Goal: Register for event/course: Sign up to attend an event or enroll in a course

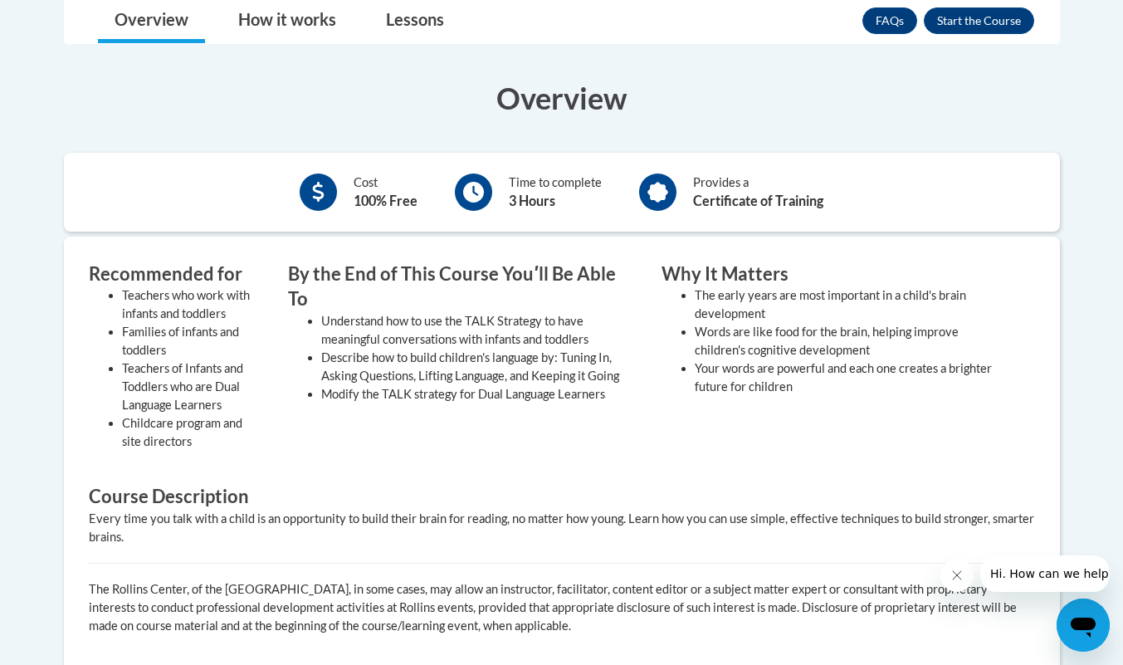
scroll to position [314, 0]
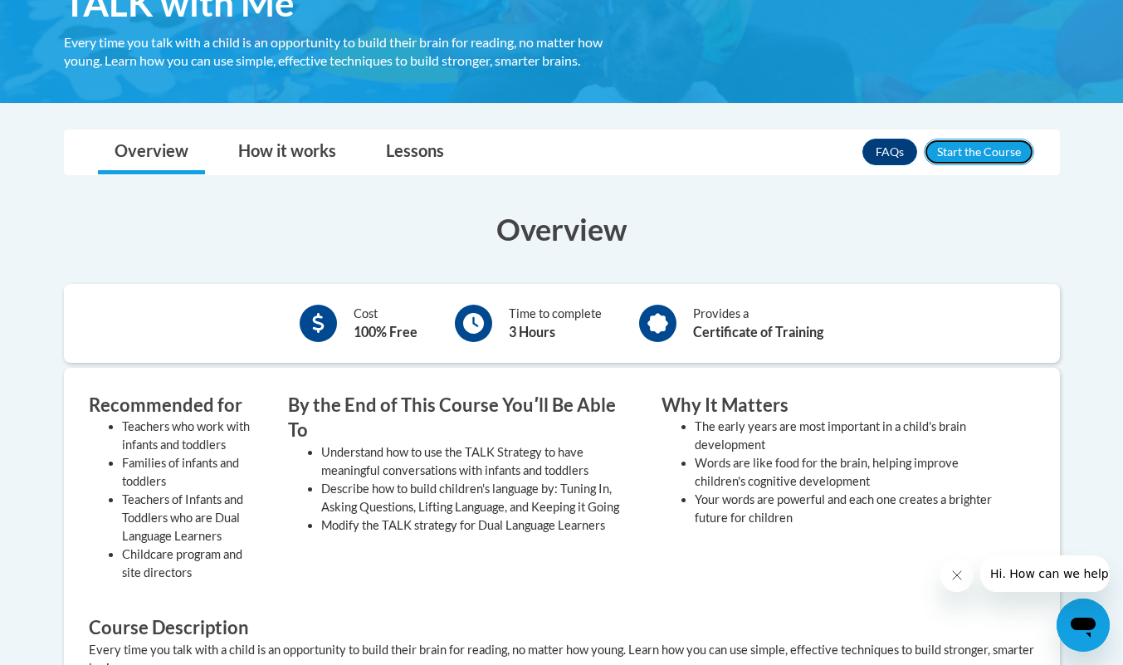
click at [1000, 154] on button "Enroll" at bounding box center [979, 152] width 110 height 27
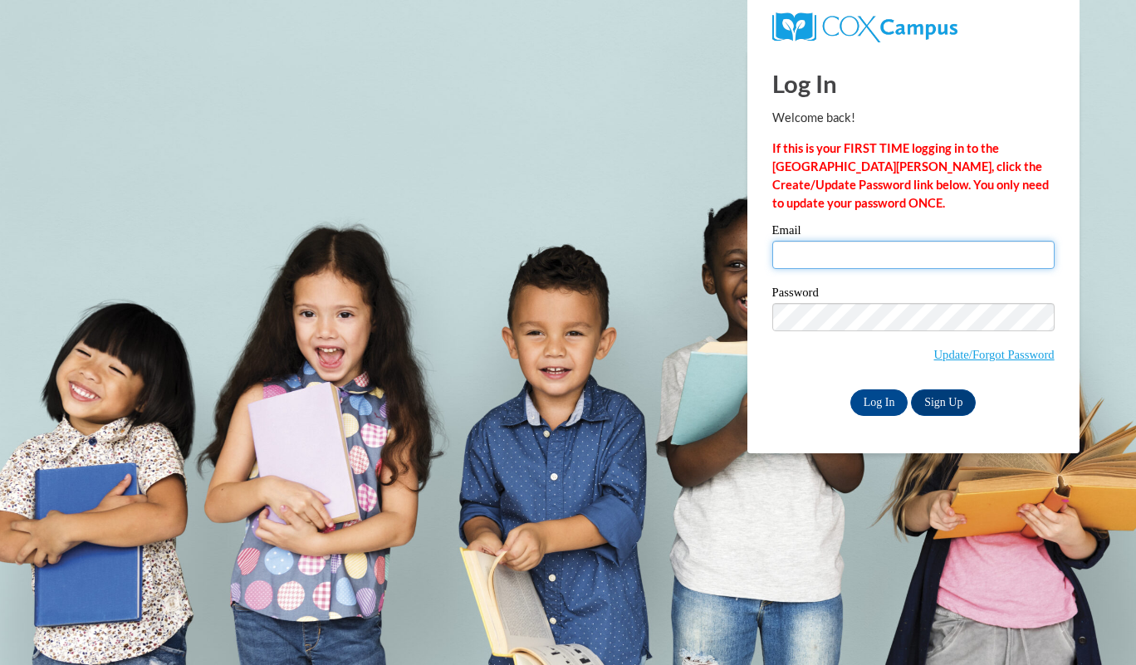
click at [893, 257] on input "Email" at bounding box center [913, 255] width 282 height 28
click at [983, 230] on label "Email" at bounding box center [913, 232] width 282 height 17
click at [983, 241] on input "Email" at bounding box center [913, 255] width 282 height 28
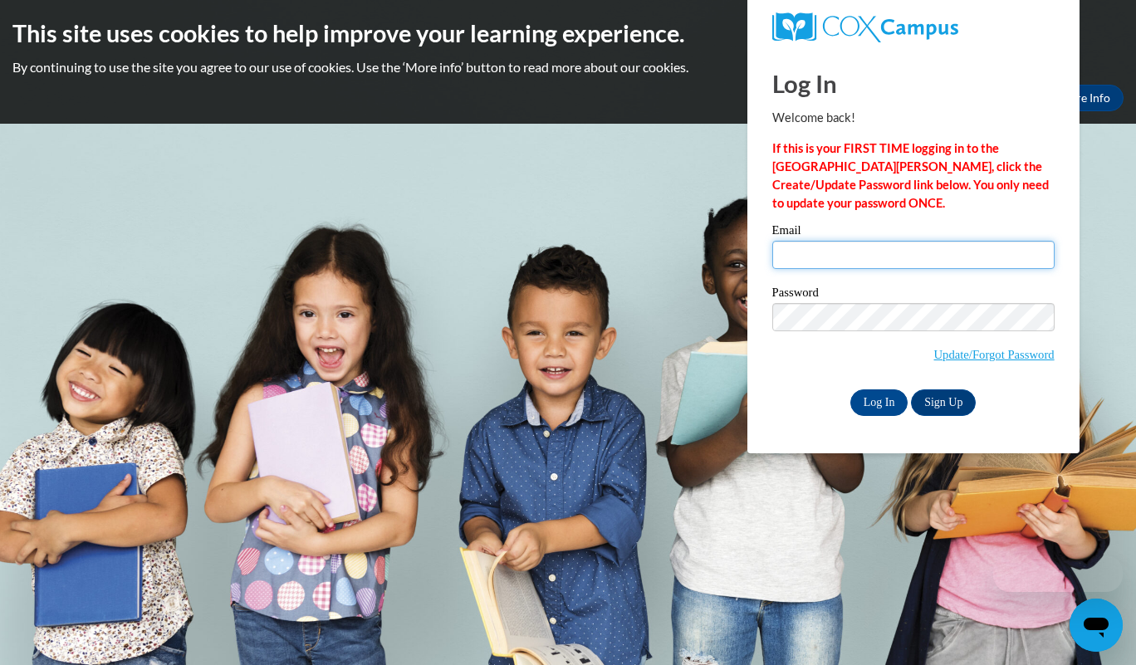
click at [937, 258] on input "Email" at bounding box center [913, 255] width 282 height 28
type input "taylorturner1112@gmail.com"
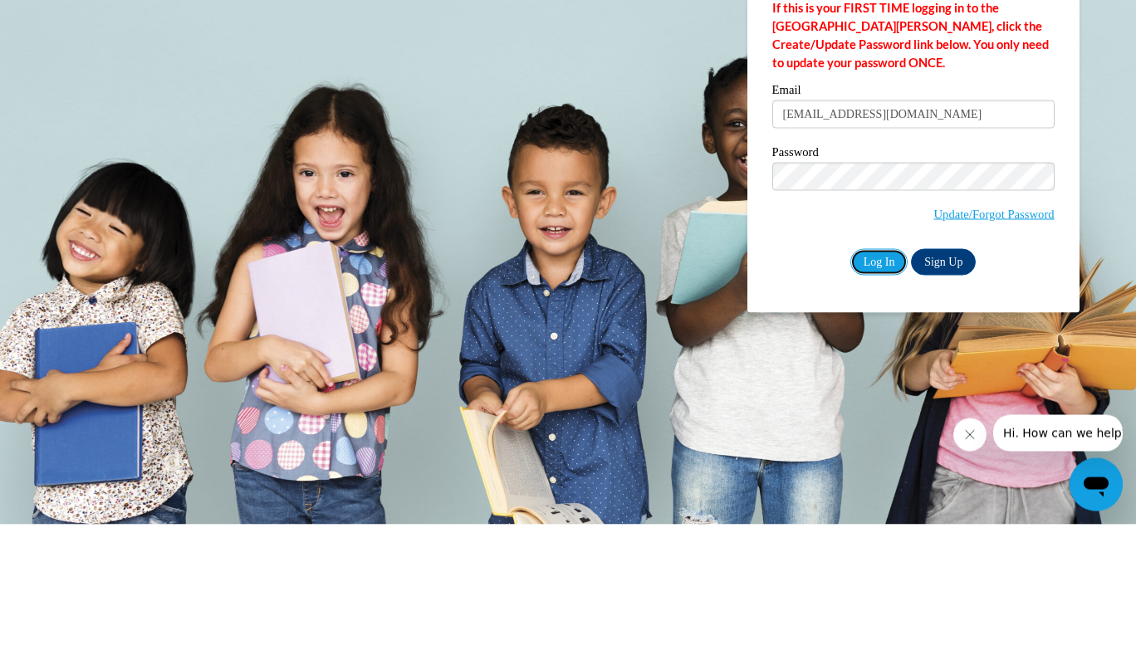
click at [874, 408] on input "Log In" at bounding box center [879, 402] width 58 height 27
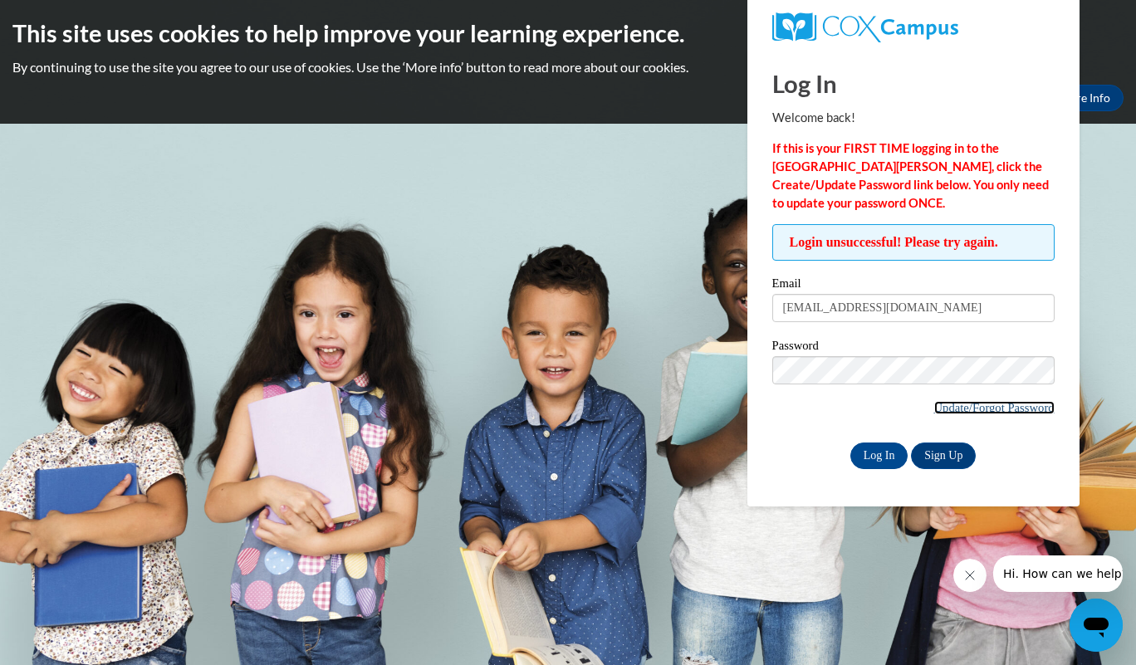
click at [1016, 408] on link "Update/Forgot Password" at bounding box center [994, 407] width 120 height 13
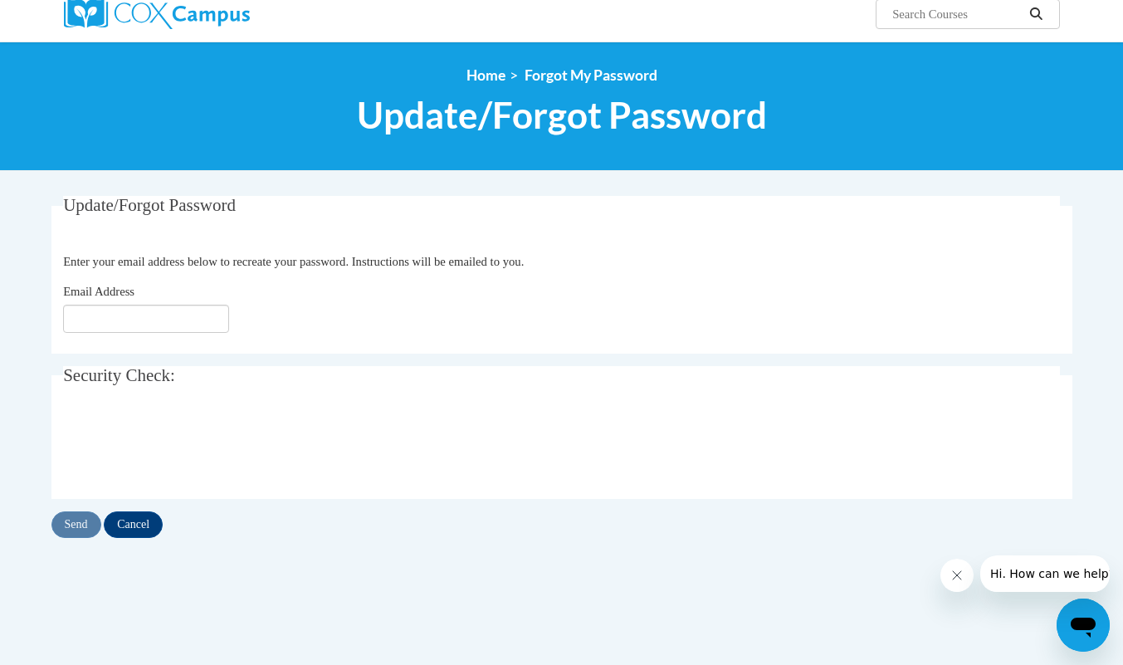
scroll to position [169, 0]
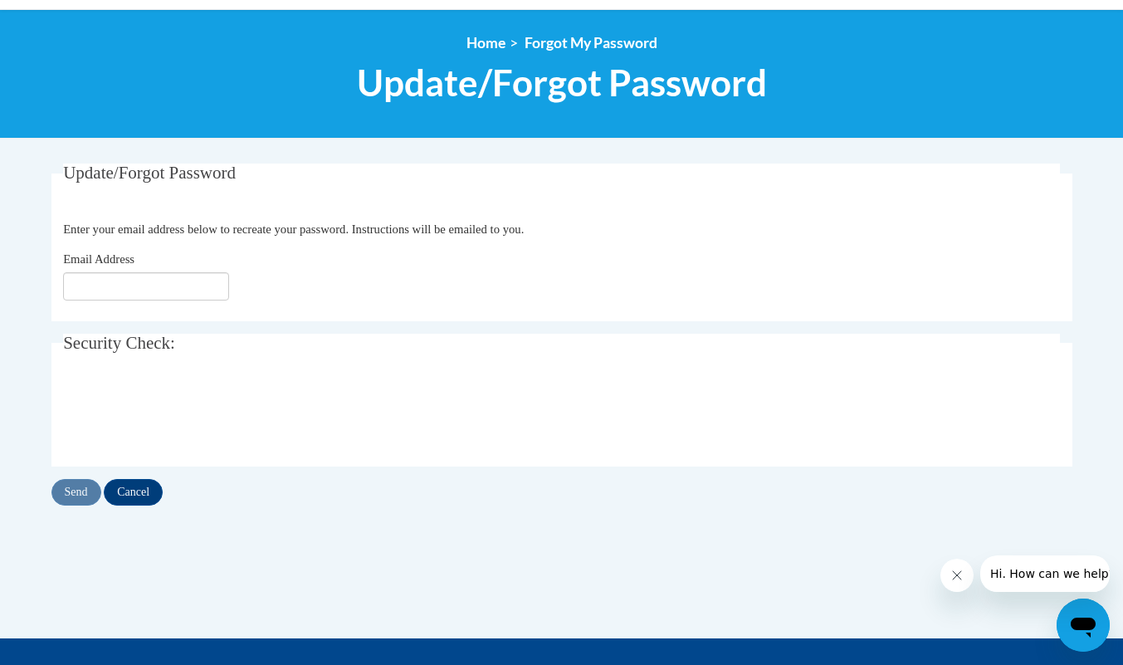
click at [133, 344] on span "Security Check:" at bounding box center [119, 343] width 112 height 20
click at [170, 297] on input "Email Address" at bounding box center [146, 286] width 166 height 28
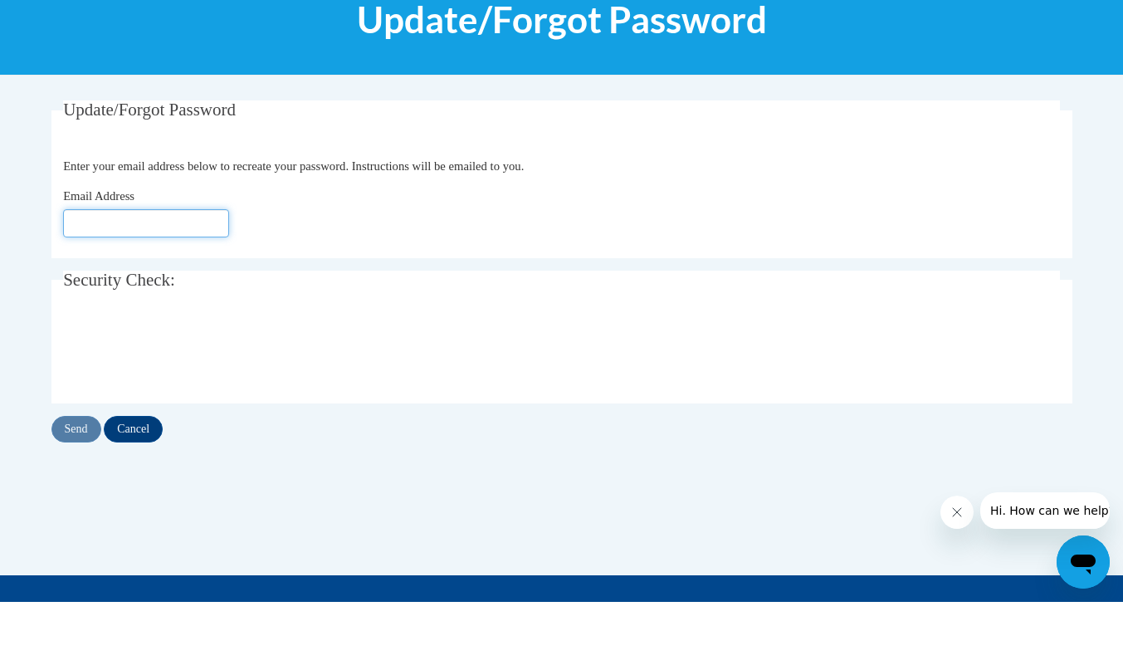
click at [174, 289] on input "Email Address" at bounding box center [146, 286] width 166 height 28
type input "taylorturner1112@gmail.com"
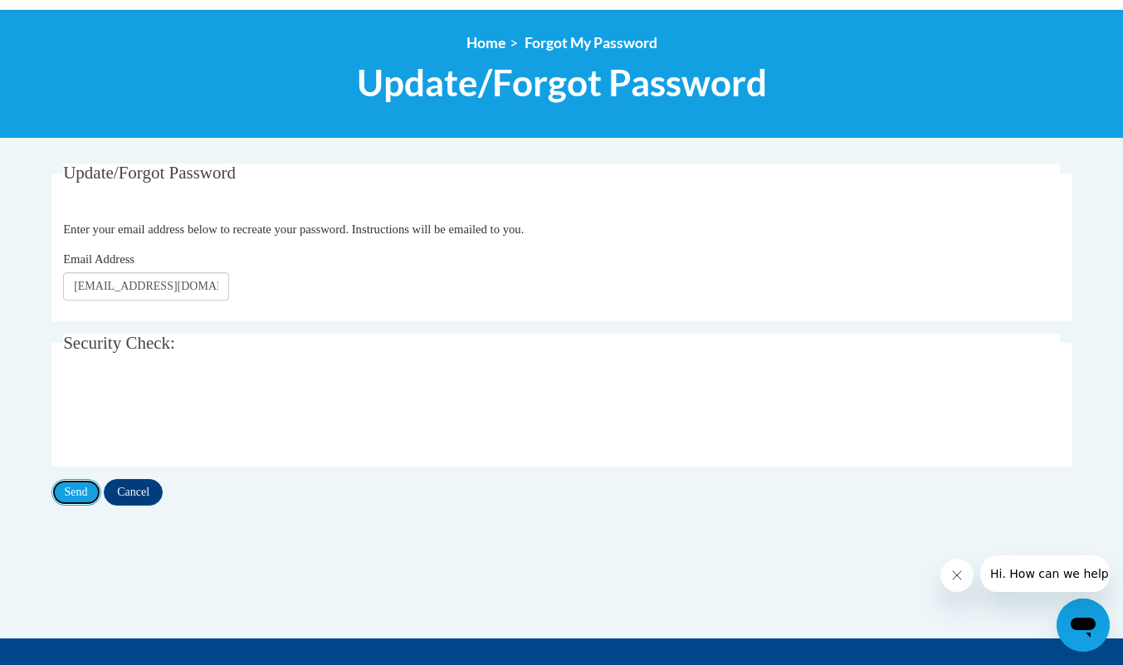
click at [66, 501] on input "Send" at bounding box center [76, 492] width 50 height 27
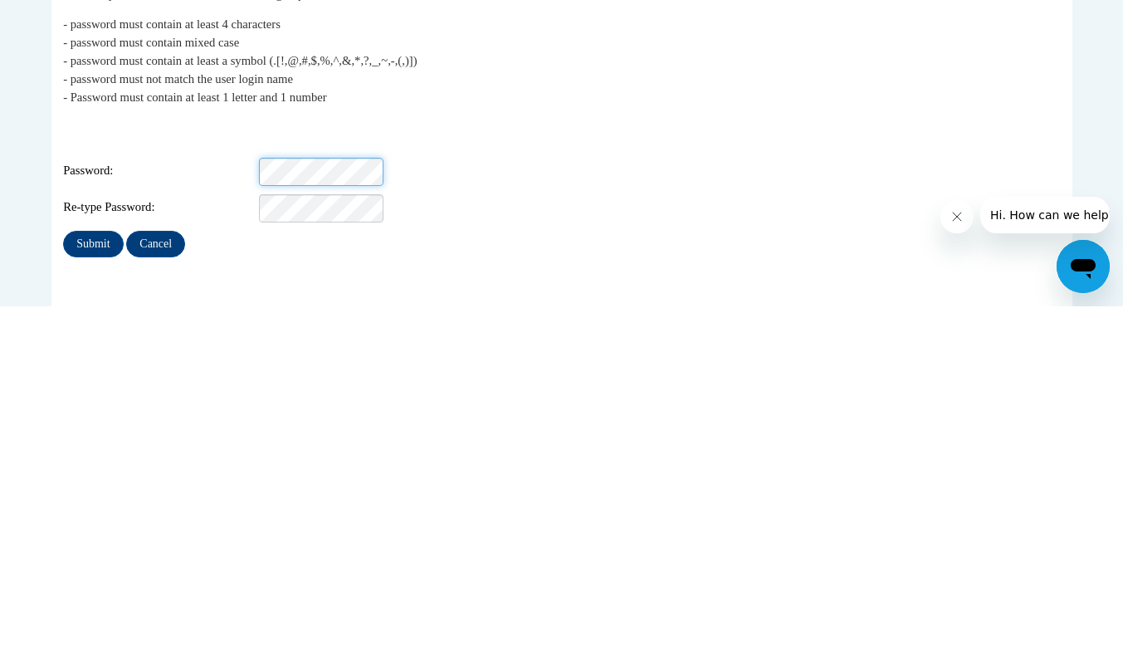
scroll to position [8, 0]
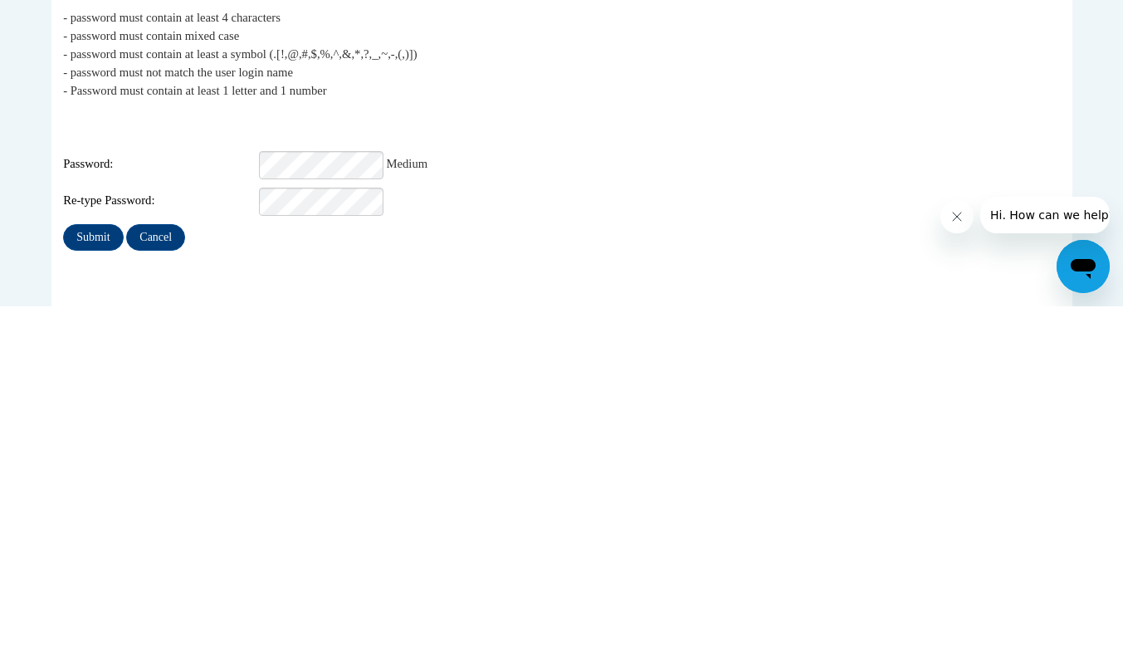
click at [91, 587] on input "Submit" at bounding box center [93, 596] width 60 height 27
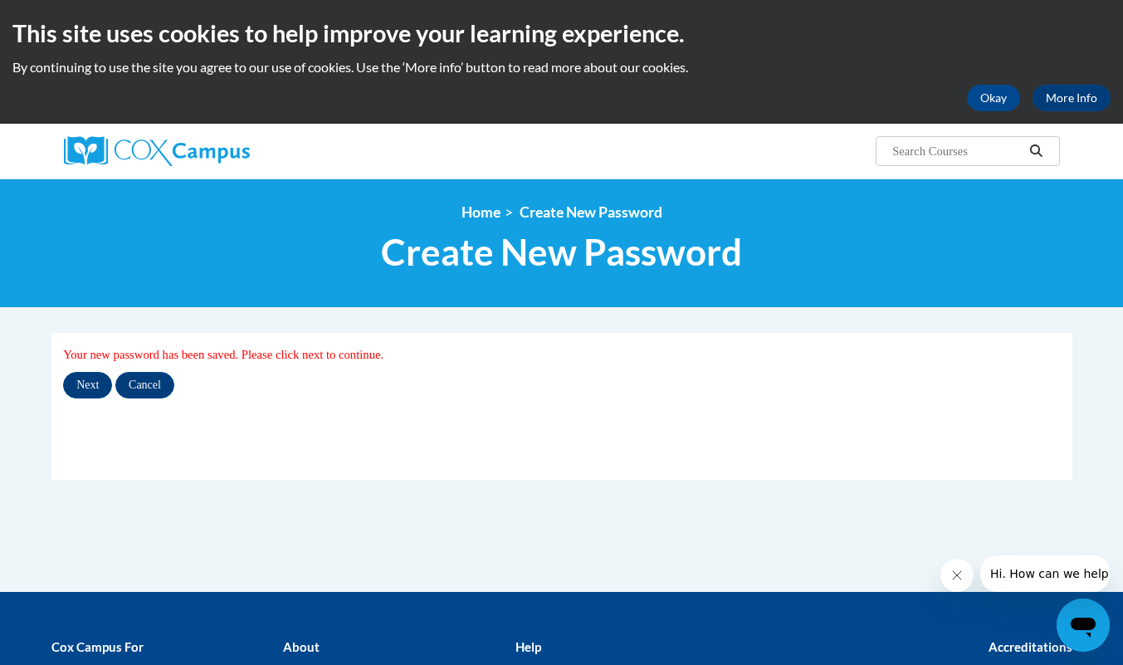
click at [86, 385] on input "Next" at bounding box center [87, 385] width 49 height 27
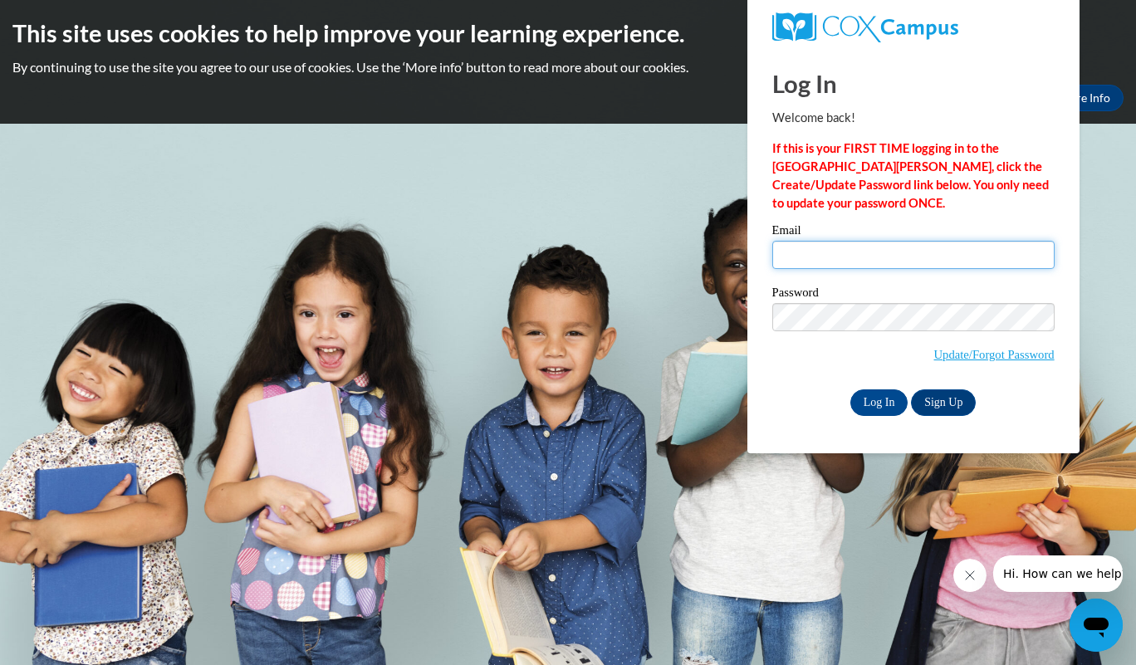
type input "taylorturner1112@gmail.com"
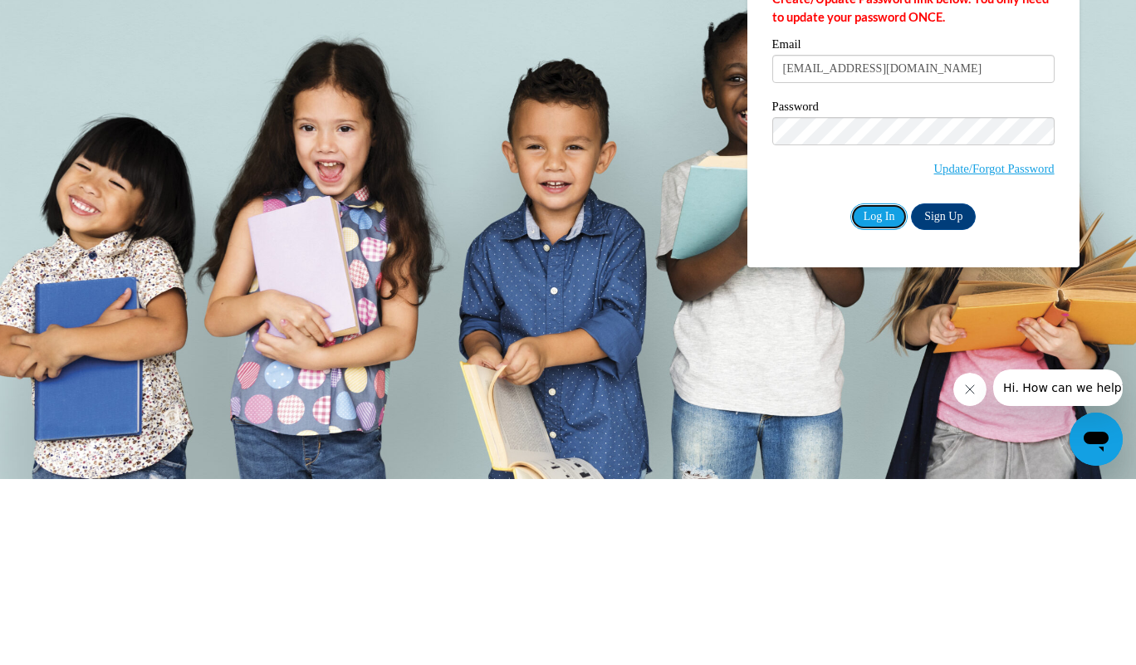
click at [879, 413] on input "Log In" at bounding box center [879, 402] width 58 height 27
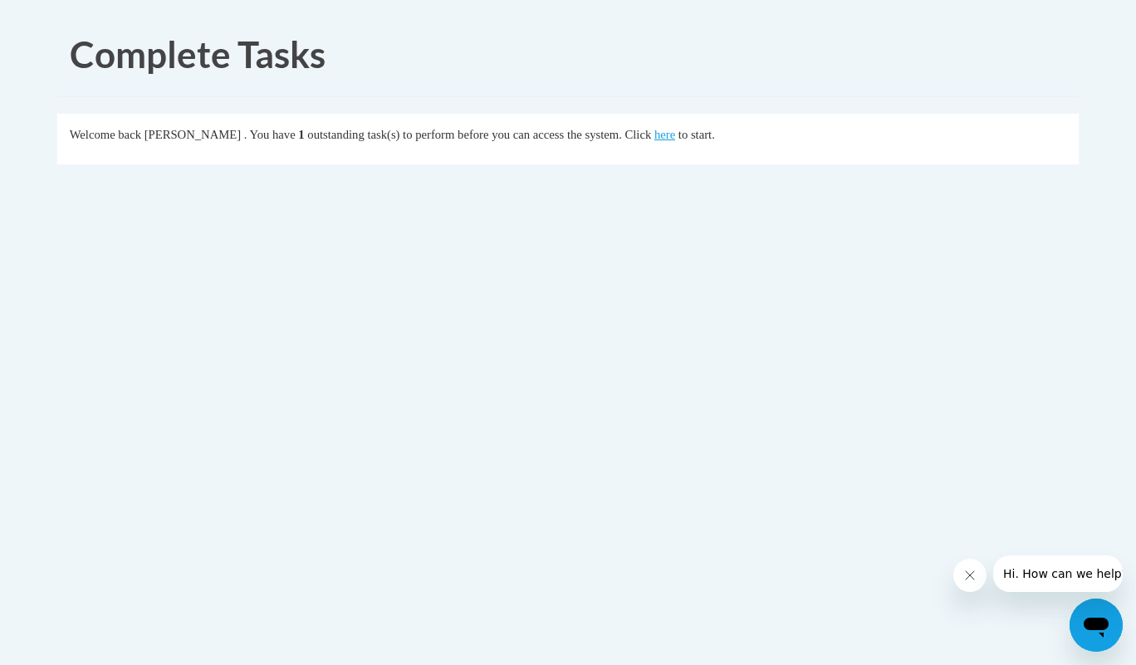
click at [675, 138] on link "here" at bounding box center [664, 134] width 21 height 13
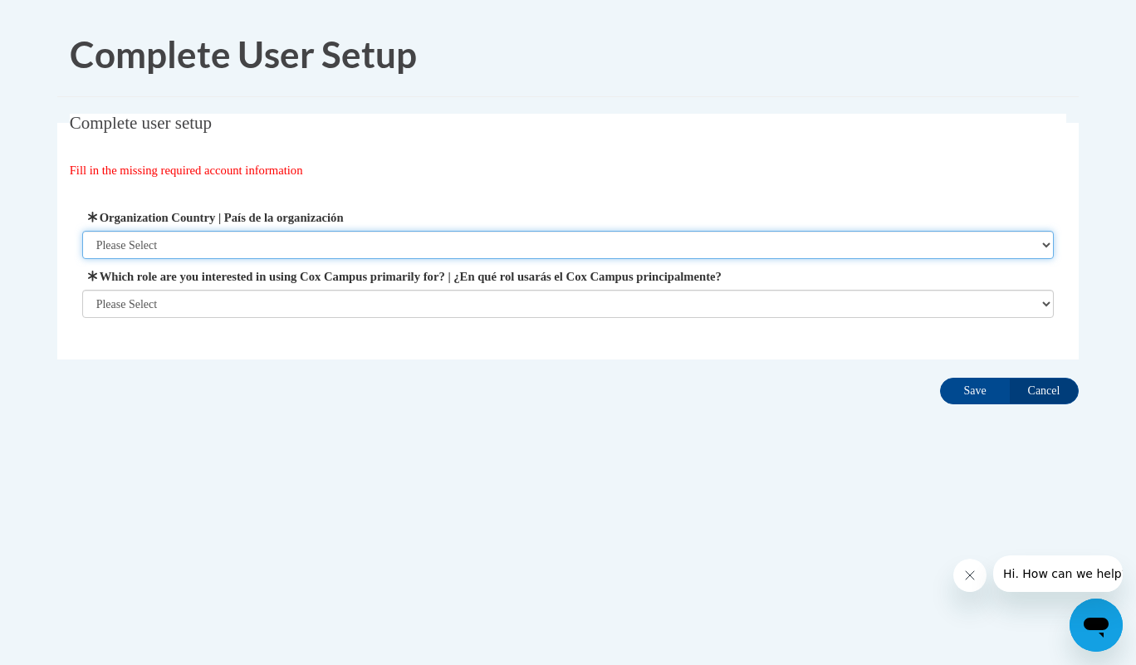
click at [747, 237] on select "Please Select [GEOGRAPHIC_DATA] | [GEOGRAPHIC_DATA] Outside of [GEOGRAPHIC_DATA…" at bounding box center [568, 245] width 972 height 28
click at [82, 231] on select "Please Select United States | Estados Unidos Outside of the United States | Fue…" at bounding box center [568, 245] width 972 height 28
click at [551, 247] on select "Please Select United States | Estados Unidos Outside of the United States | Fue…" at bounding box center [568, 245] width 972 height 28
select select "ad49bcad-a171-4b2e-b99c-48b446064914"
click at [82, 231] on select "Please Select United States | Estados Unidos Outside of the United States | Fue…" at bounding box center [568, 245] width 972 height 28
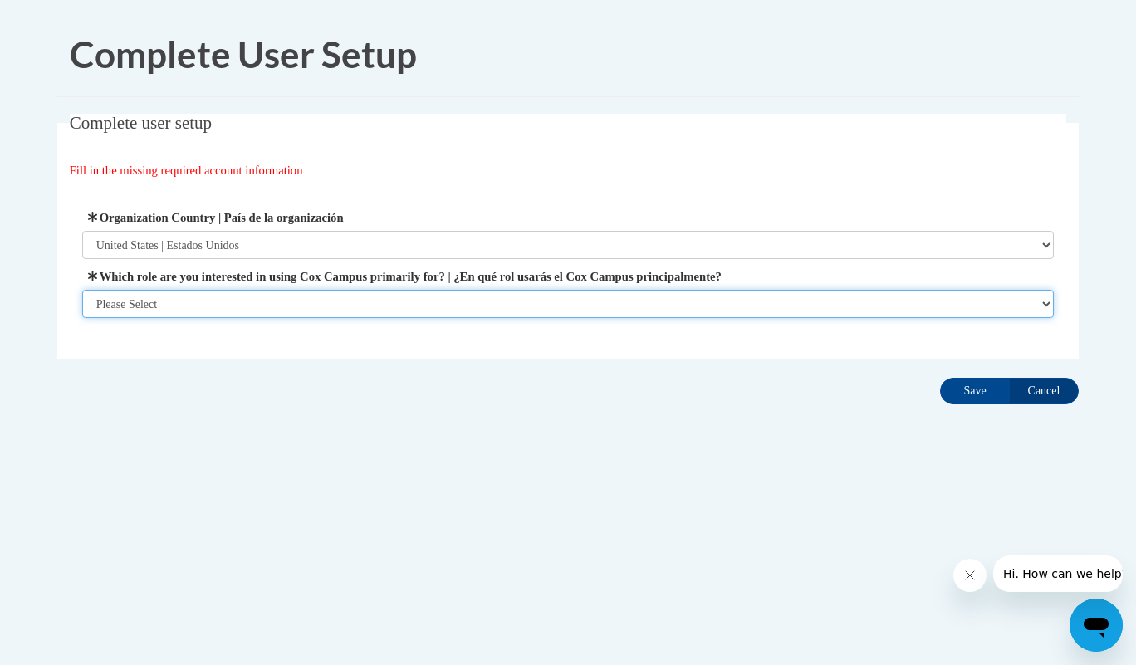
click at [309, 306] on select "Please Select College/University | Colegio/Universidad Community/Nonprofit Part…" at bounding box center [568, 304] width 972 height 28
select select "fbf2d438-af2f-41f8-98f1-81c410e29de3"
click at [82, 318] on select "Please Select College/University | Colegio/Universidad Community/Nonprofit Part…" at bounding box center [568, 304] width 972 height 28
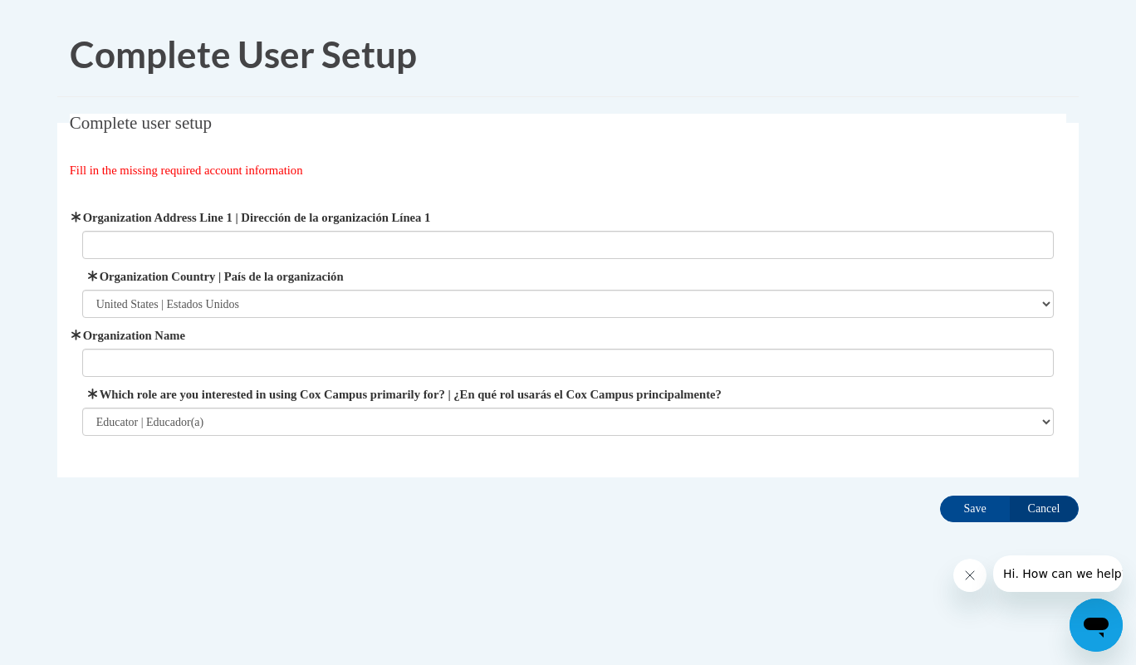
click at [448, 387] on label "Which role are you interested in using Cox Campus primarily for? | ¿En qué rol …" at bounding box center [568, 394] width 972 height 18
click at [448, 408] on select "Please Select College/University | Colegio/Universidad Community/Nonprofit Part…" at bounding box center [568, 422] width 972 height 28
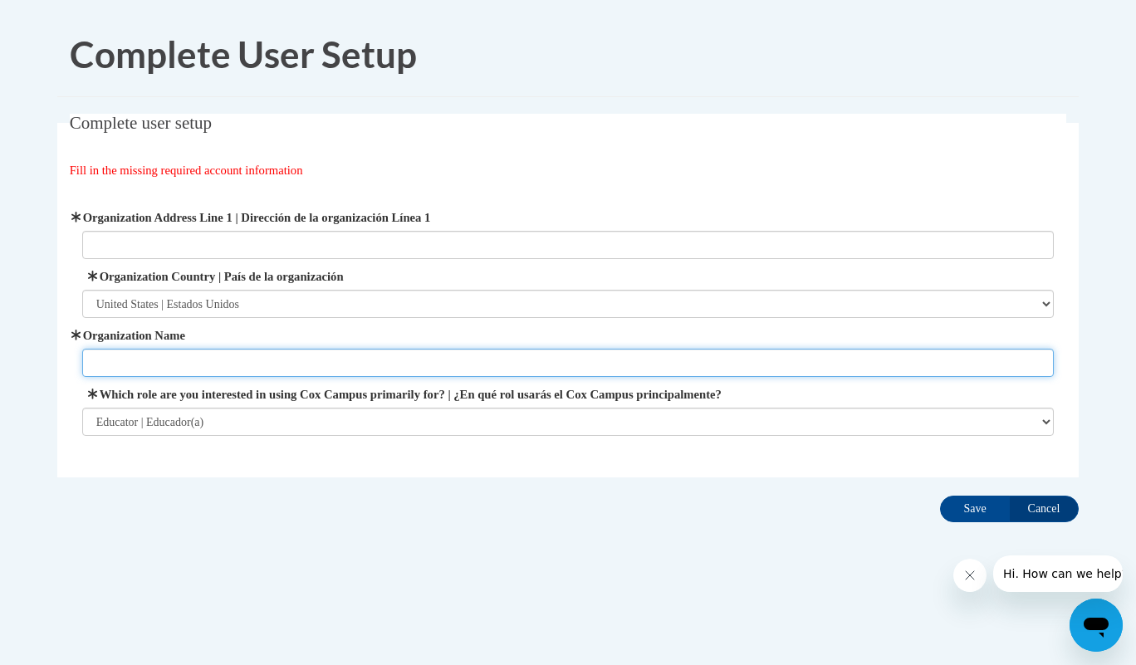
click at [359, 368] on input "Organization Name" at bounding box center [568, 363] width 972 height 28
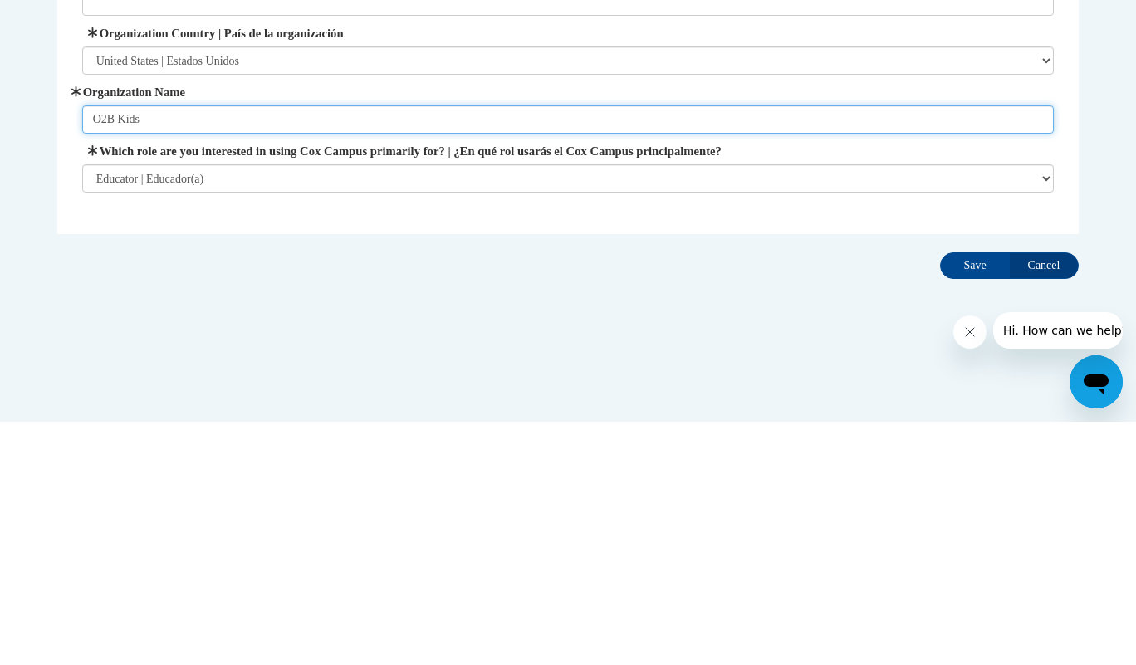
type input "O2B Kids"
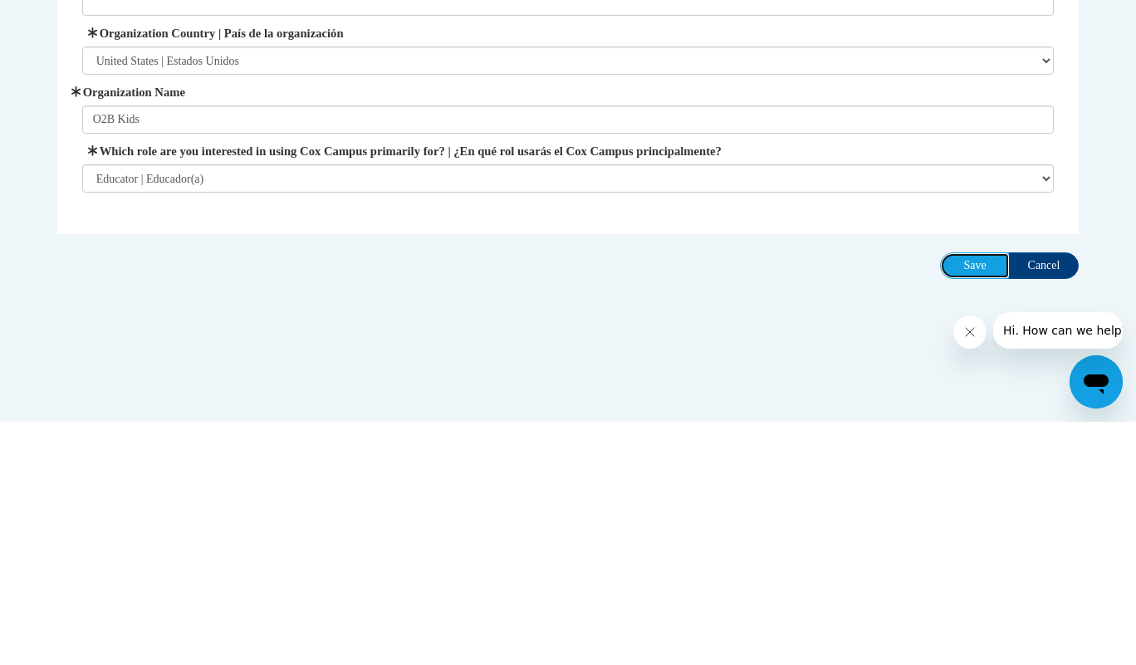
click at [983, 509] on input "Save" at bounding box center [975, 509] width 70 height 27
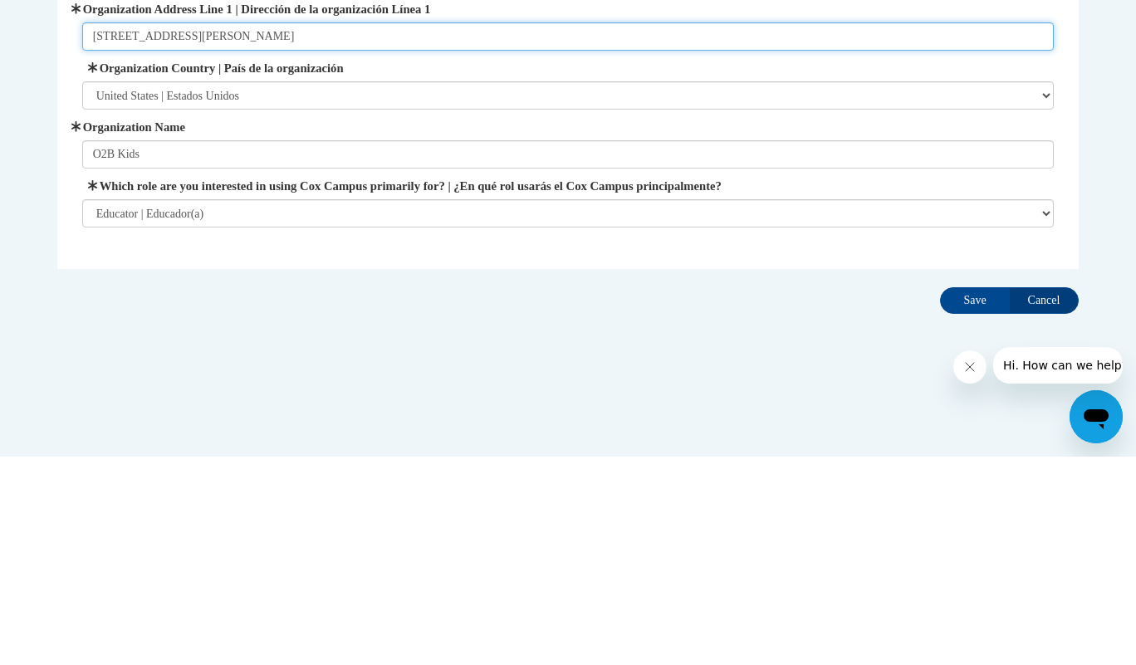
type input "4600 Alexander Dr Alpharetta, GA 30022"
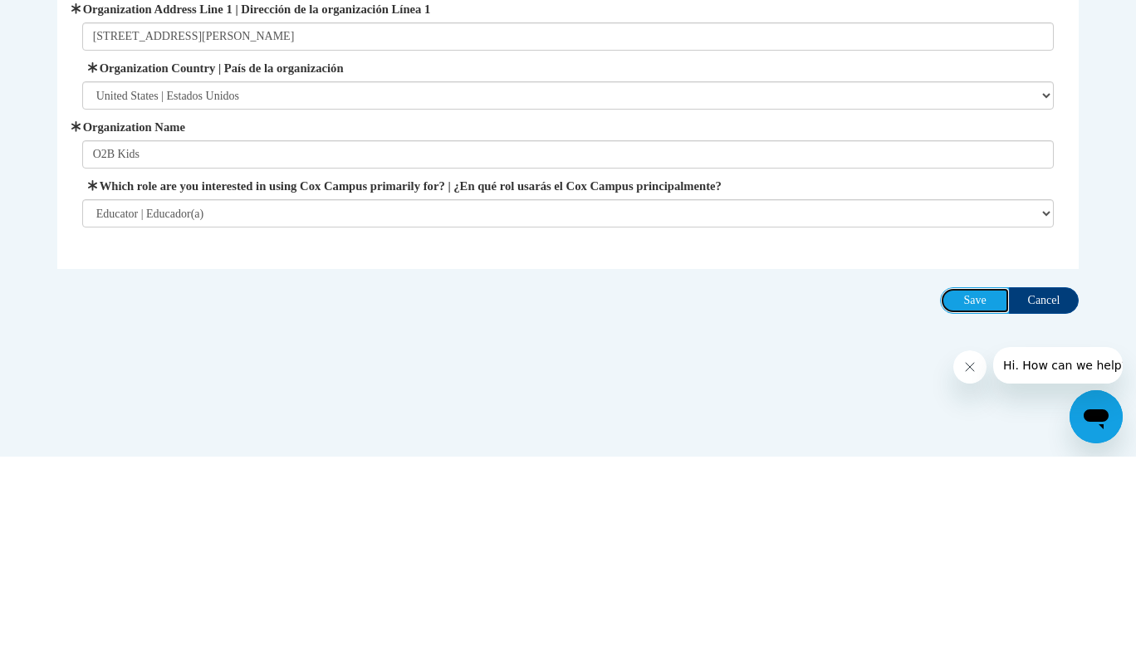
click at [975, 510] on input "Save" at bounding box center [975, 509] width 70 height 27
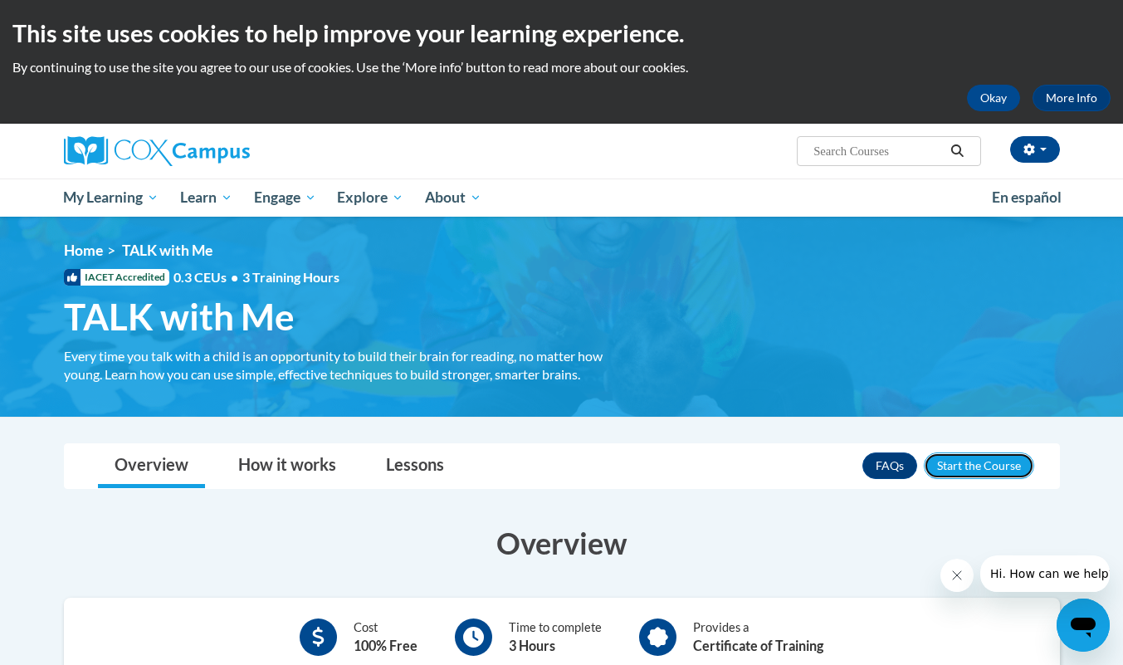
click at [983, 470] on button "Enroll" at bounding box center [979, 466] width 110 height 27
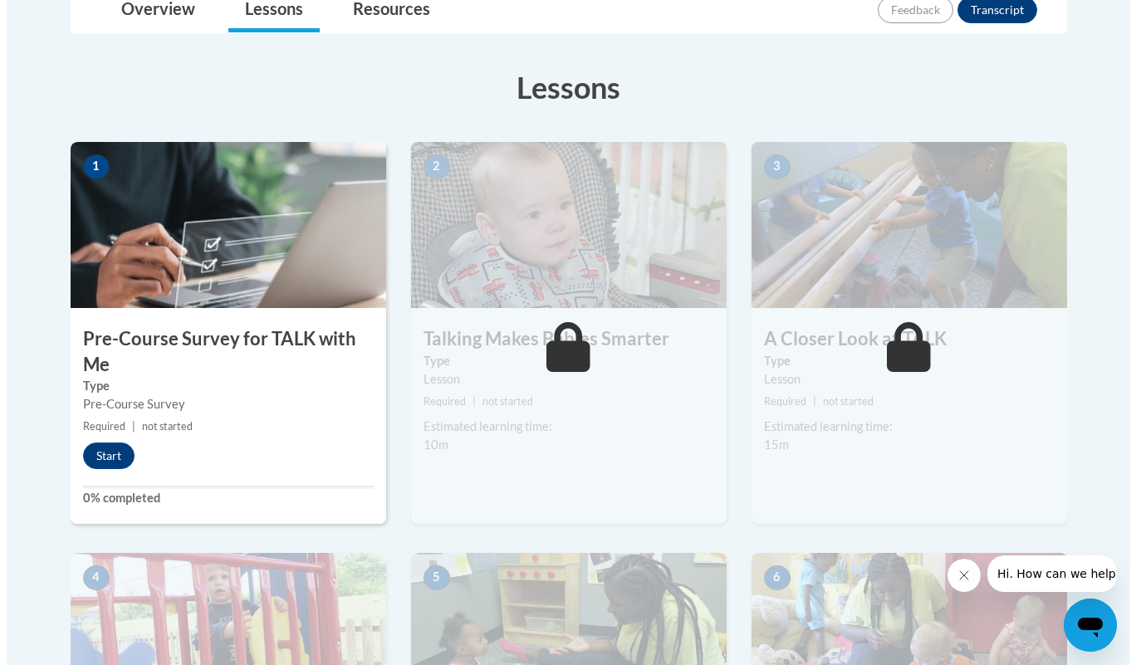
scroll to position [497, 0]
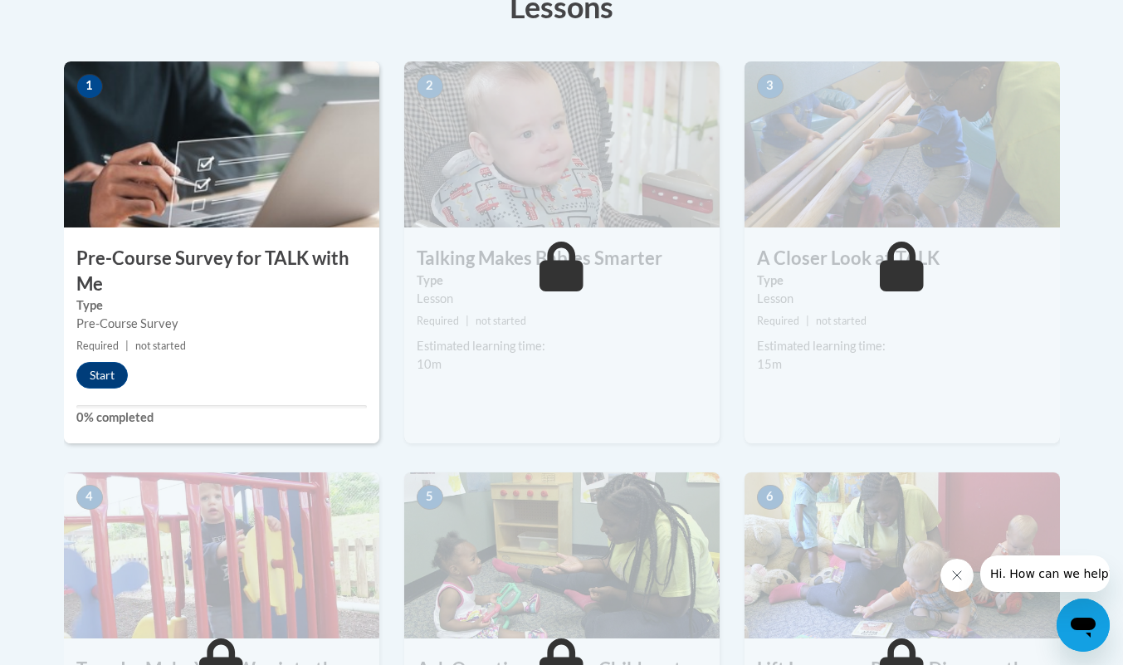
click at [104, 345] on span "Required" at bounding box center [97, 346] width 42 height 12
click at [112, 386] on button "Start" at bounding box center [101, 375] width 51 height 27
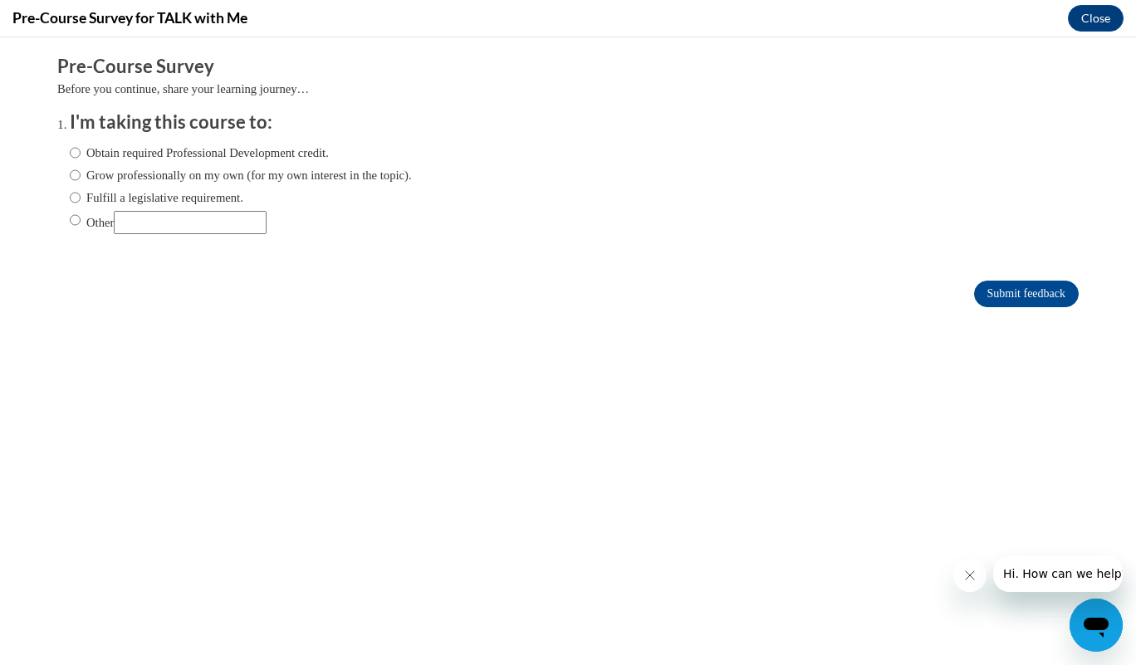
scroll to position [0, 0]
click at [70, 153] on input "Obtain required Professional Development credit." at bounding box center [75, 153] width 11 height 18
radio input "true"
click at [1009, 292] on input "Submit feedback" at bounding box center [1026, 294] width 105 height 27
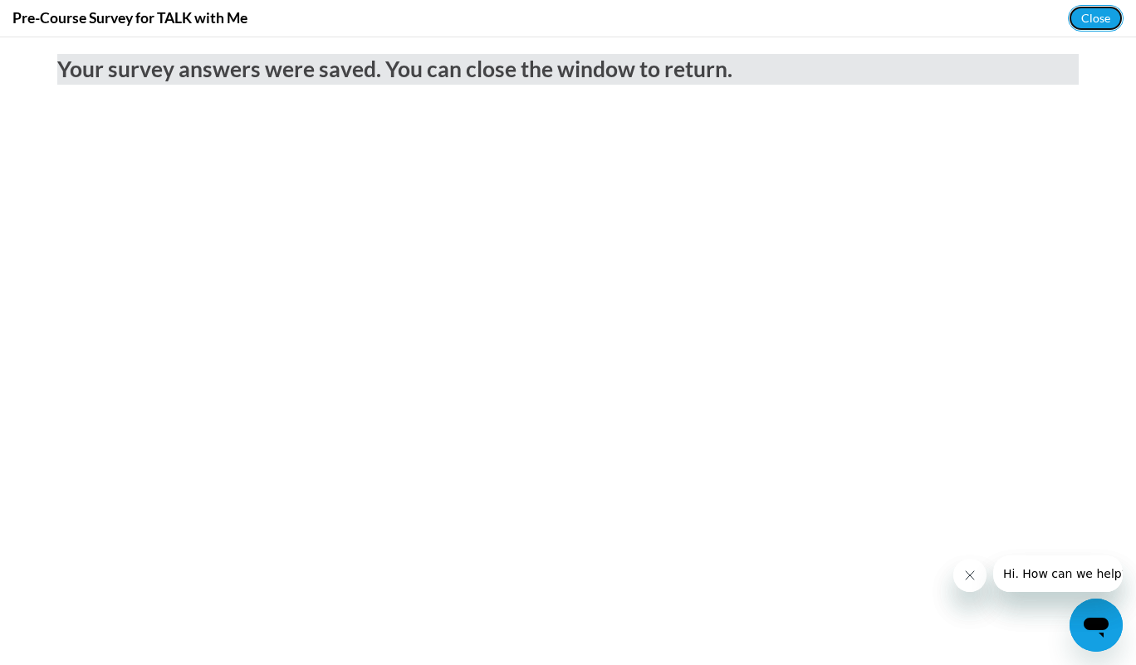
click at [1094, 22] on button "Close" at bounding box center [1096, 18] width 56 height 27
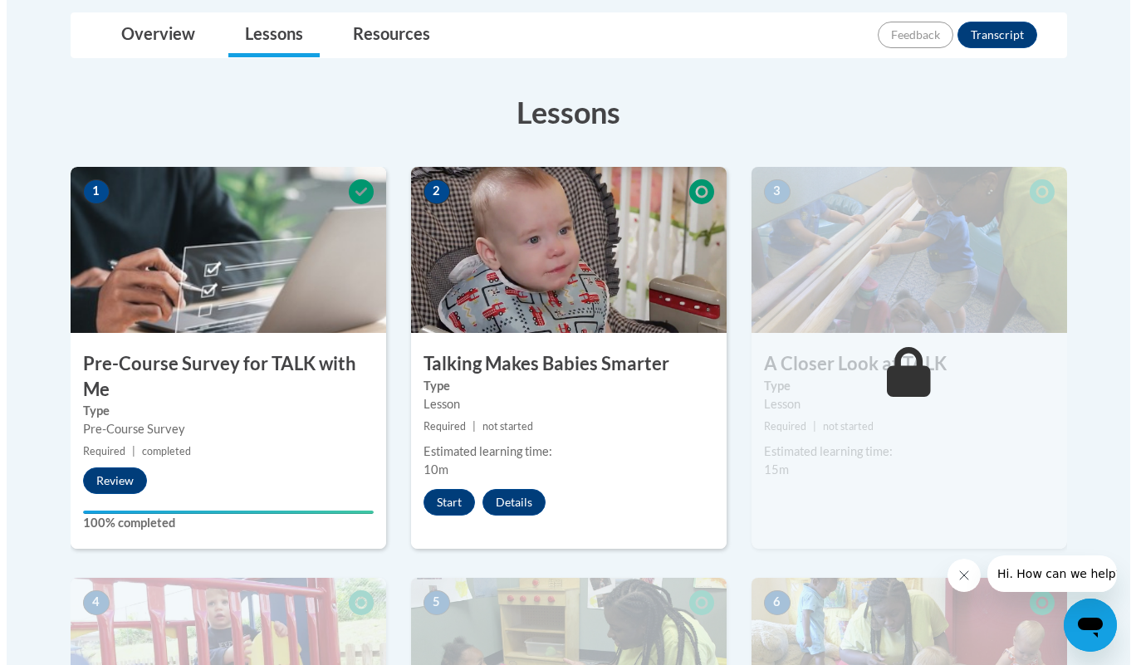
scroll to position [391, 0]
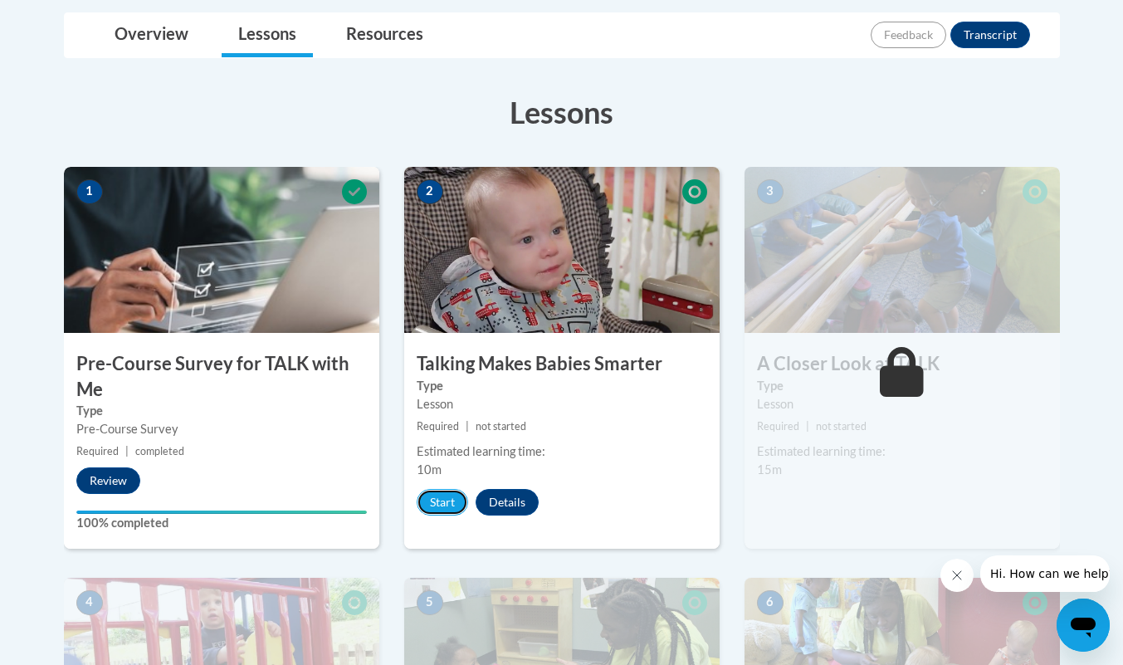
click at [434, 515] on button "Start" at bounding box center [442, 502] width 51 height 27
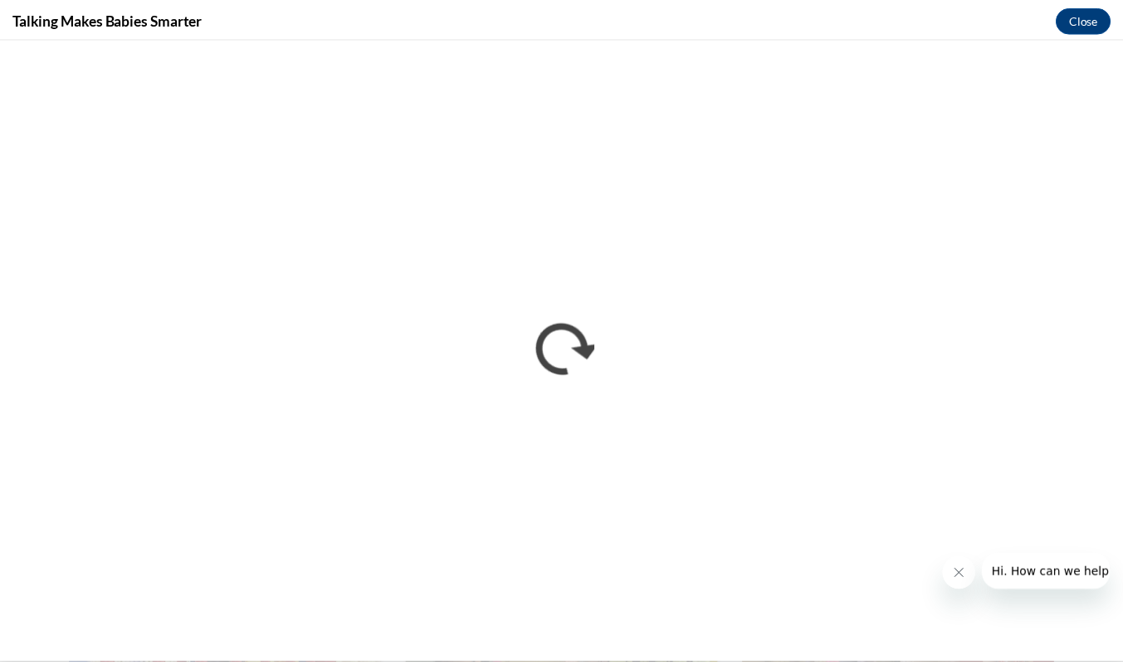
scroll to position [0, 0]
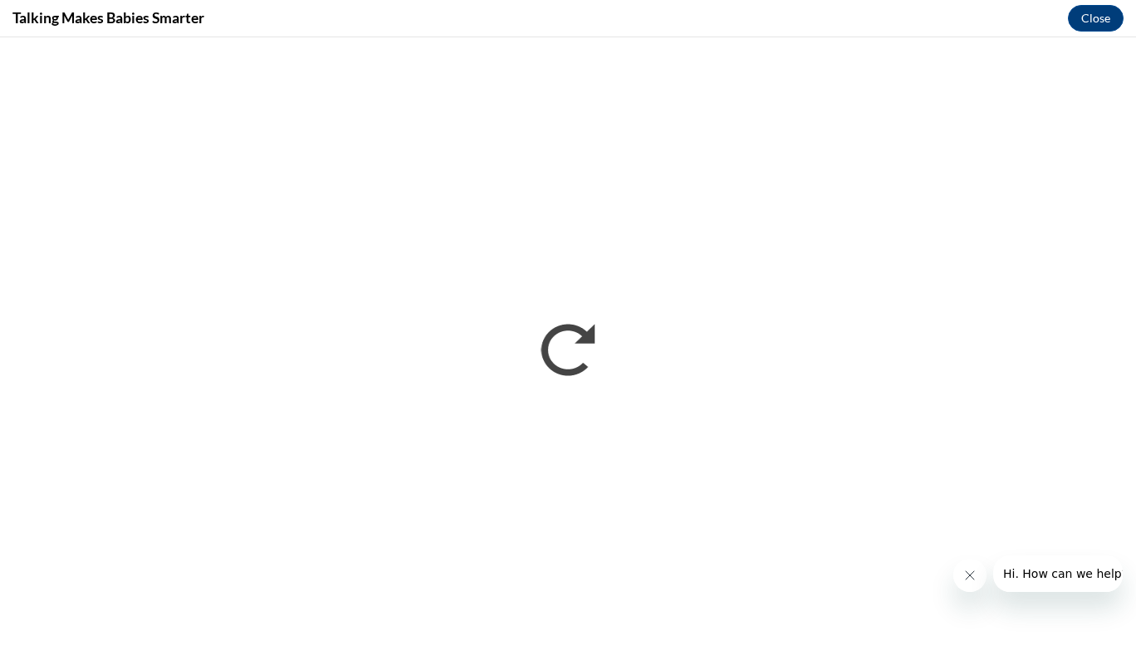
click at [969, 575] on icon "Close message from company" at bounding box center [969, 575] width 8 height 8
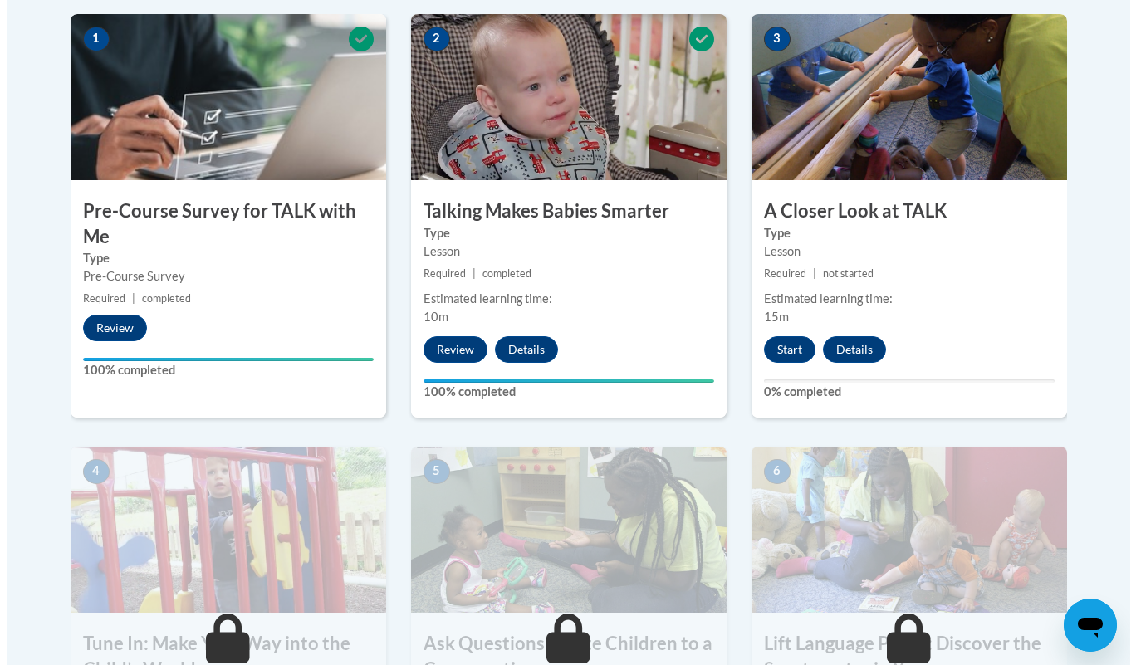
scroll to position [544, 0]
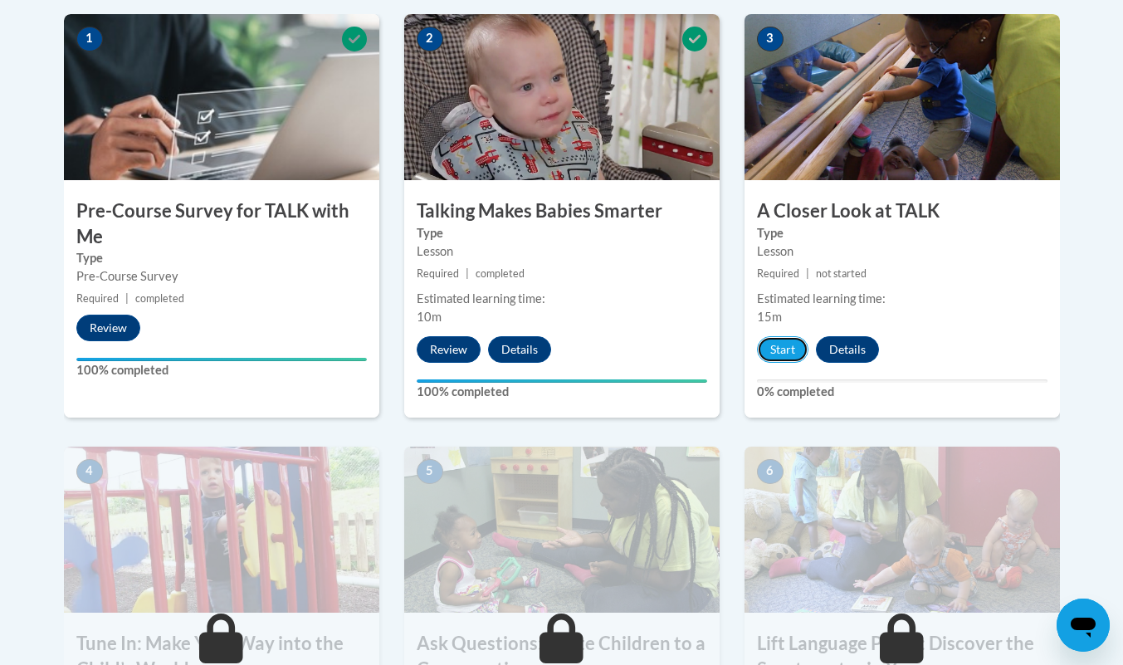
click at [795, 347] on button "Start" at bounding box center [782, 349] width 51 height 27
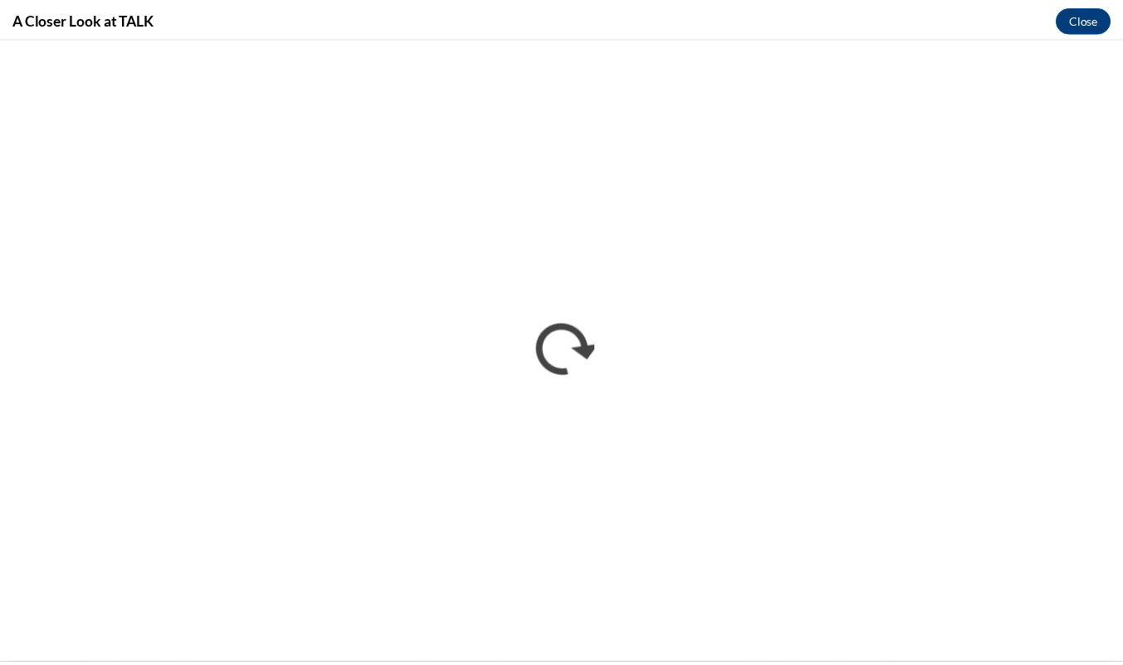
scroll to position [0, 0]
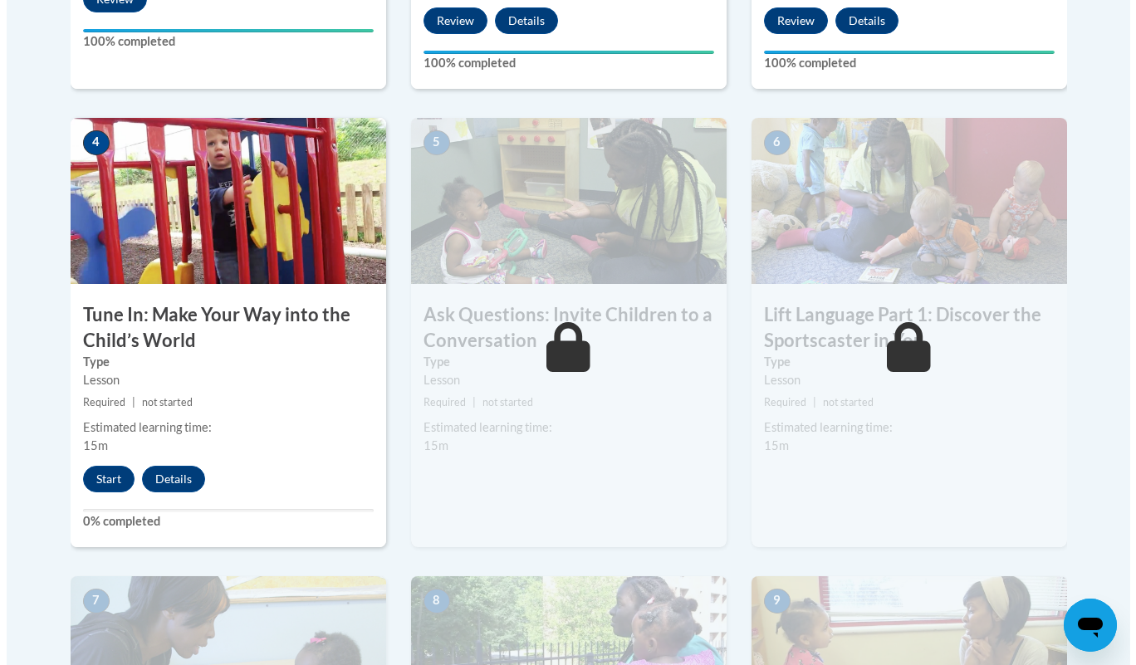
scroll to position [883, 0]
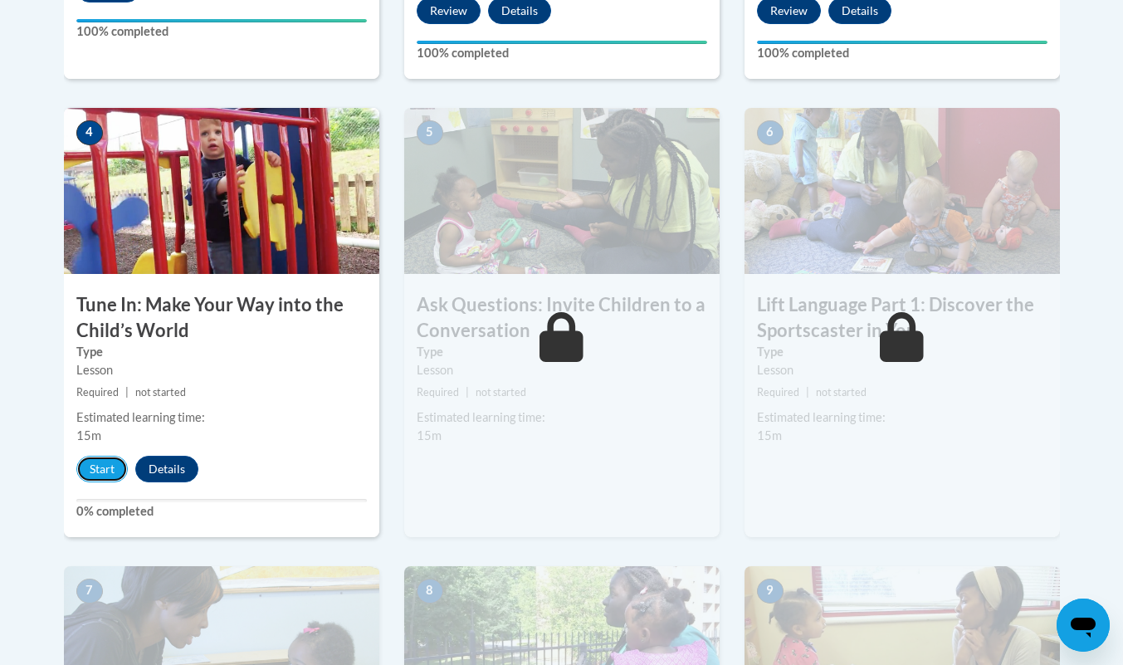
click at [100, 482] on button "Start" at bounding box center [101, 469] width 51 height 27
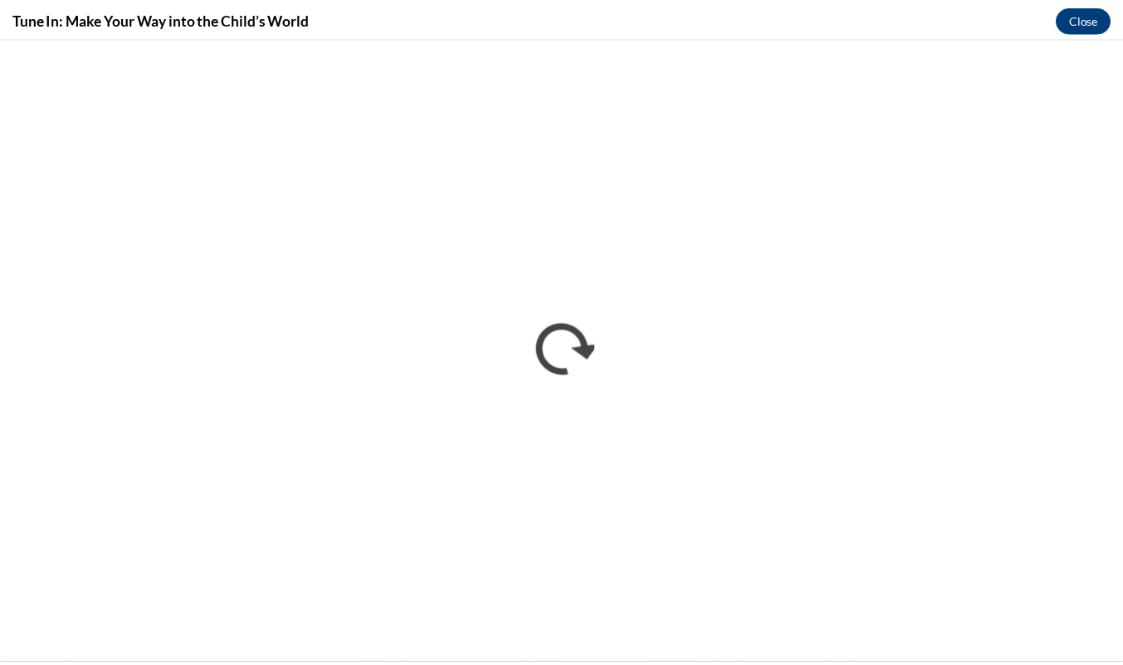
scroll to position [0, 0]
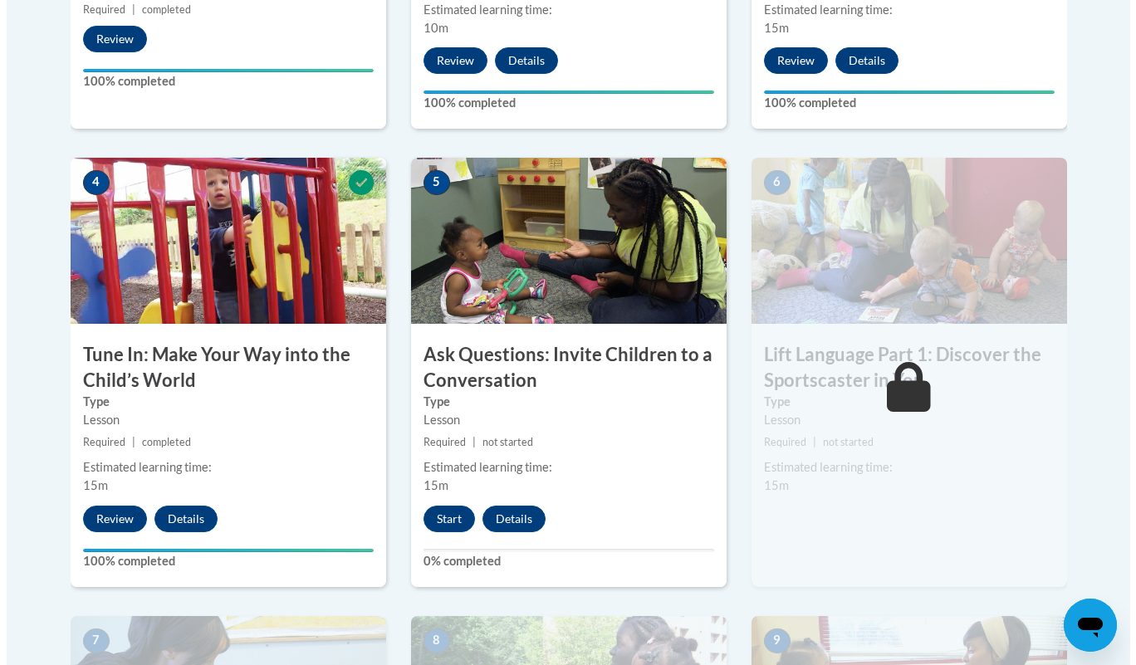
scroll to position [835, 0]
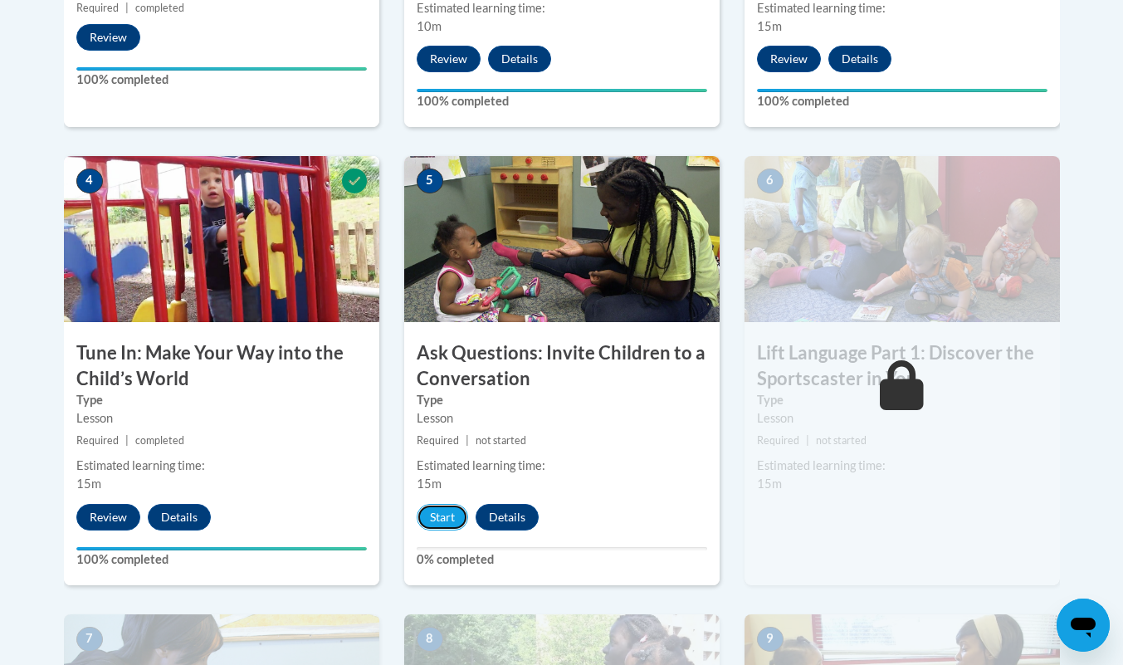
click at [441, 517] on button "Start" at bounding box center [442, 517] width 51 height 27
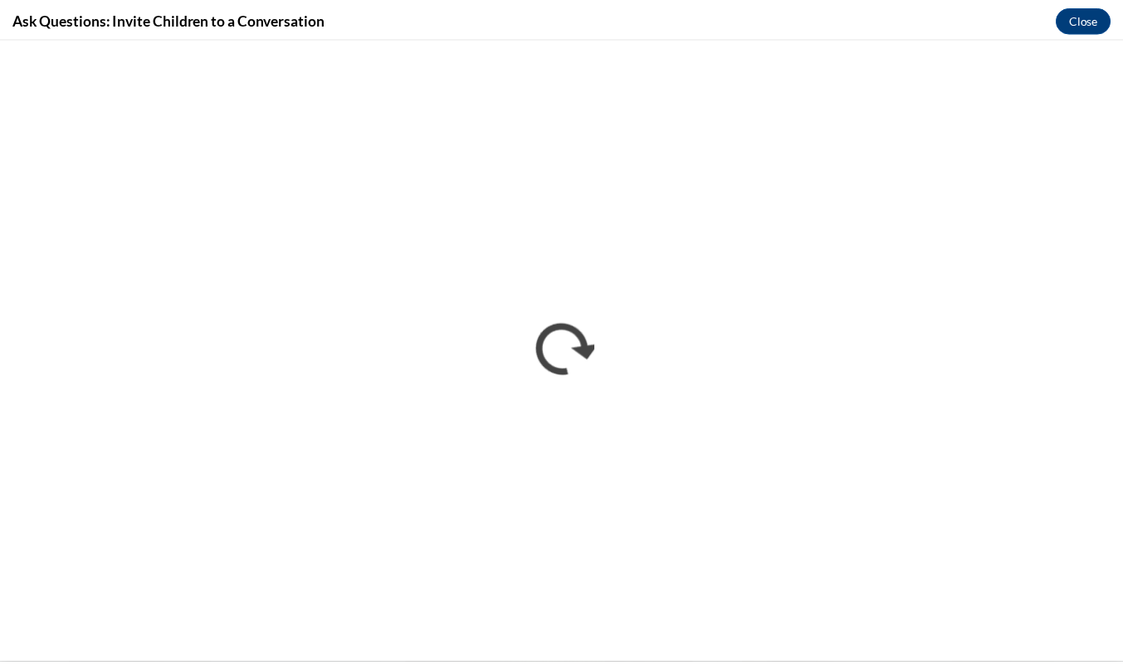
scroll to position [0, 0]
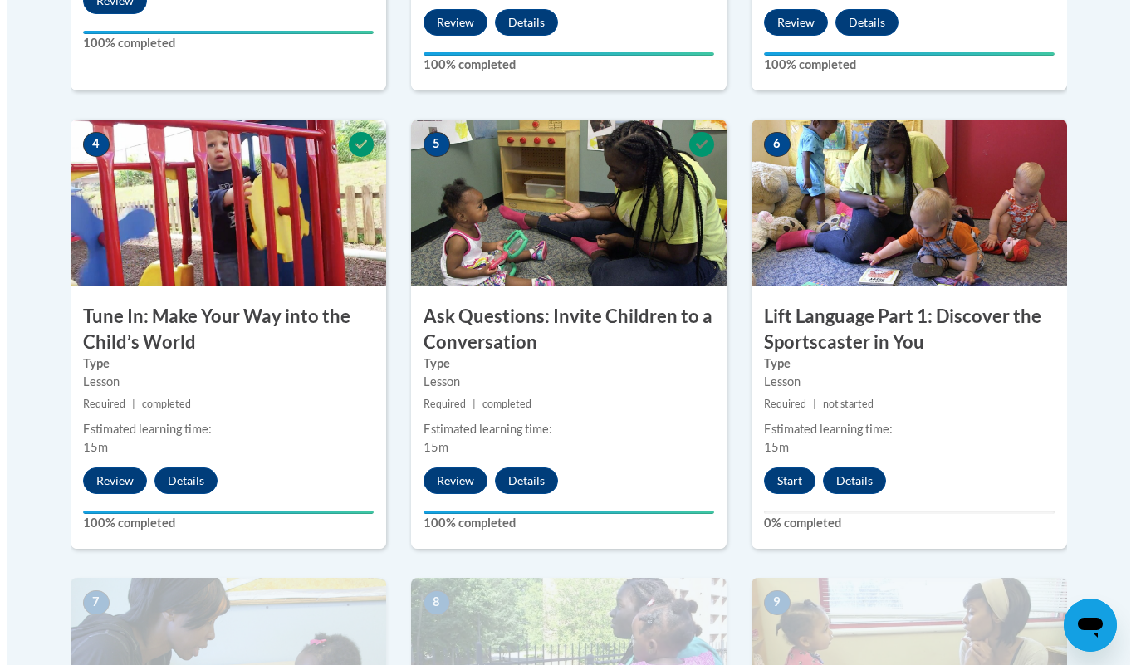
scroll to position [864, 0]
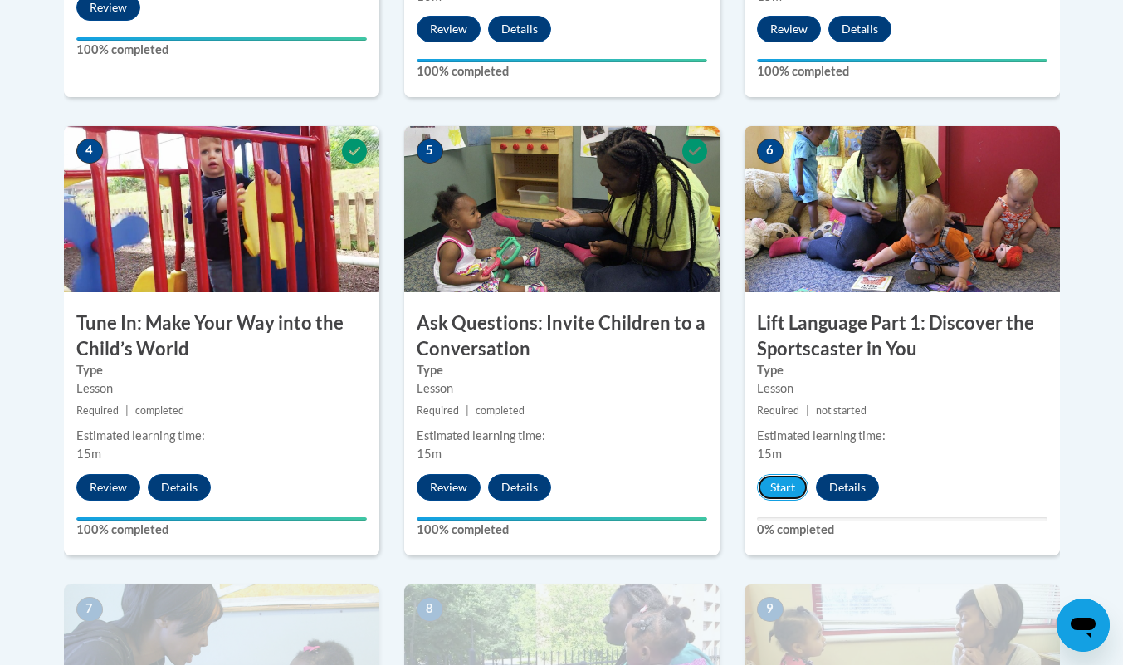
click at [776, 487] on button "Start" at bounding box center [782, 487] width 51 height 27
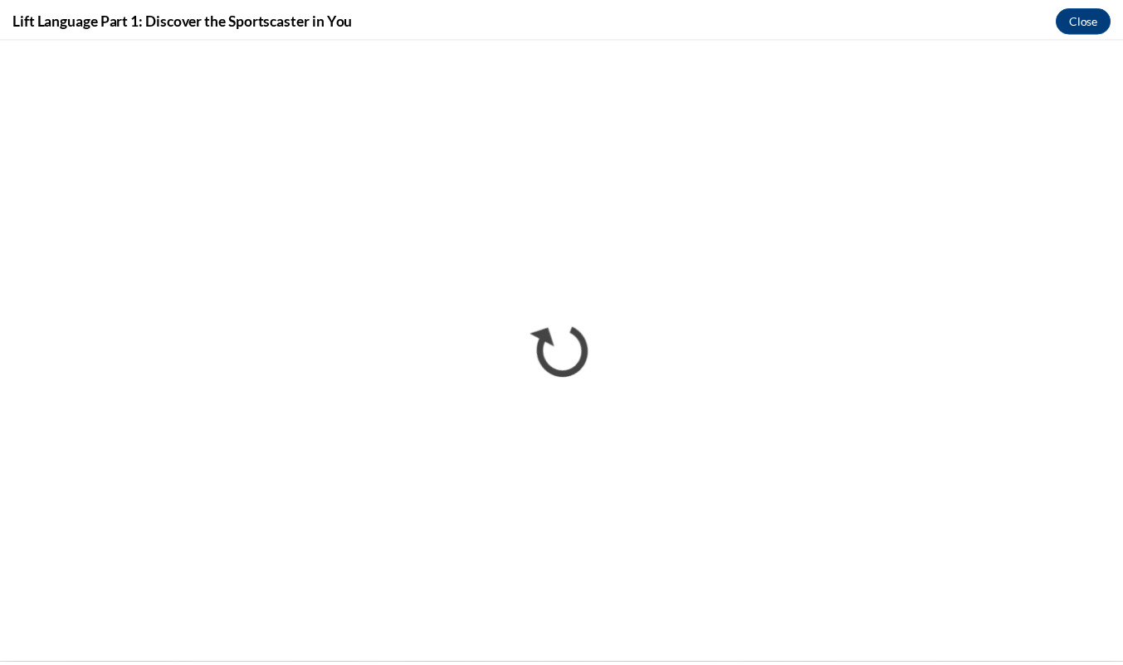
scroll to position [0, 0]
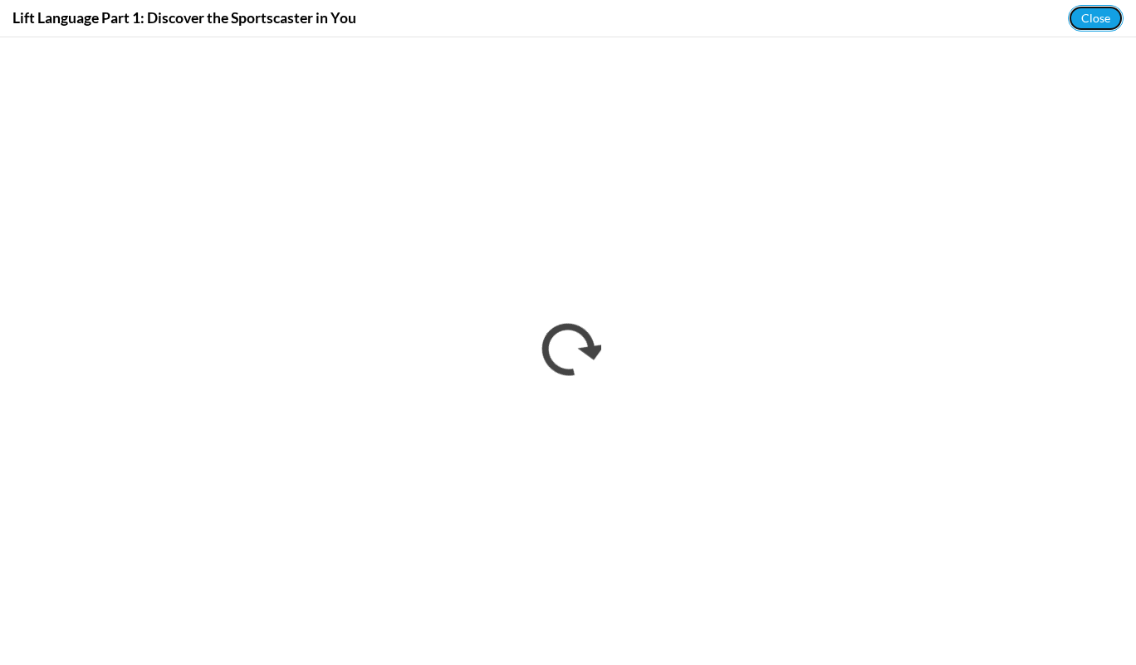
click at [1097, 18] on button "Close" at bounding box center [1096, 18] width 56 height 27
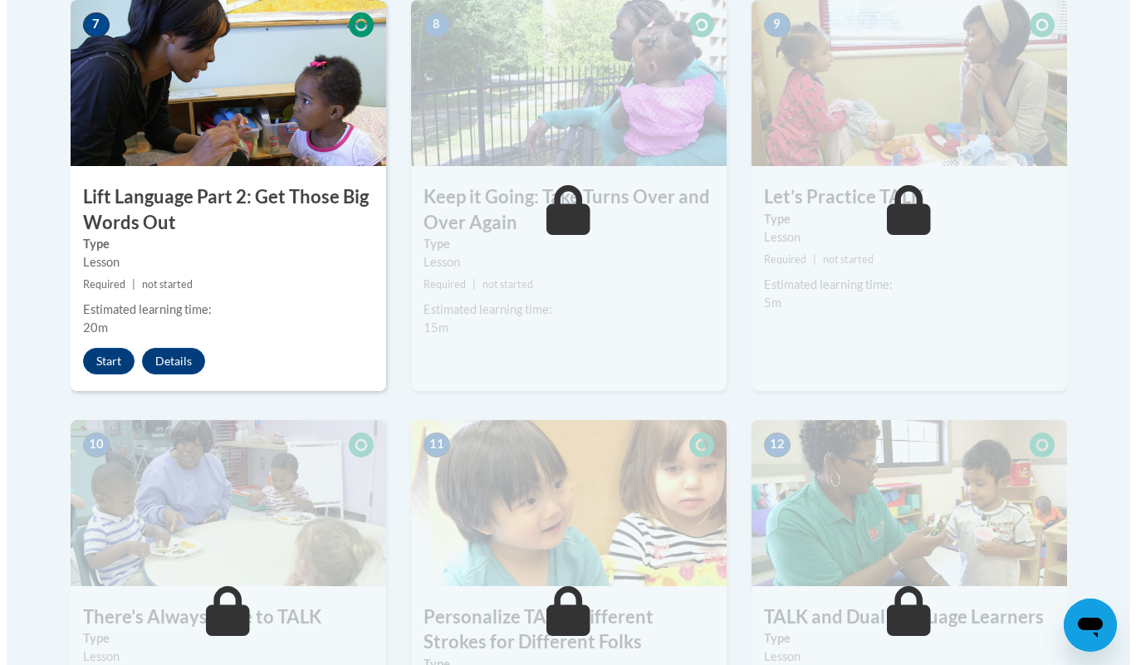
scroll to position [1447, 0]
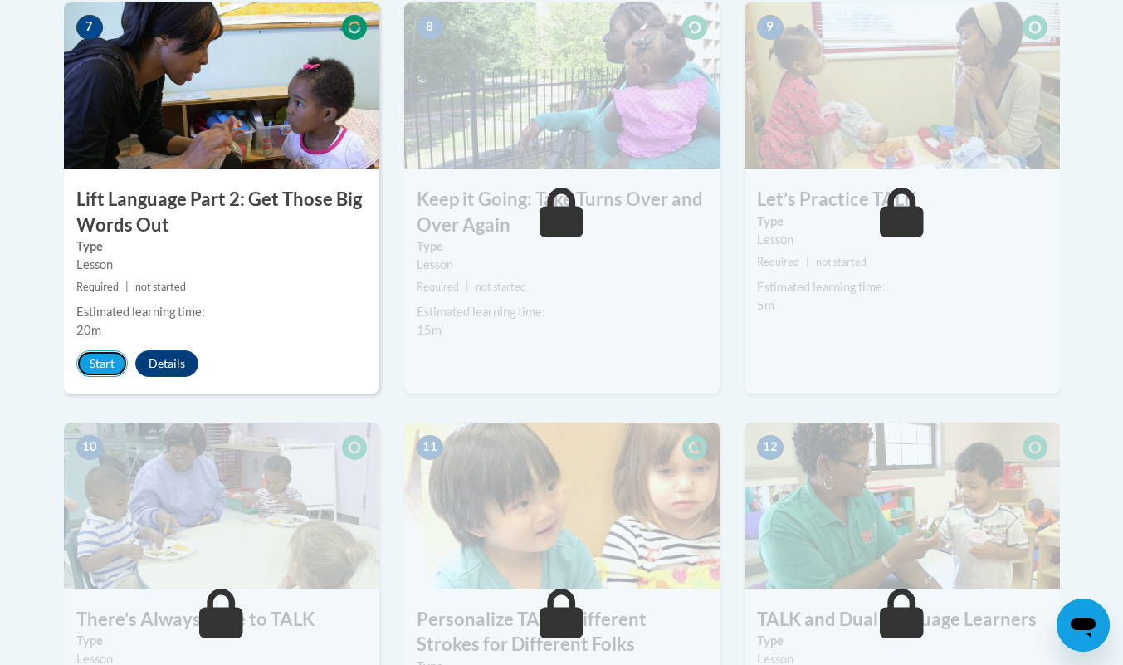
click at [102, 360] on button "Start" at bounding box center [101, 363] width 51 height 27
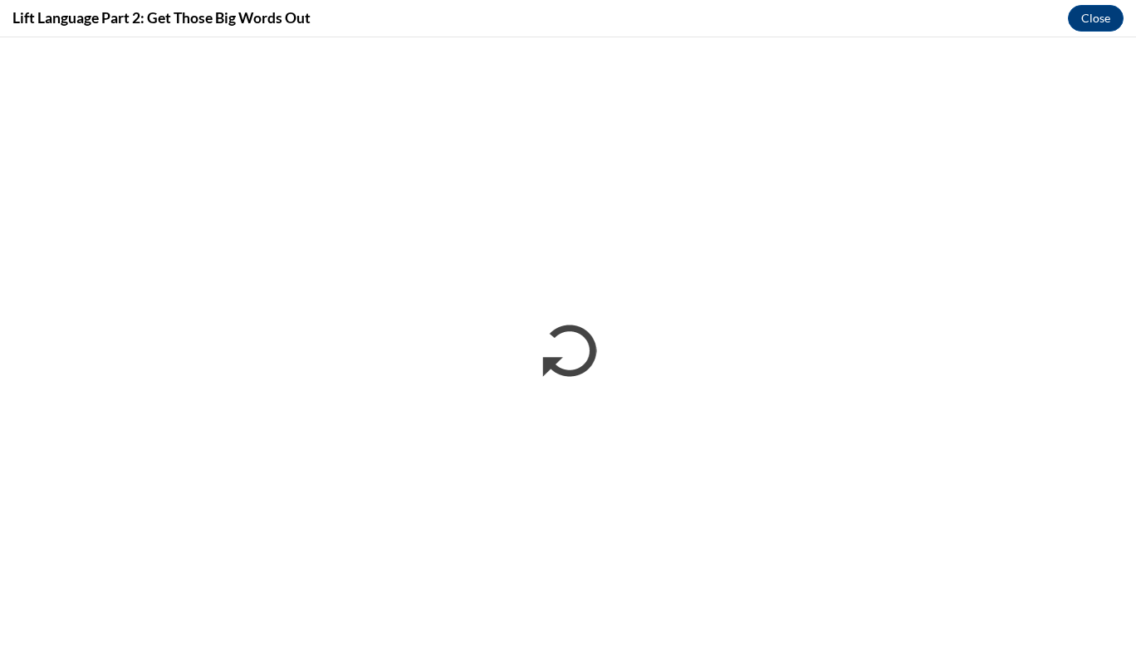
scroll to position [0, 0]
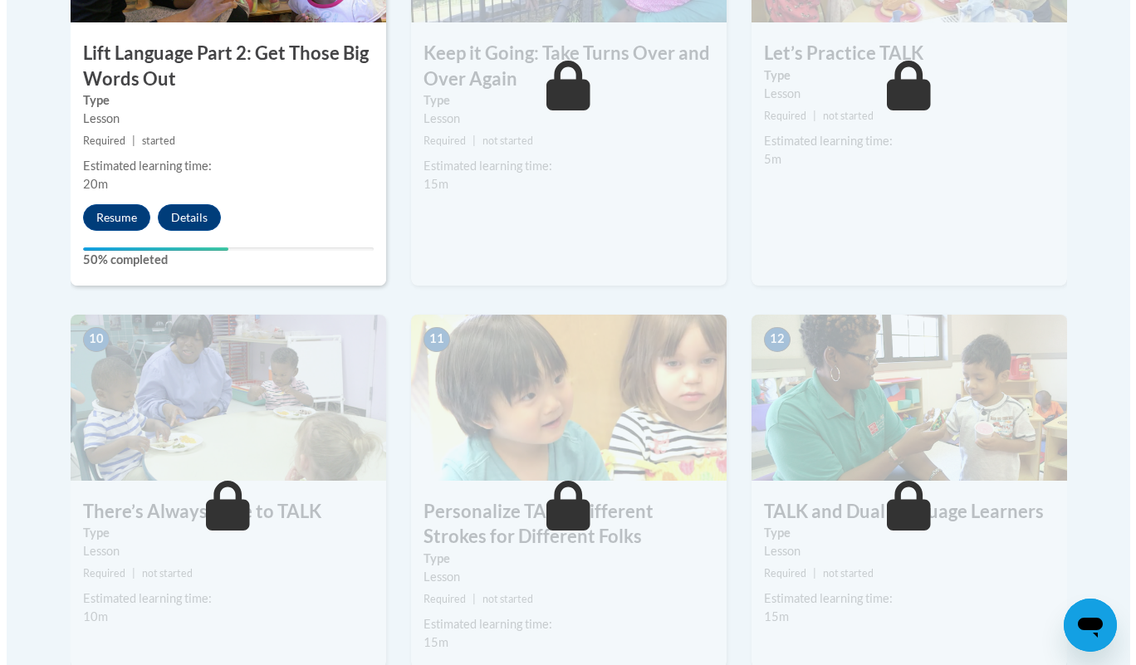
scroll to position [1338, 0]
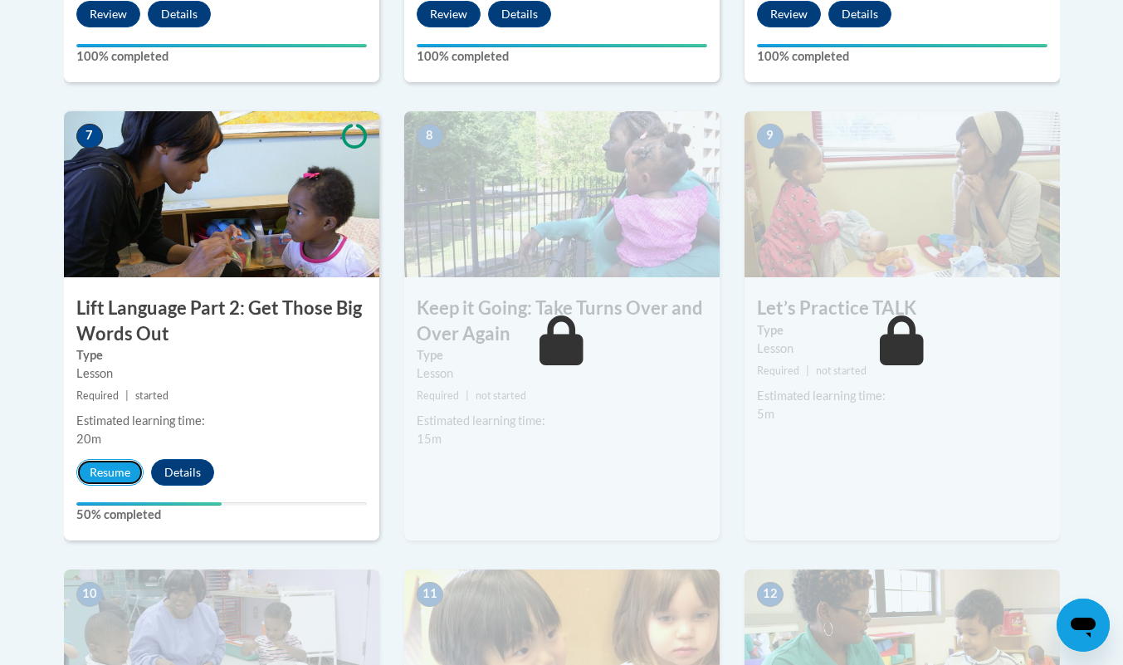
click at [109, 477] on button "Resume" at bounding box center [109, 472] width 67 height 27
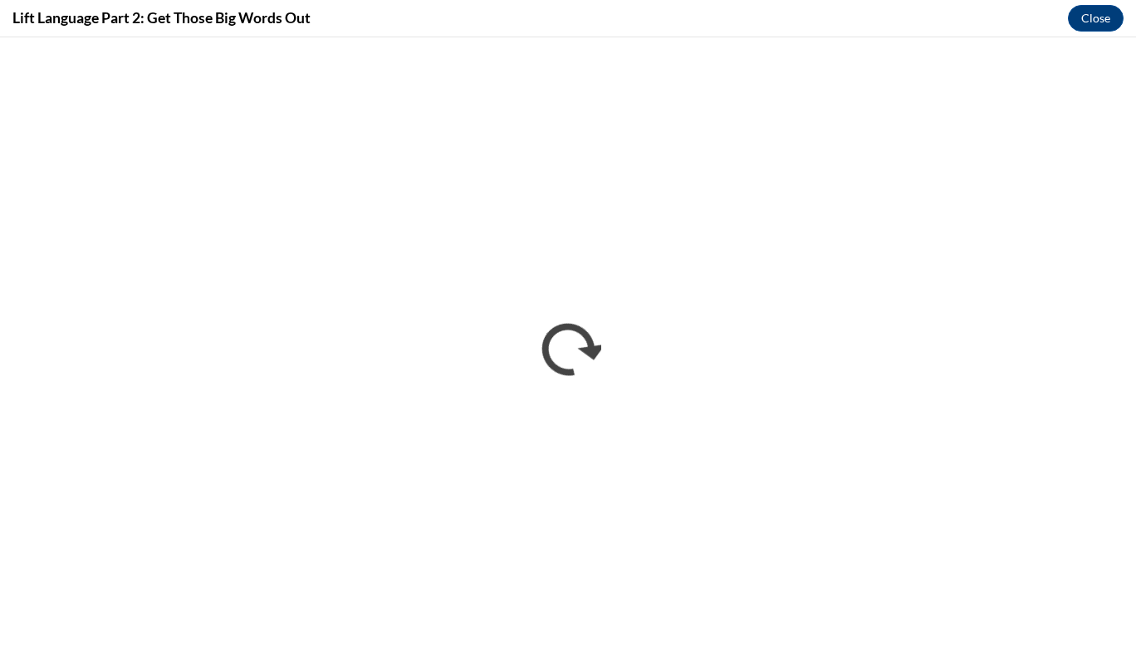
scroll to position [1447, 0]
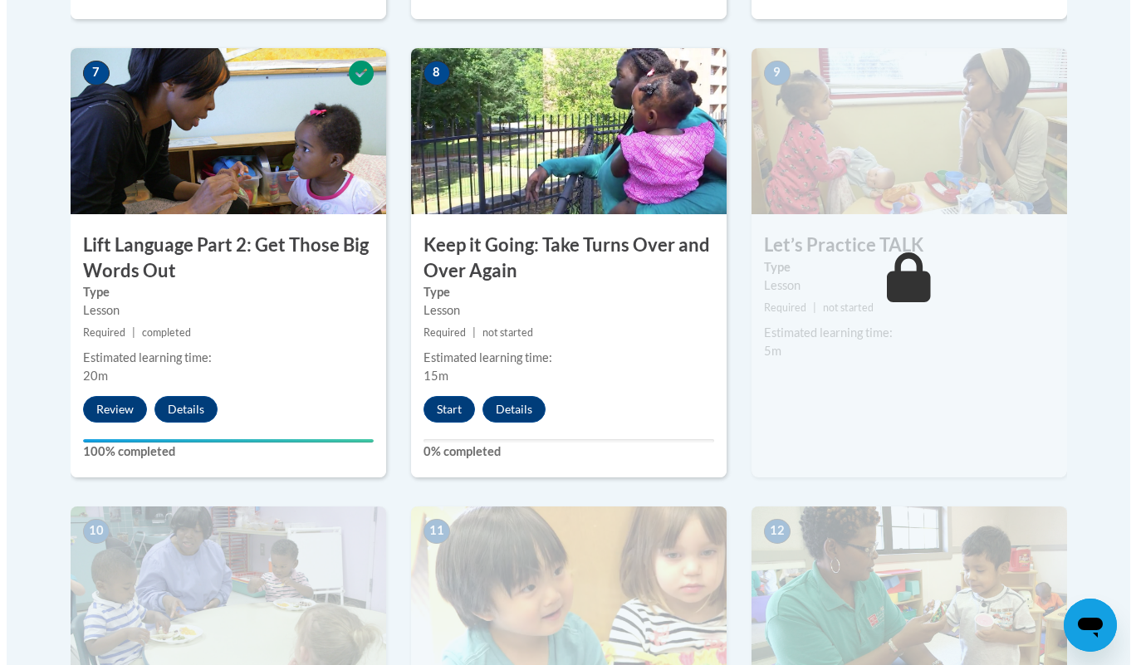
scroll to position [1395, 0]
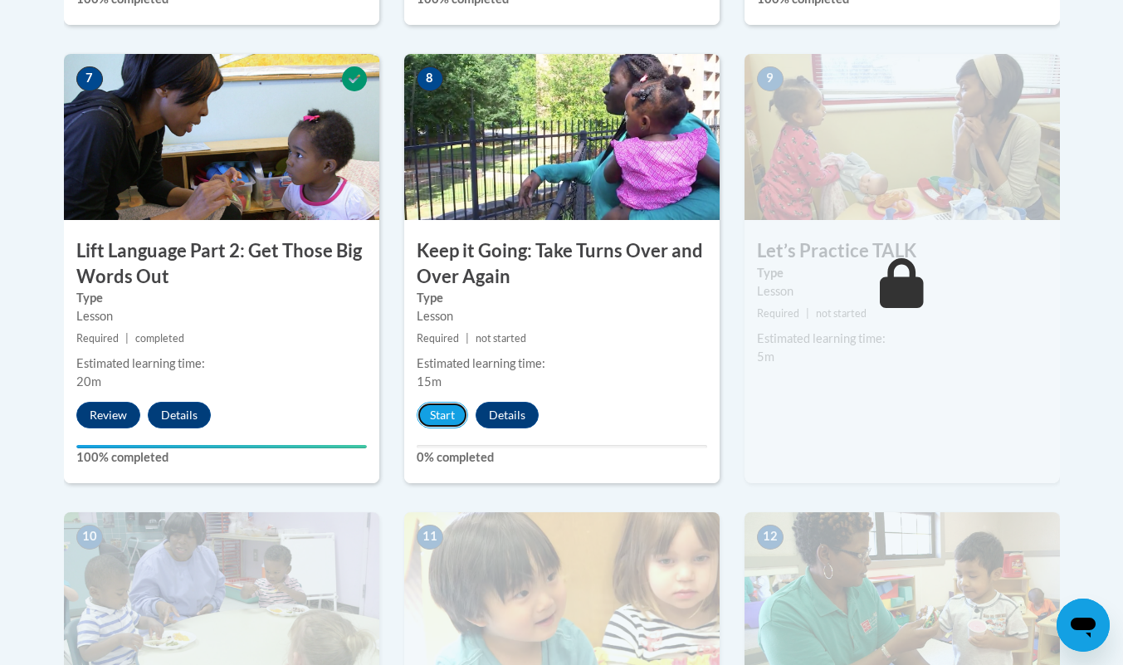
click at [438, 415] on button "Start" at bounding box center [442, 415] width 51 height 27
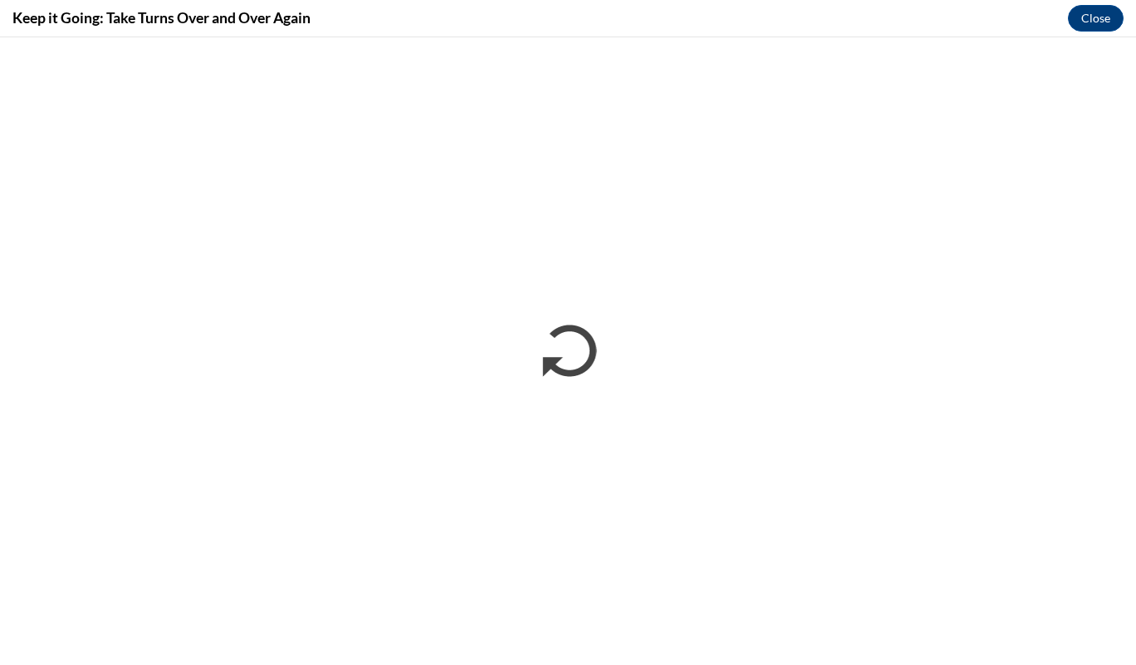
scroll to position [0, 0]
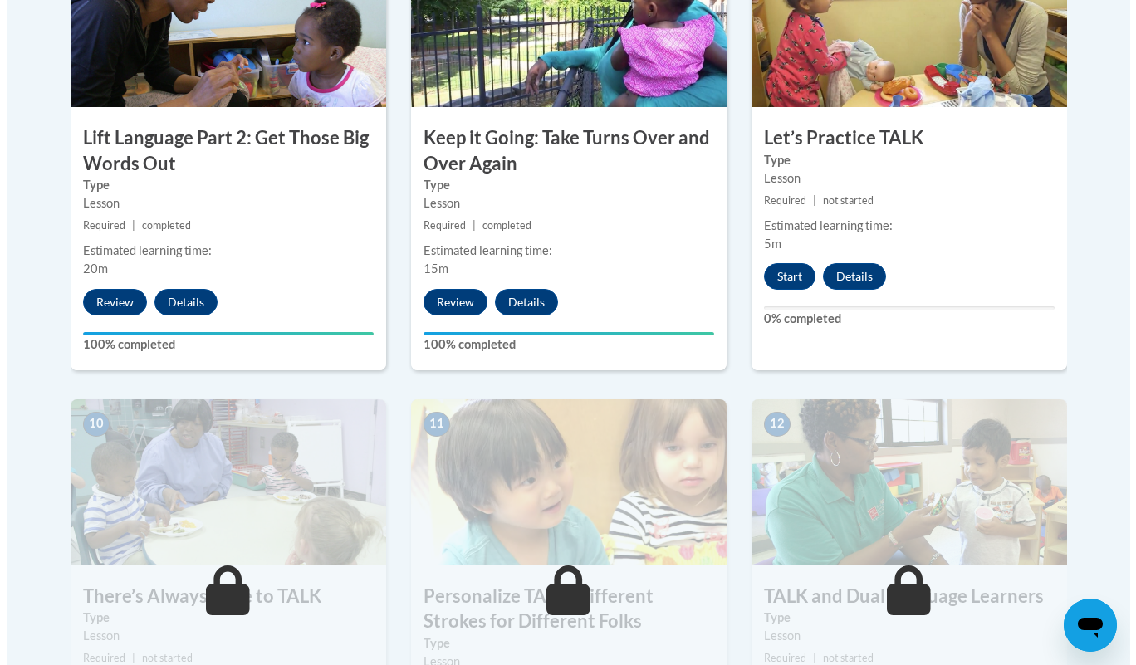
scroll to position [1515, 0]
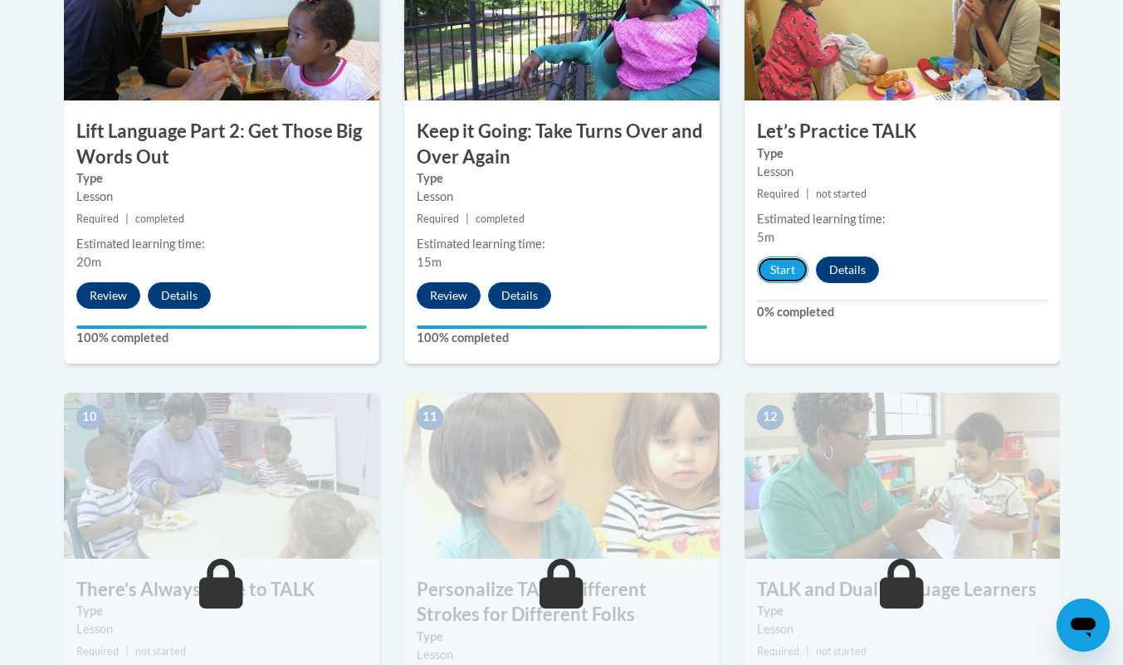
click at [786, 274] on button "Start" at bounding box center [782, 270] width 51 height 27
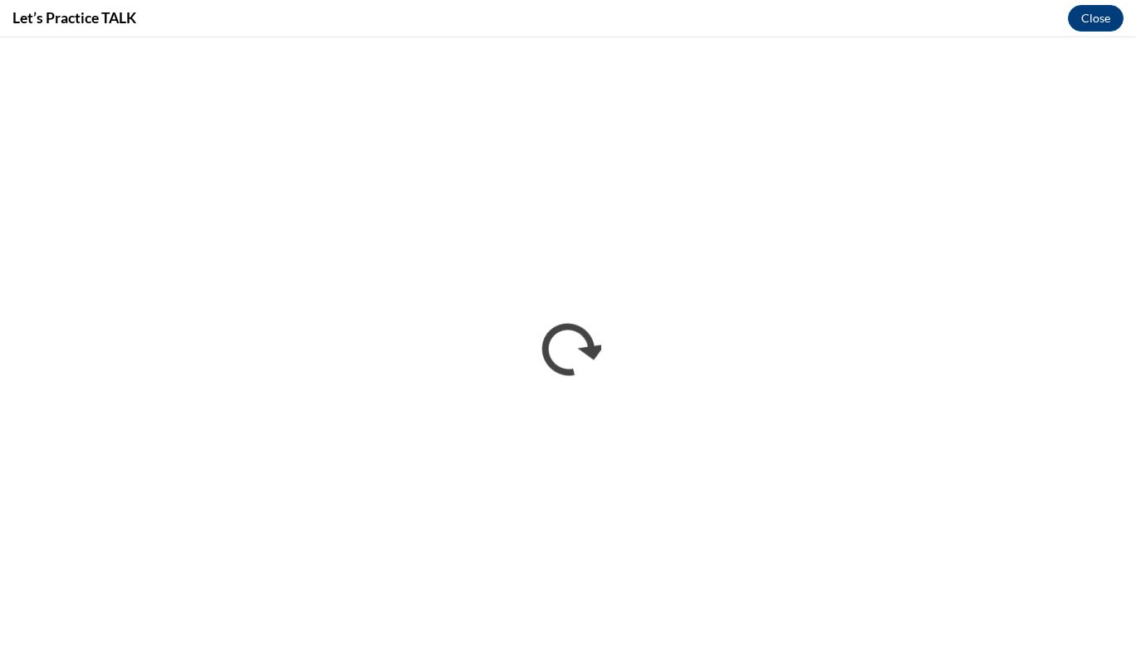
scroll to position [0, 0]
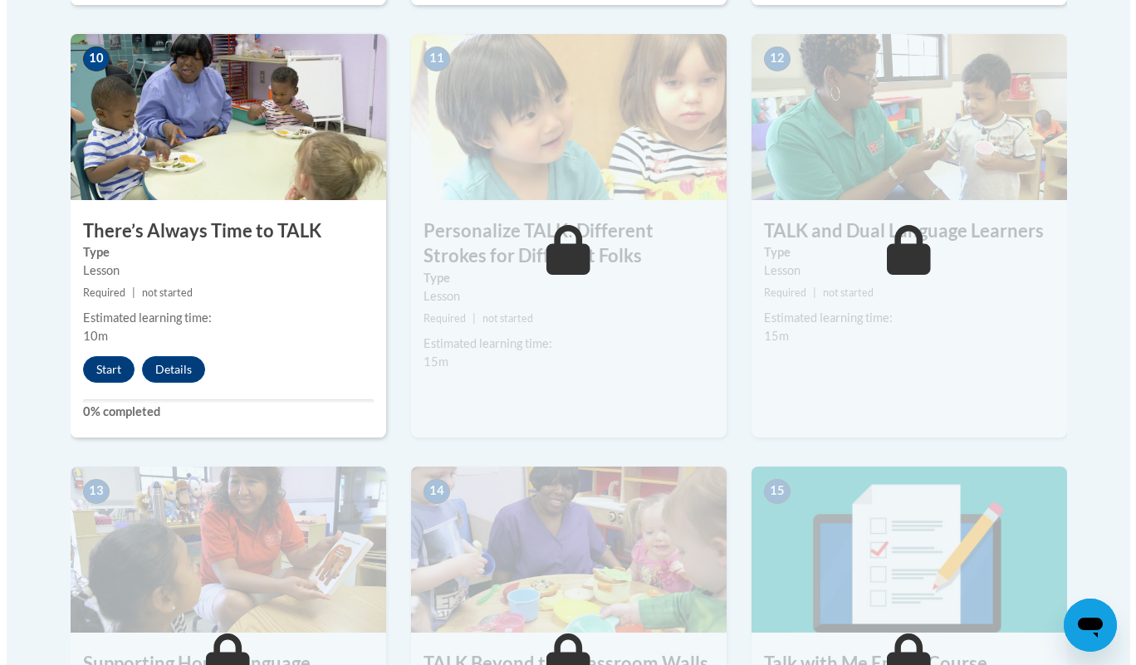
scroll to position [1875, 0]
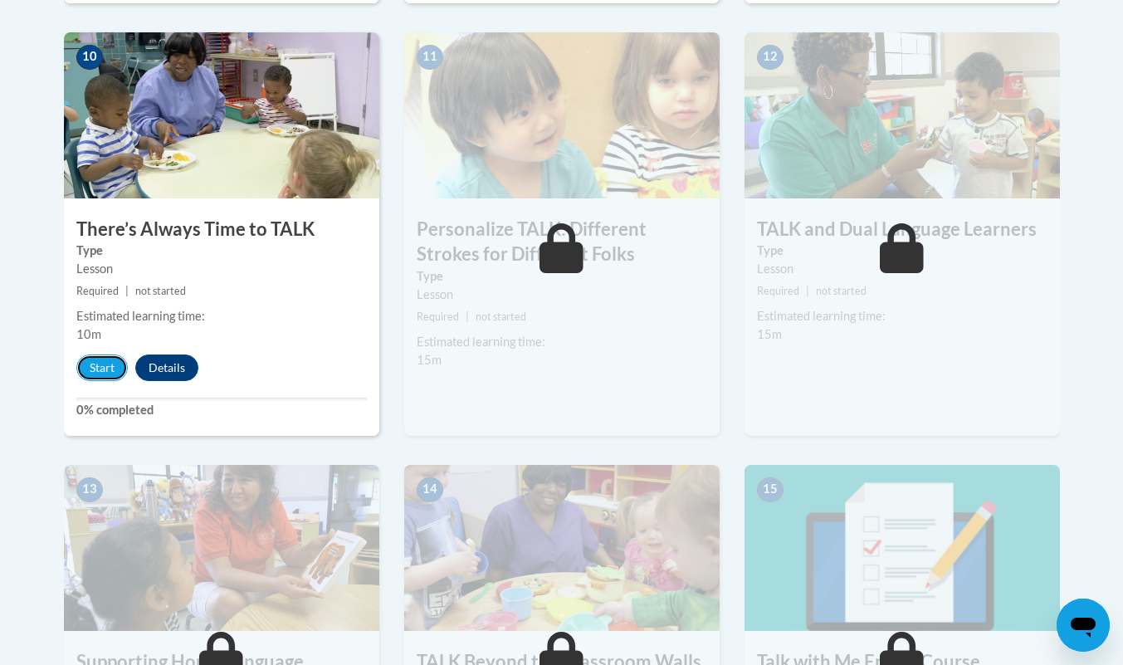
click at [120, 355] on button "Start" at bounding box center [101, 368] width 51 height 27
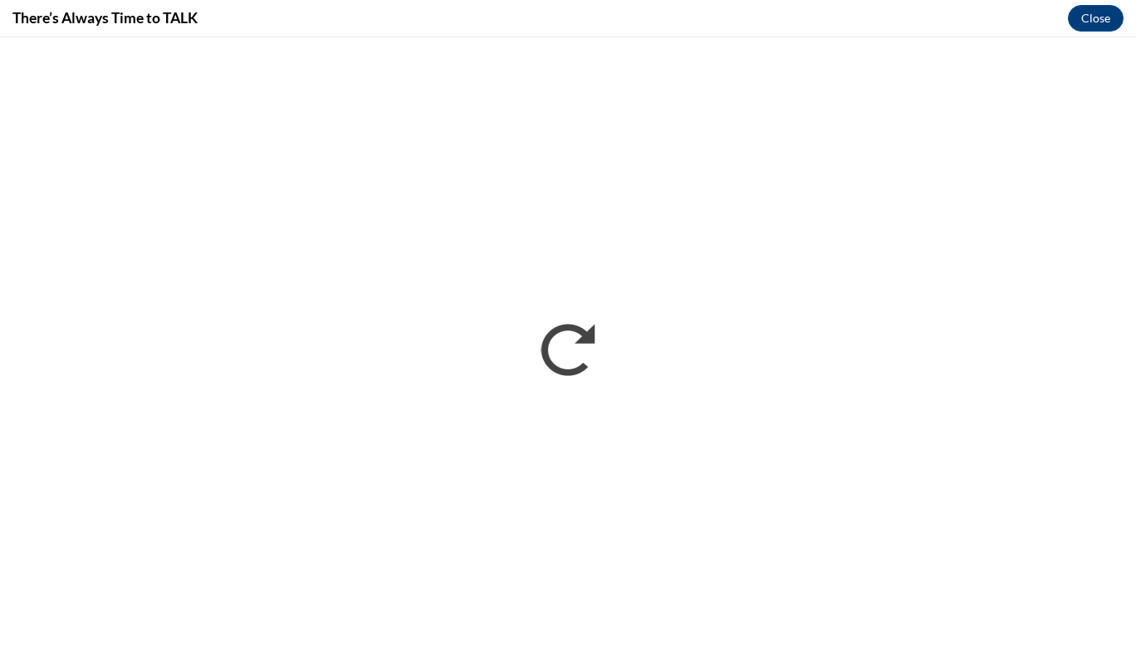
scroll to position [0, 0]
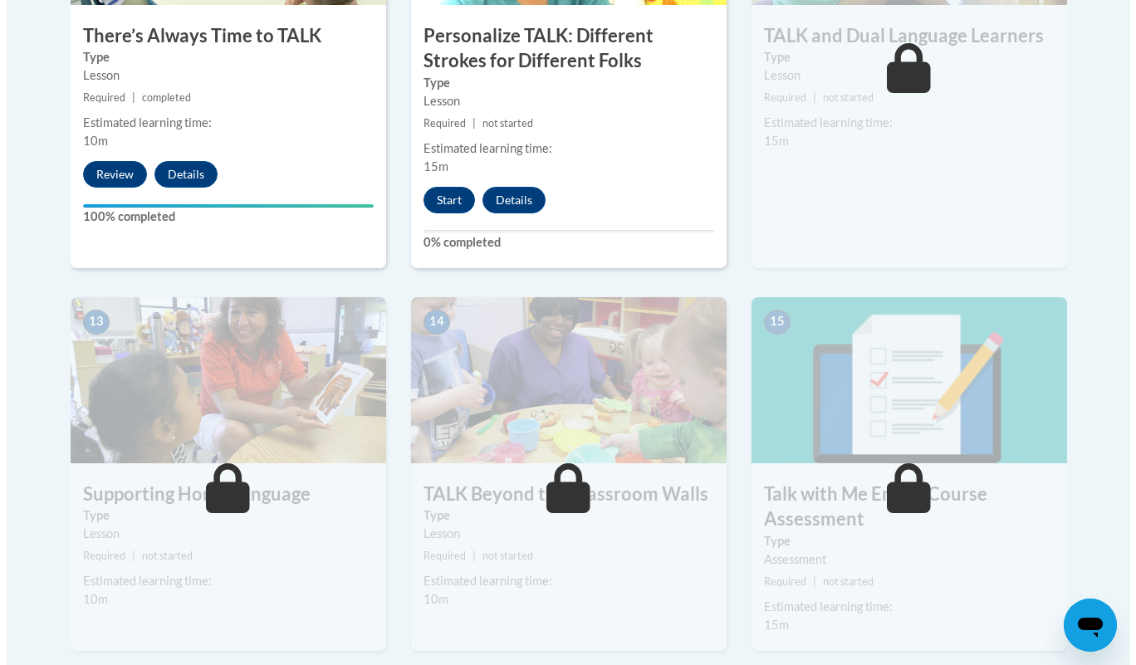
scroll to position [2029, 0]
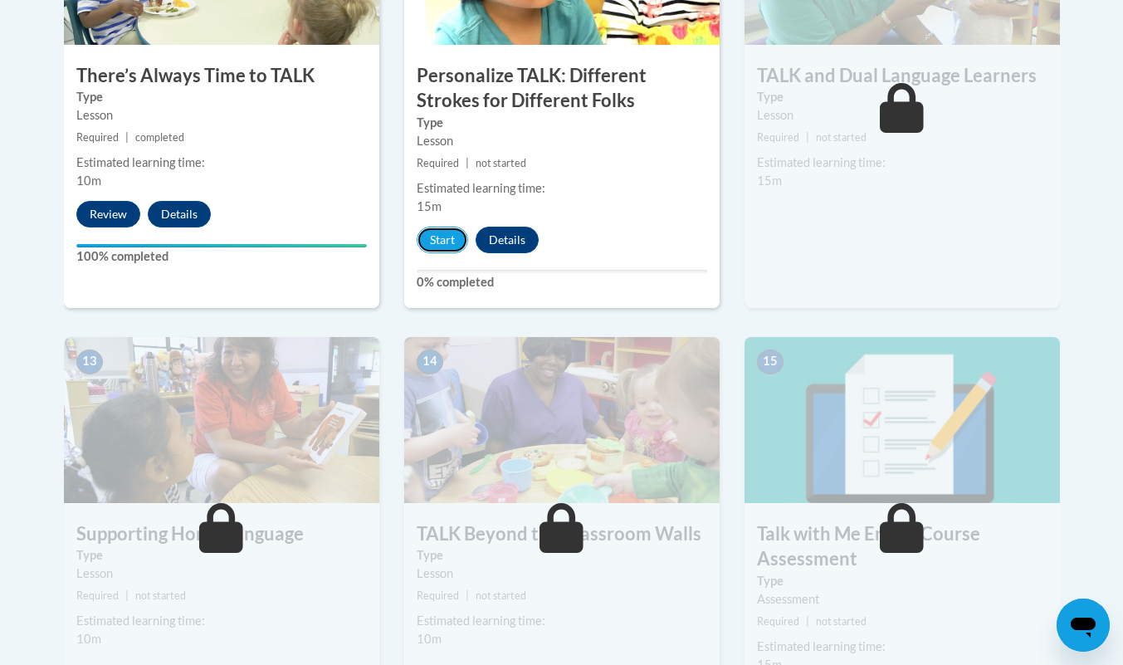
click at [435, 248] on button "Start" at bounding box center [442, 240] width 51 height 27
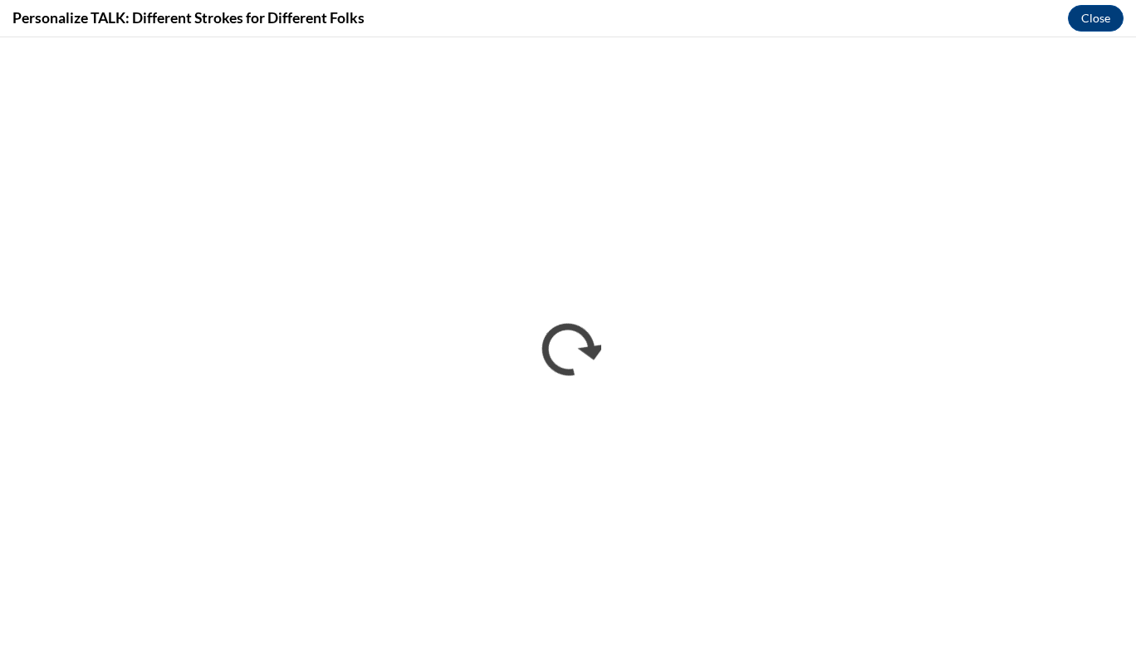
scroll to position [0, 0]
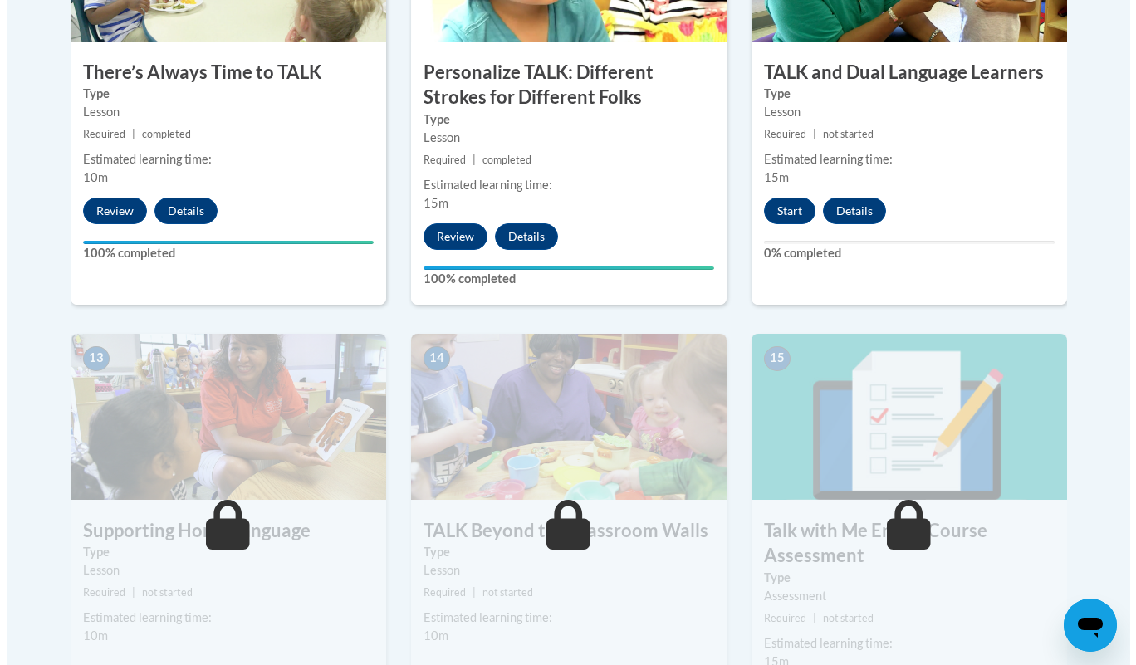
scroll to position [2033, 0]
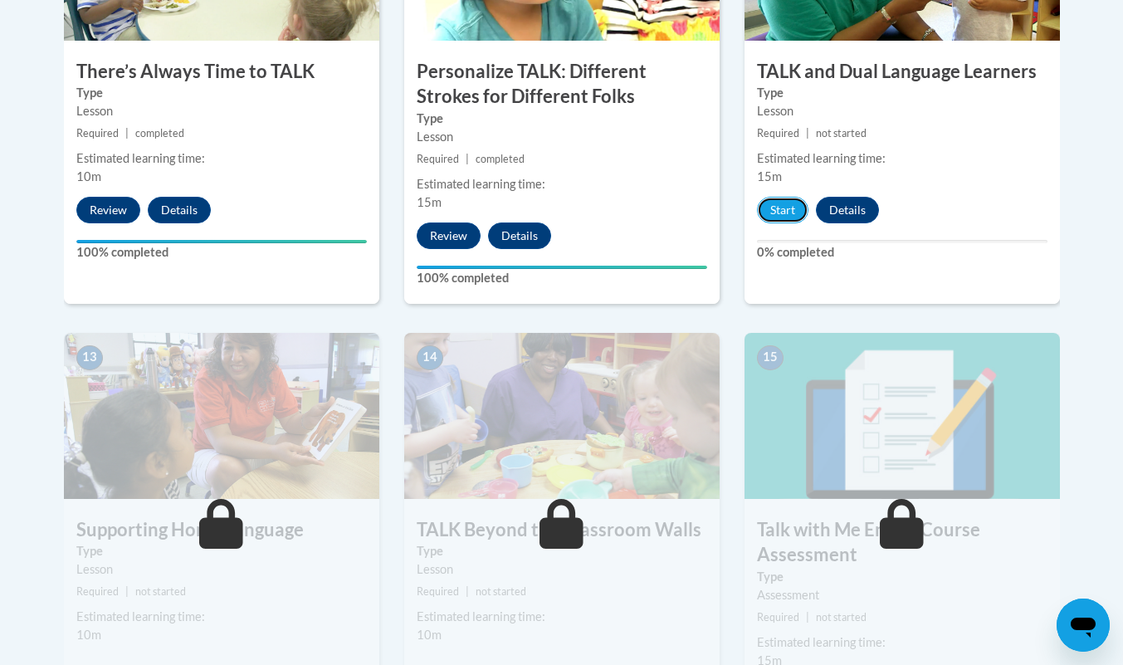
click at [781, 213] on button "Start" at bounding box center [782, 210] width 51 height 27
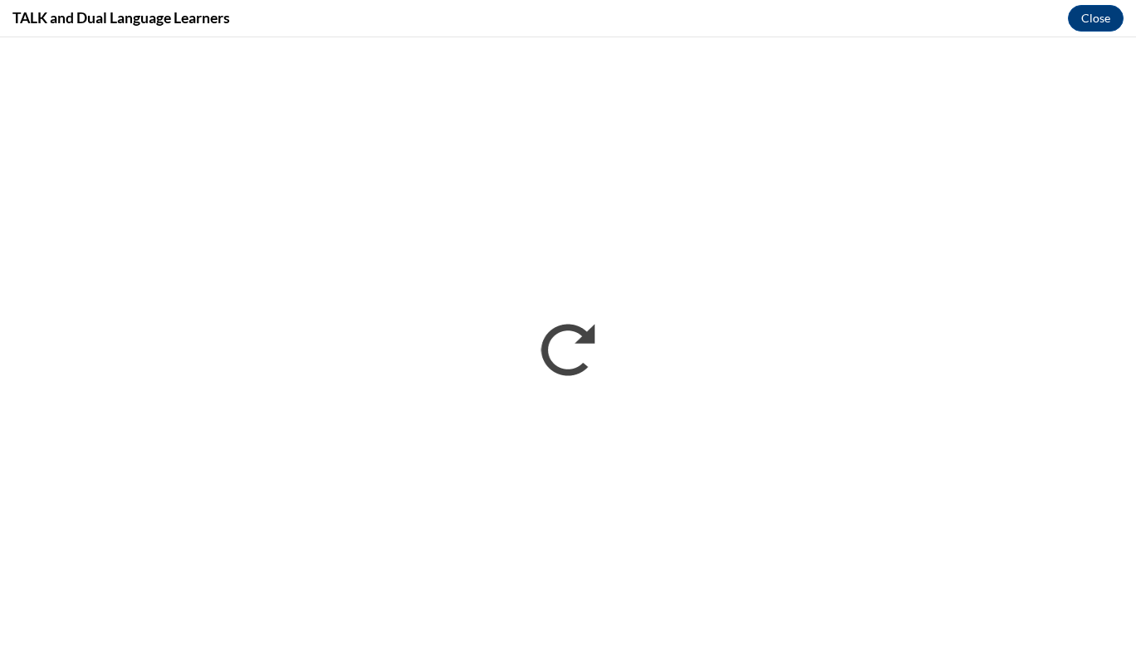
scroll to position [0, 0]
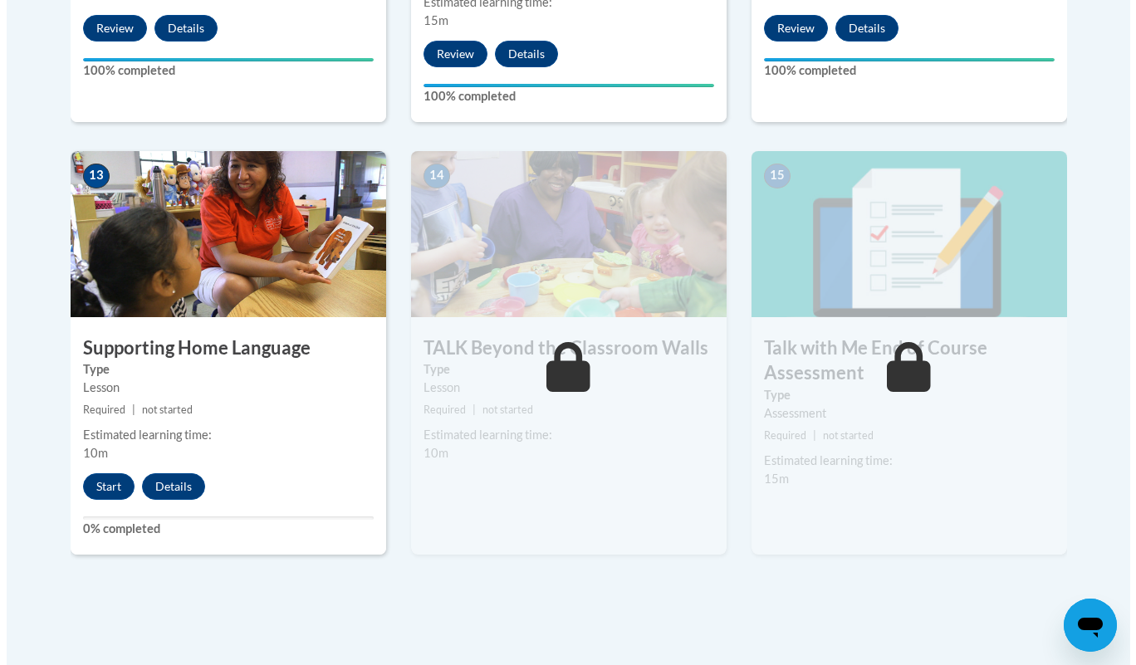
scroll to position [2215, 0]
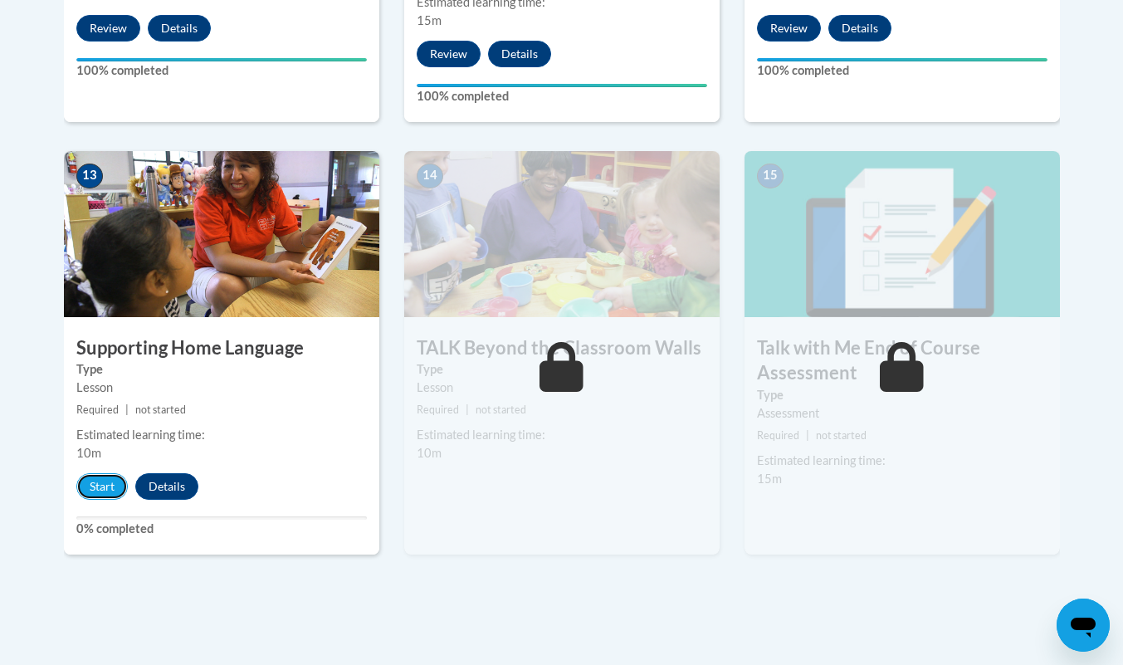
click at [95, 483] on button "Start" at bounding box center [101, 486] width 51 height 27
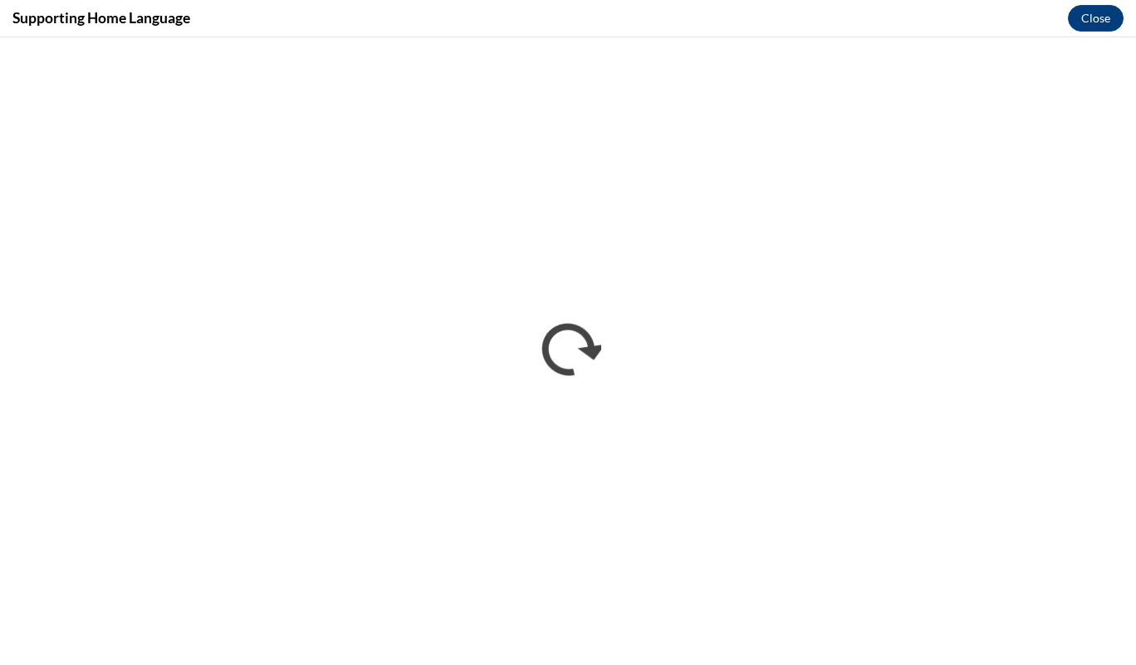
scroll to position [0, 0]
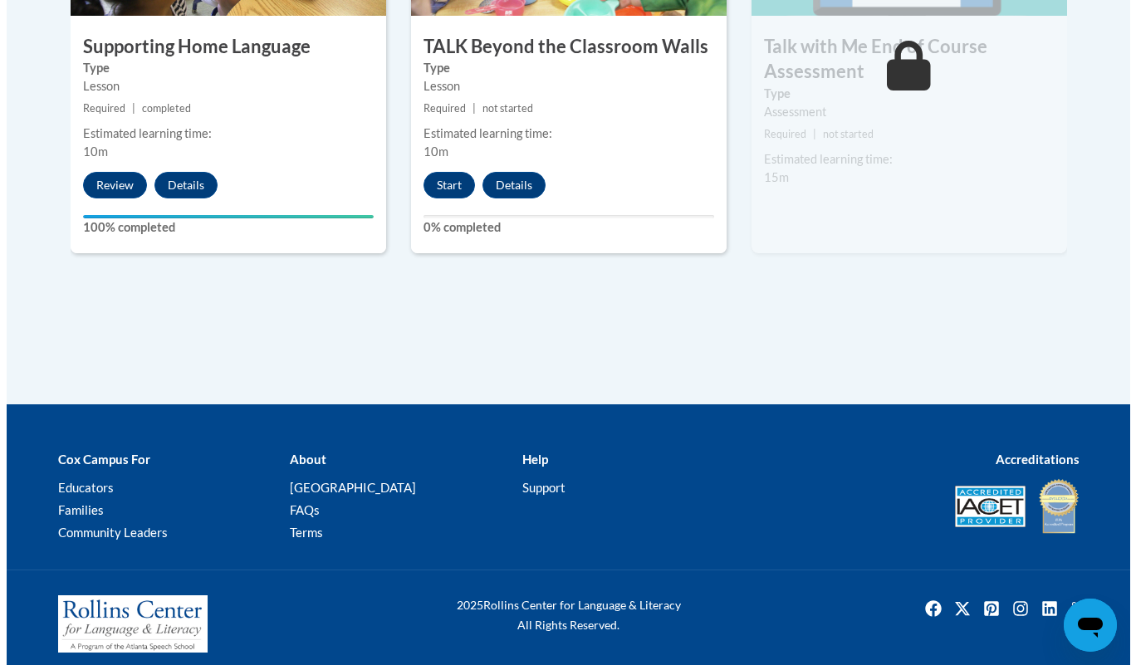
scroll to position [2528, 0]
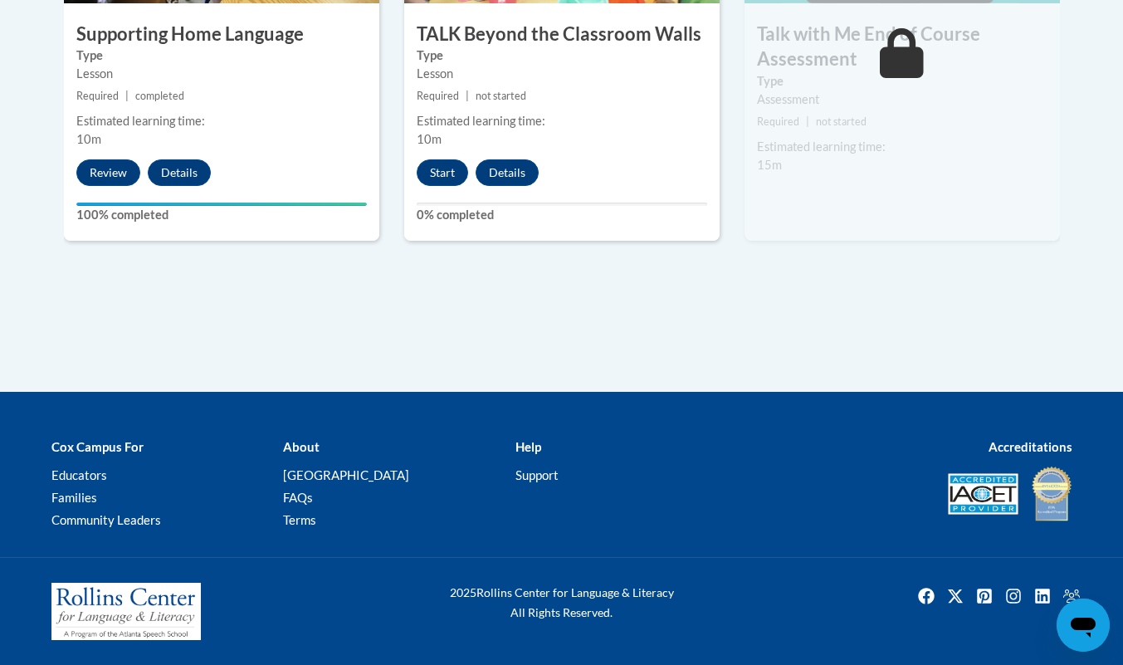
click at [449, 162] on button "Start" at bounding box center [442, 172] width 51 height 27
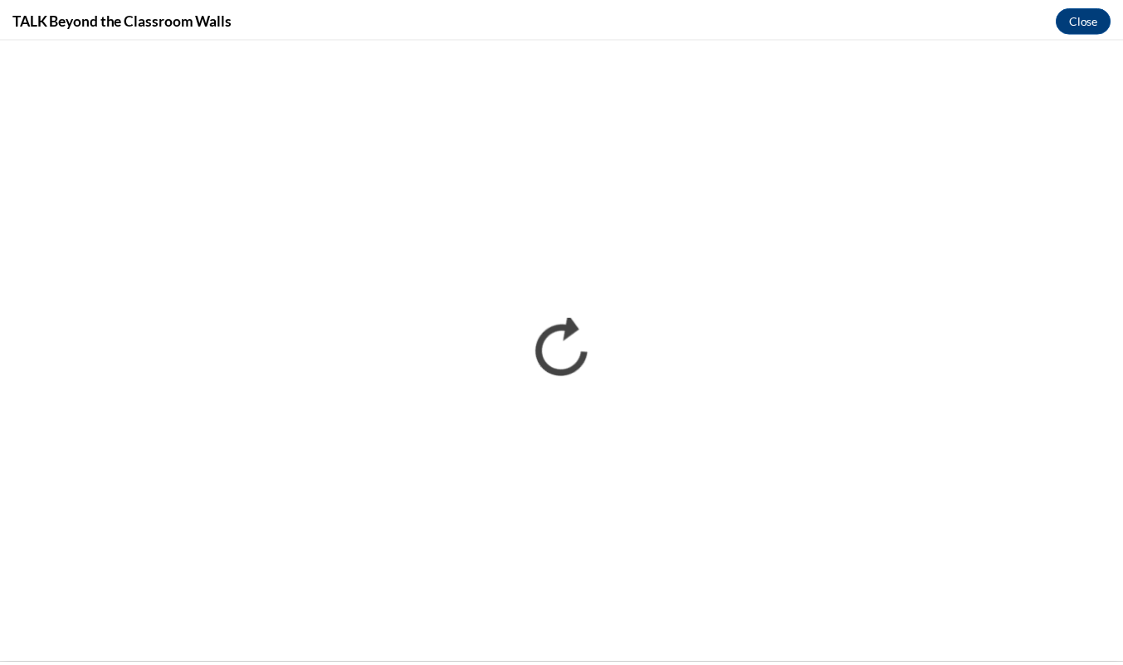
scroll to position [0, 0]
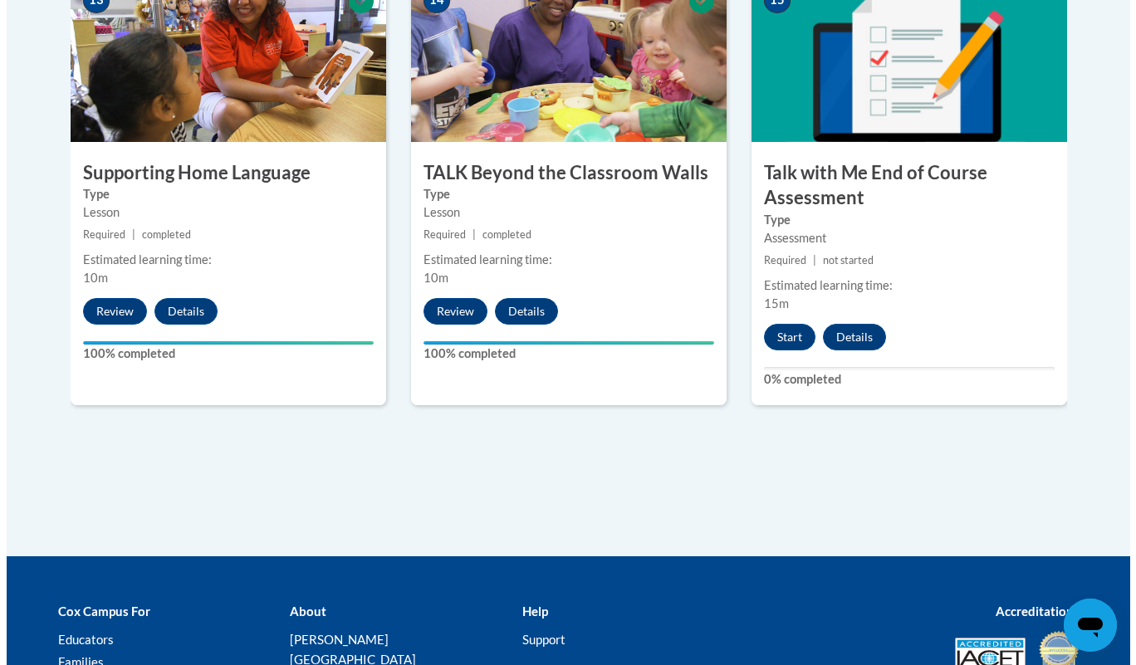
scroll to position [2553, 0]
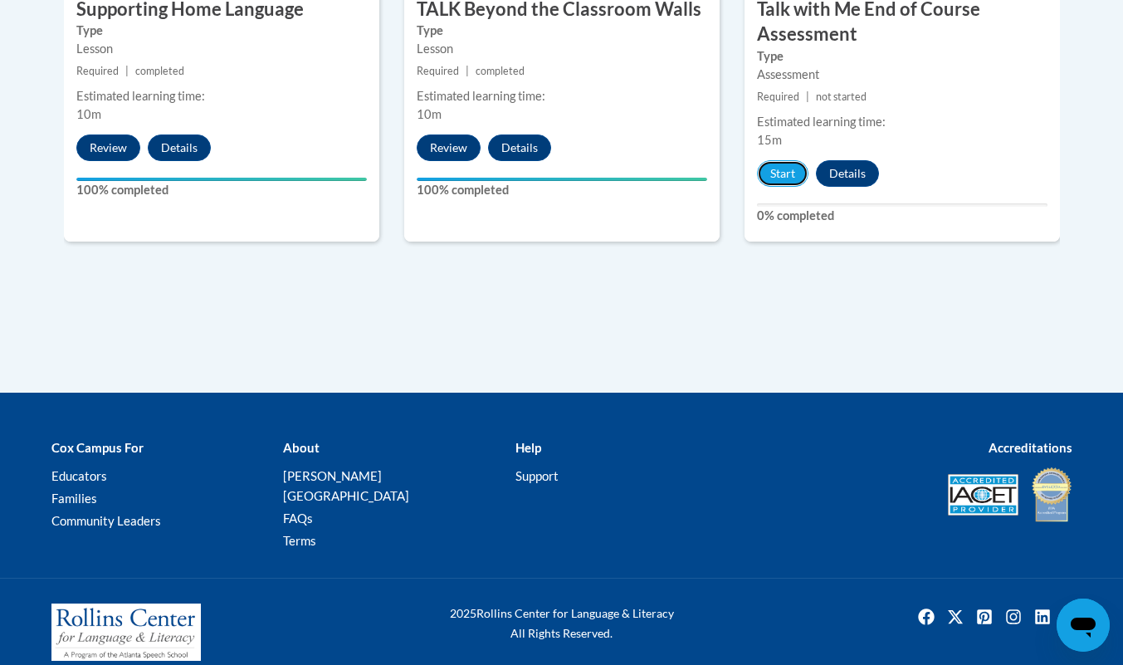
click at [785, 178] on button "Start" at bounding box center [782, 173] width 51 height 27
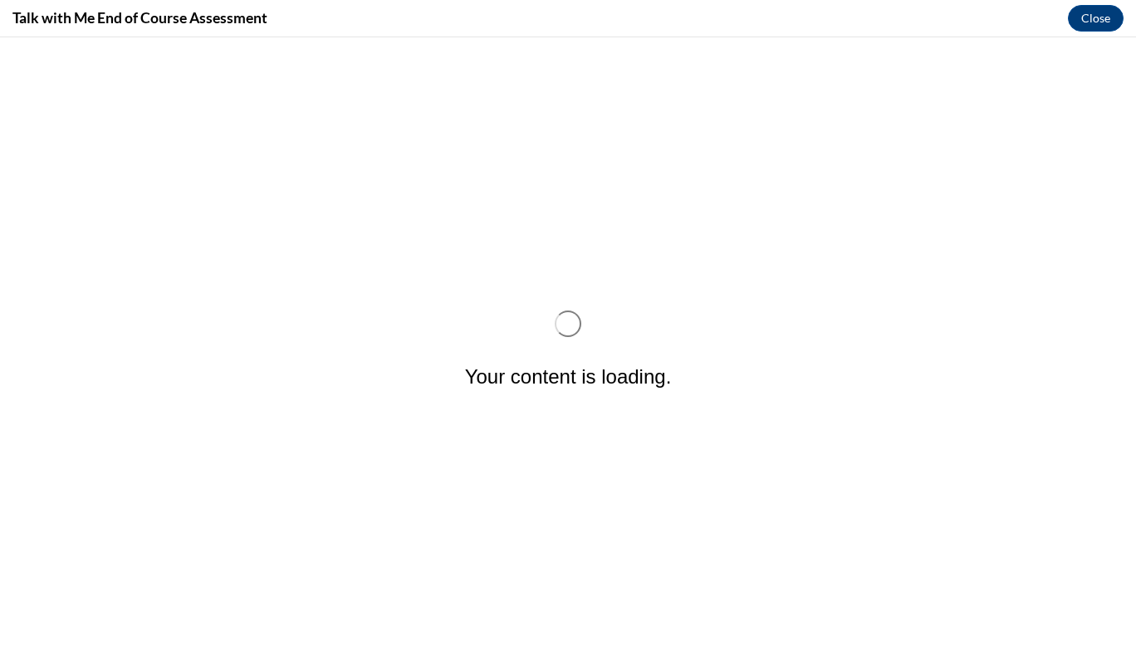
scroll to position [0, 0]
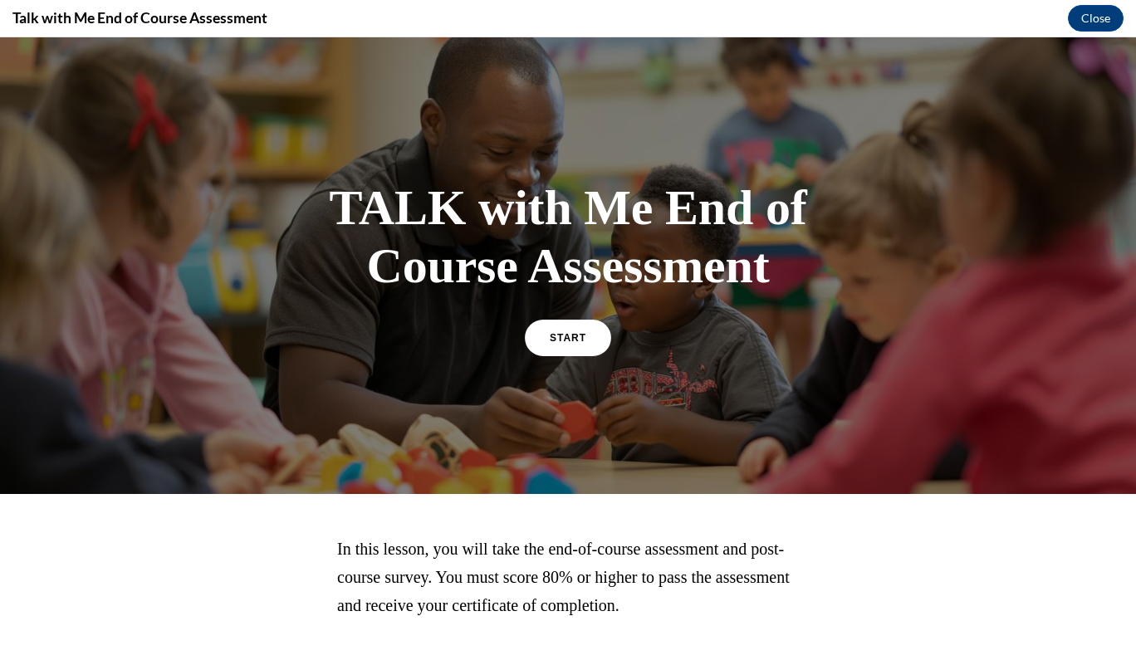
click at [586, 349] on link "START" at bounding box center [568, 338] width 86 height 37
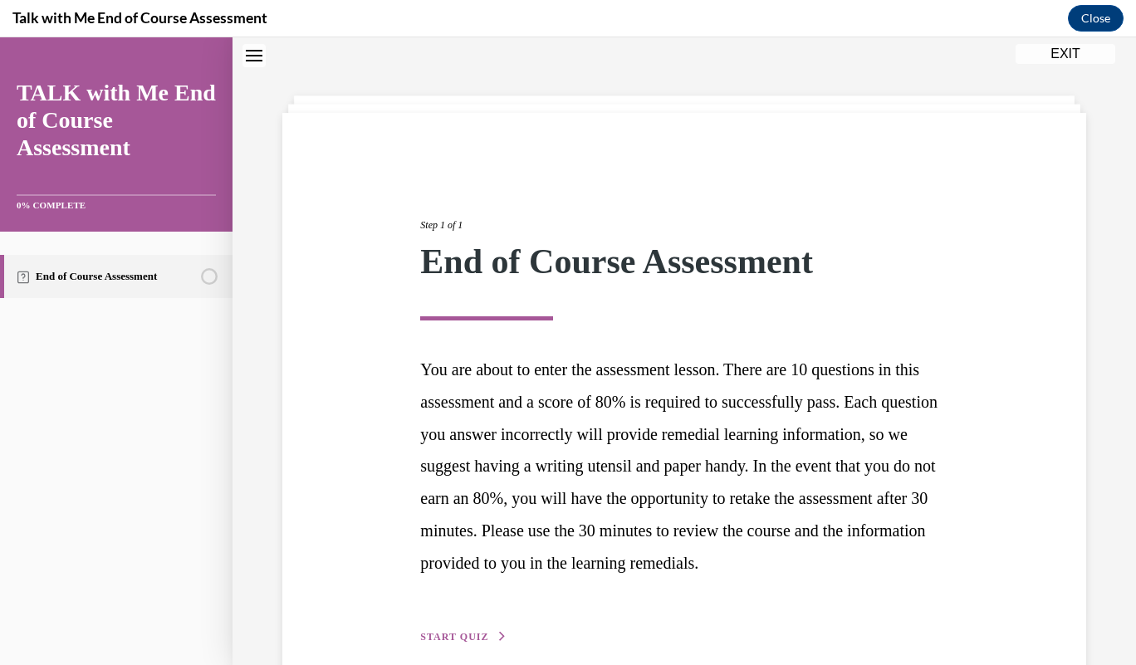
scroll to position [164, 0]
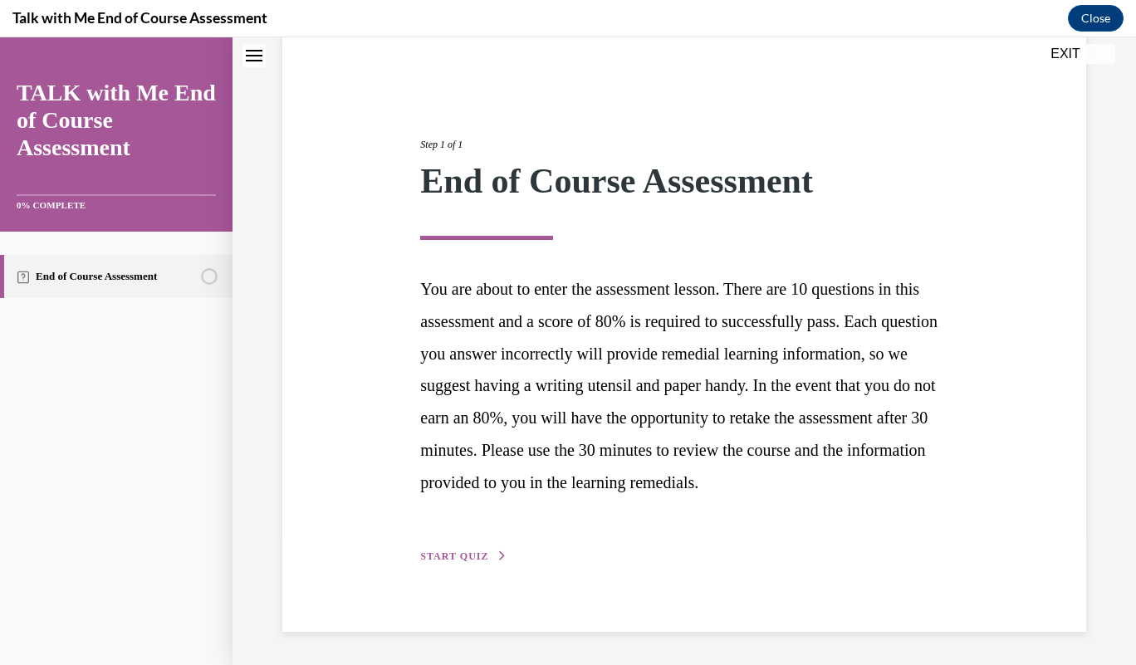
click at [448, 562] on button "START QUIZ" at bounding box center [463, 556] width 86 height 15
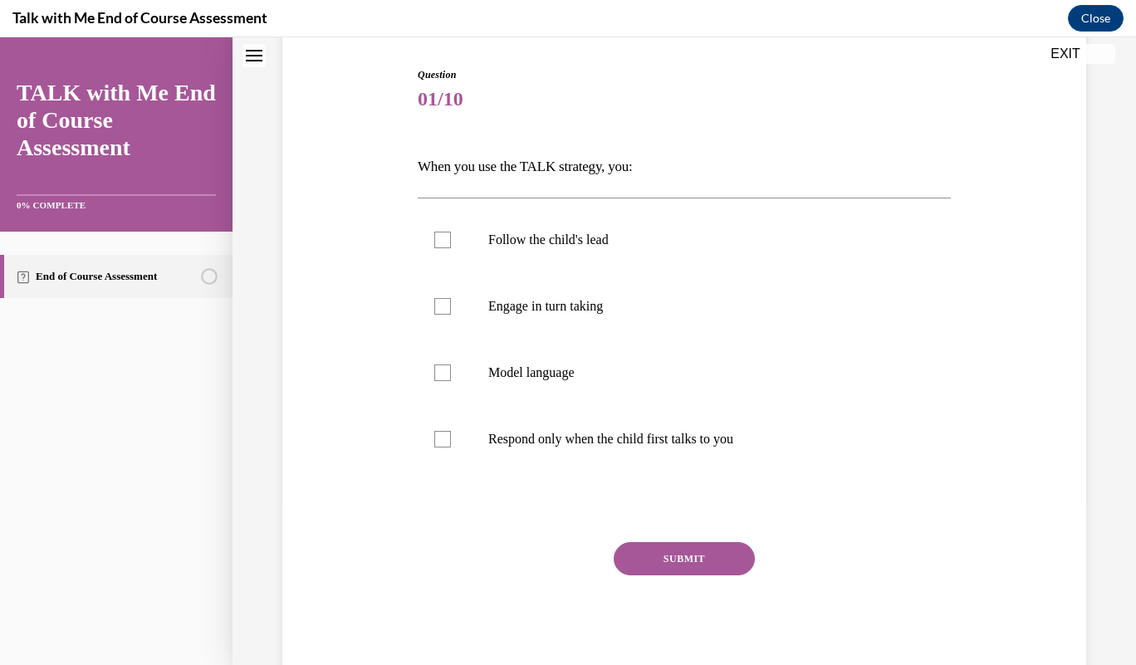
click at [420, 366] on label "Model language" at bounding box center [684, 373] width 533 height 66
click at [434, 366] on input "Model language" at bounding box center [442, 373] width 17 height 17
checkbox input "true"
click at [451, 323] on label "Engage in turn taking" at bounding box center [684, 306] width 533 height 66
click at [451, 315] on input "Engage in turn taking" at bounding box center [442, 306] width 17 height 17
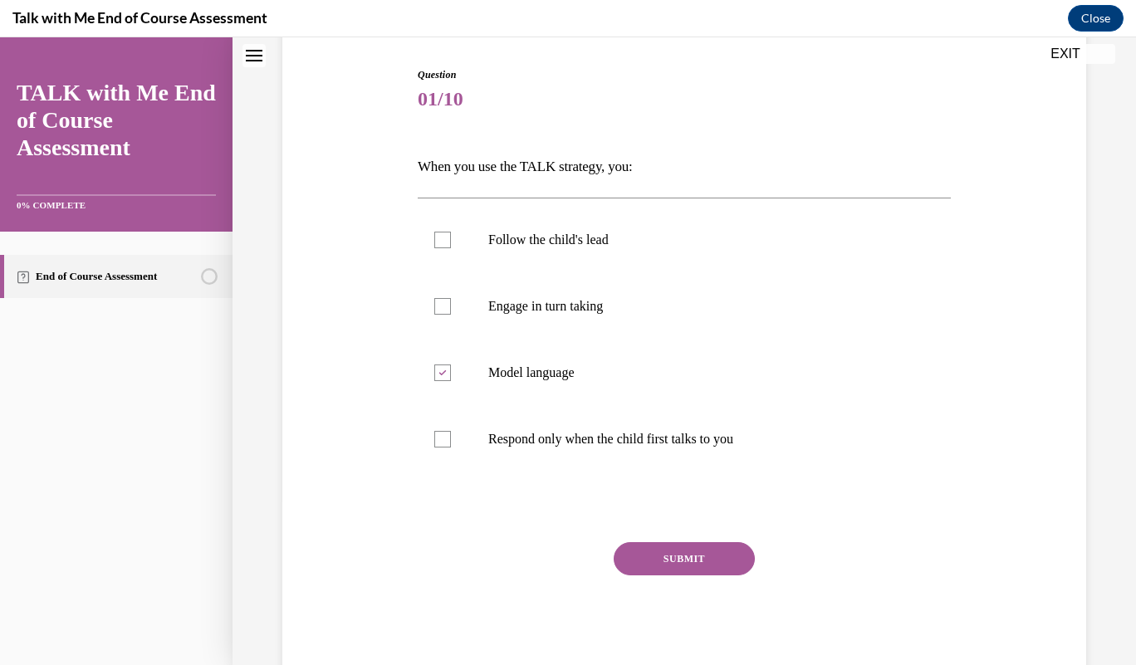
checkbox input "true"
click at [457, 243] on label "Follow the child's lead" at bounding box center [684, 240] width 533 height 66
click at [451, 243] on input "Follow the child's lead" at bounding box center [442, 240] width 17 height 17
checkbox input "true"
click at [678, 558] on button "SUBMIT" at bounding box center [684, 558] width 141 height 33
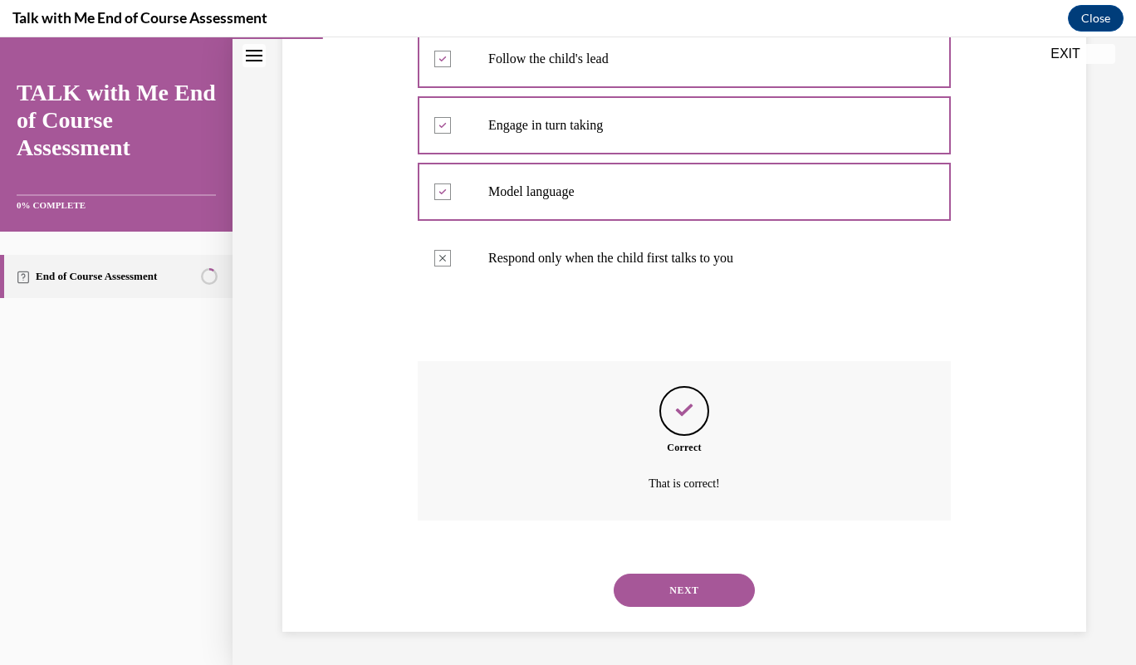
click at [677, 586] on button "NEXT" at bounding box center [684, 590] width 141 height 33
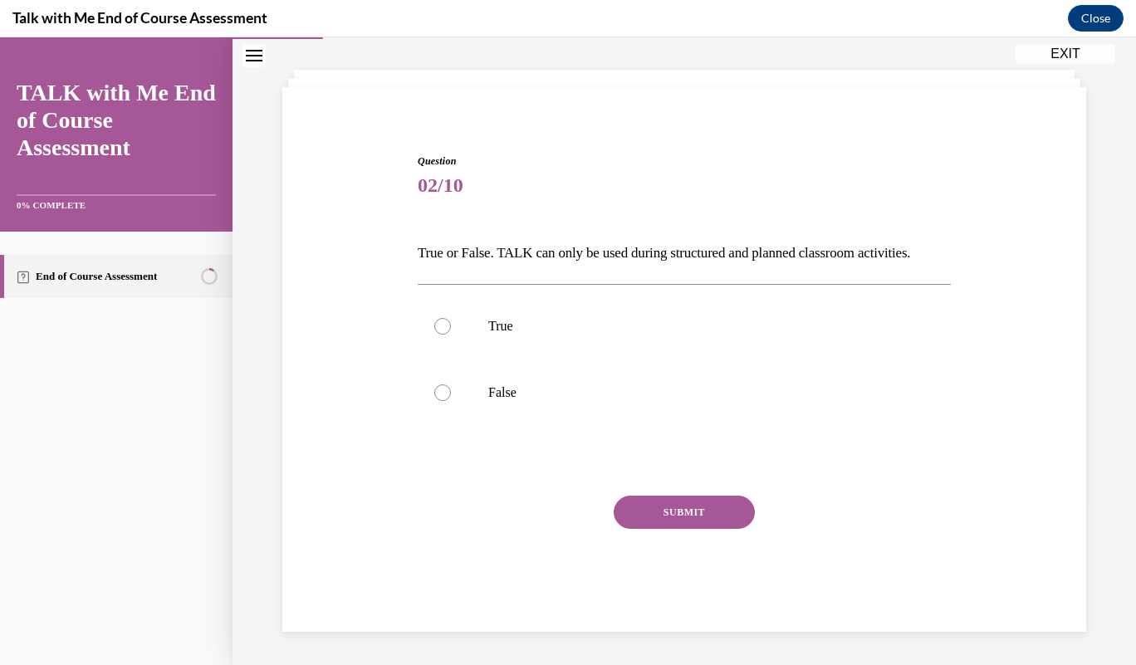
scroll to position [105, 0]
click at [432, 414] on label "False" at bounding box center [684, 393] width 533 height 66
click at [434, 401] on input "False" at bounding box center [442, 392] width 17 height 17
radio input "true"
click at [681, 512] on button "SUBMIT" at bounding box center [684, 512] width 141 height 33
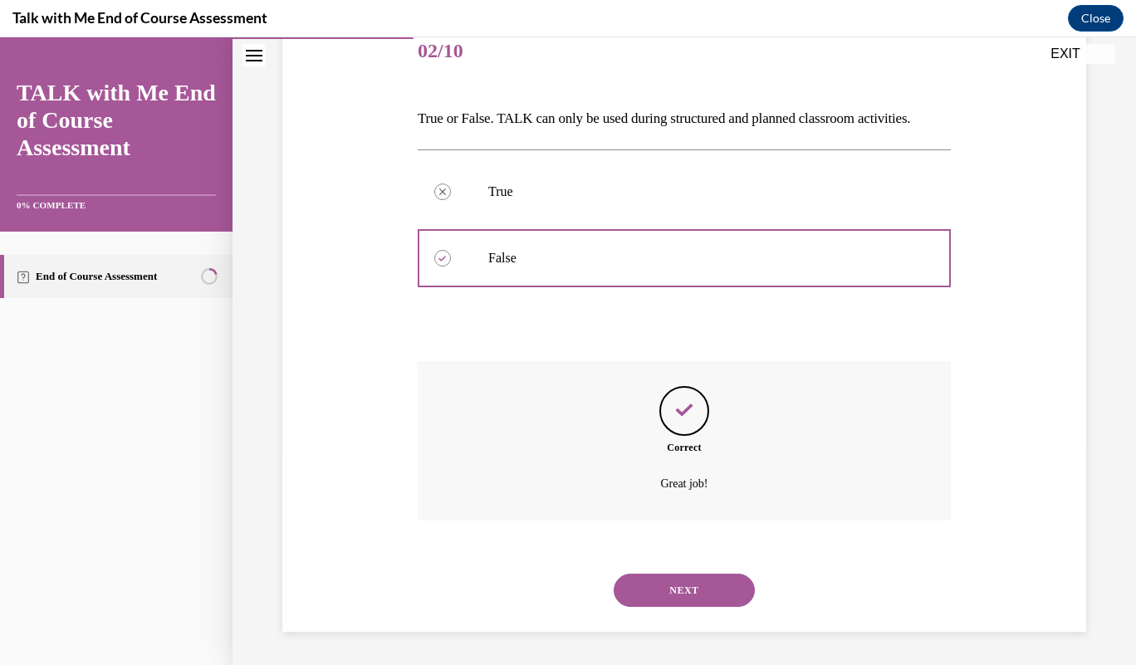
scroll to position [240, 0]
click at [684, 592] on button "NEXT" at bounding box center [684, 590] width 141 height 33
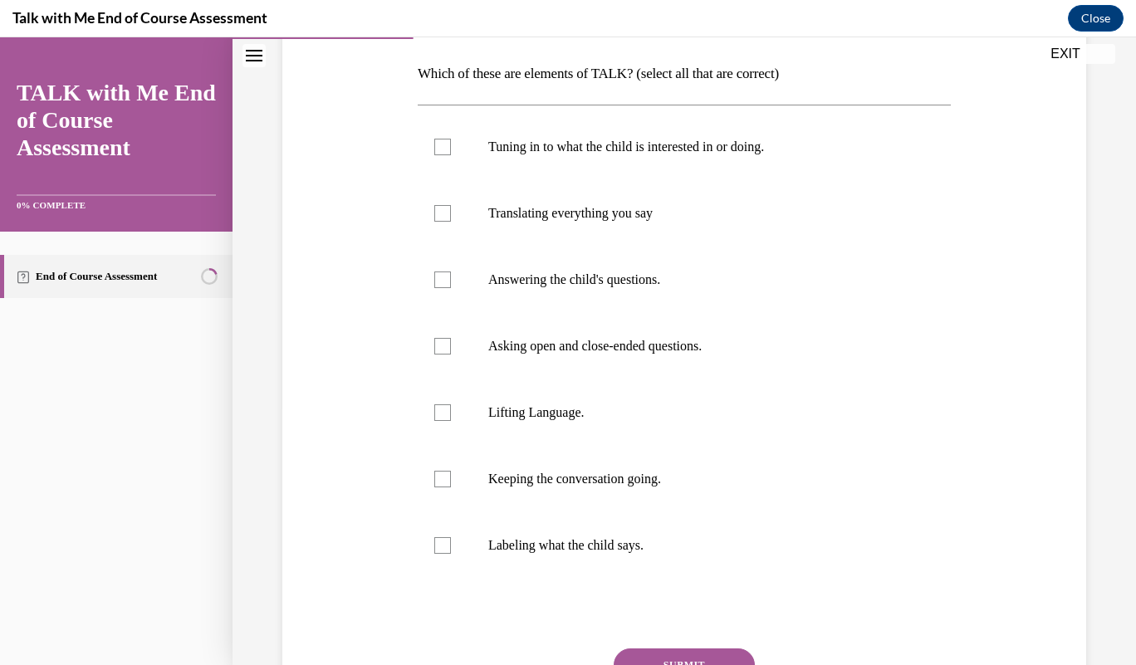
scroll to position [257, 0]
click at [731, 144] on p "Tuning in to what the child is interested in or doing." at bounding box center [698, 146] width 421 height 17
click at [451, 144] on input "Tuning in to what the child is interested in or doing." at bounding box center [442, 146] width 17 height 17
checkbox input "true"
click at [454, 342] on label "Asking open and close-ended questions." at bounding box center [684, 345] width 533 height 66
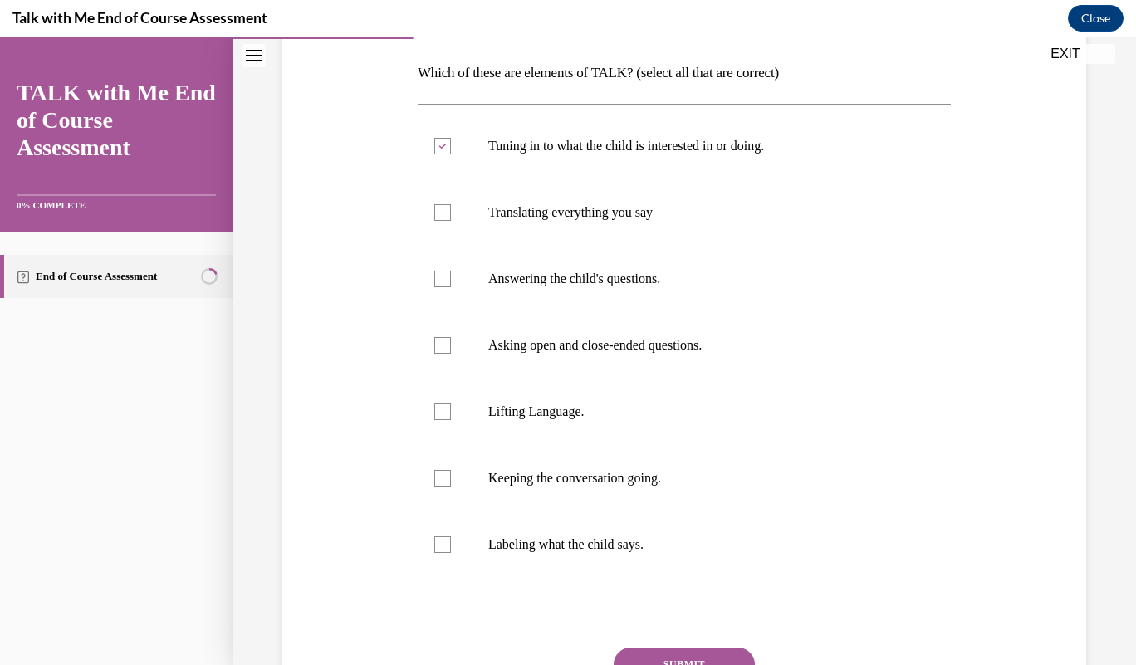
click at [451, 342] on input "Asking open and close-ended questions." at bounding box center [442, 345] width 17 height 17
checkbox input "true"
click at [457, 409] on label "Lifting Language." at bounding box center [684, 412] width 533 height 66
click at [451, 409] on input "Lifting Language." at bounding box center [442, 412] width 17 height 17
checkbox input "true"
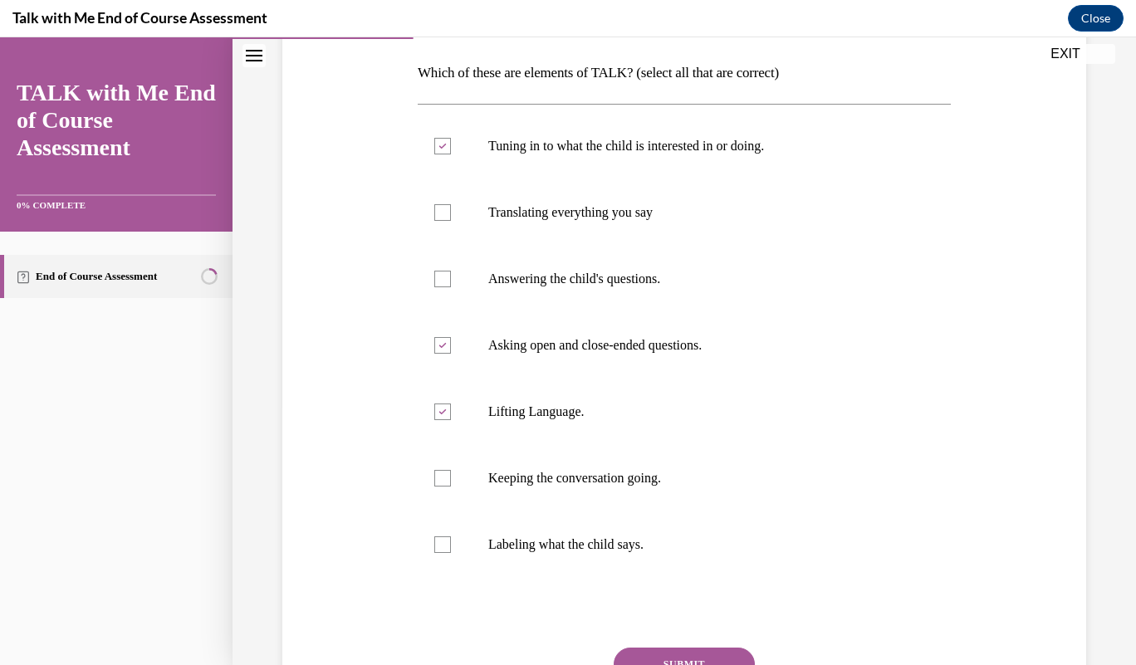
click at [428, 474] on label "Keeping the conversation going." at bounding box center [684, 478] width 533 height 66
click at [434, 474] on input "Keeping the conversation going." at bounding box center [442, 478] width 17 height 17
checkbox input "true"
click at [712, 658] on button "SUBMIT" at bounding box center [684, 664] width 141 height 33
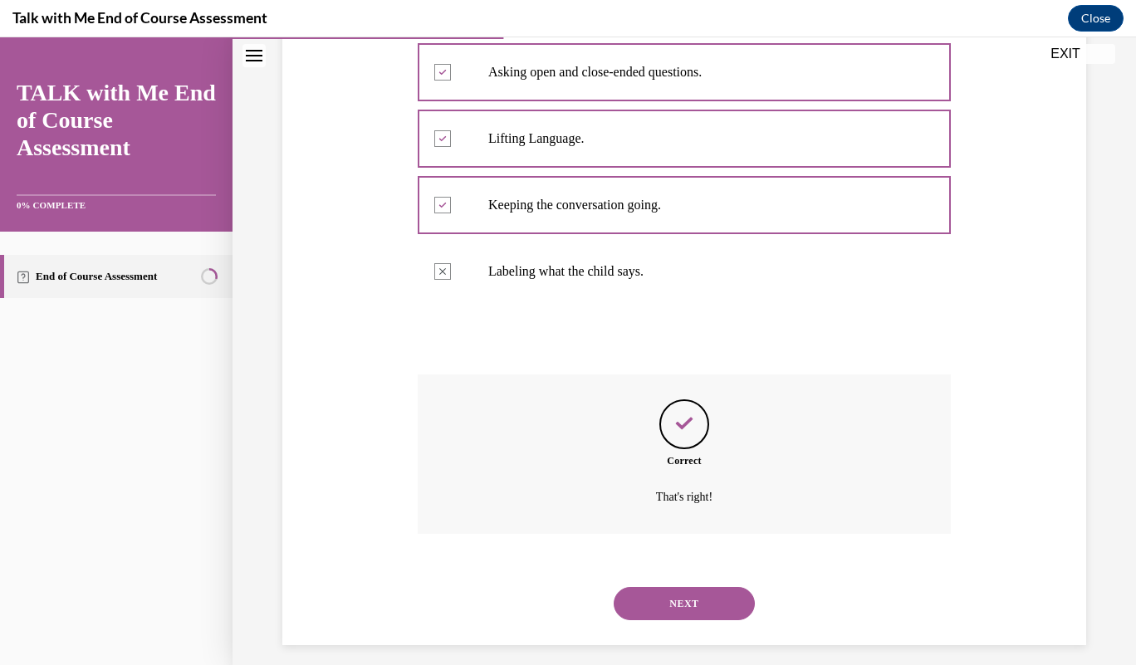
scroll to position [544, 0]
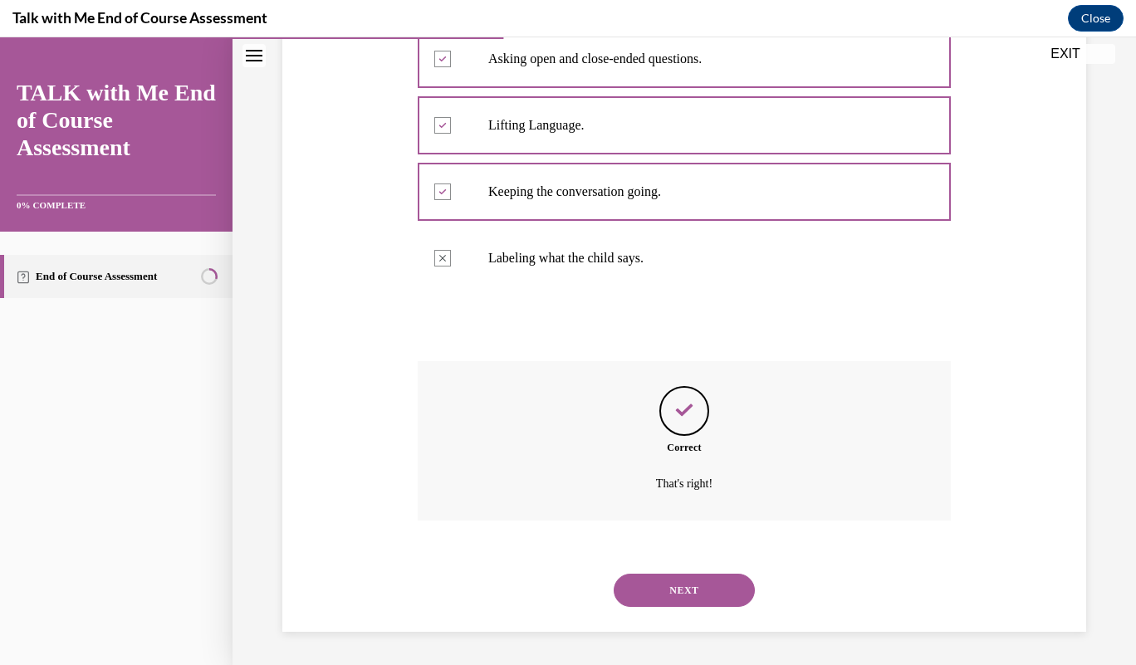
click at [683, 594] on button "NEXT" at bounding box center [684, 590] width 141 height 33
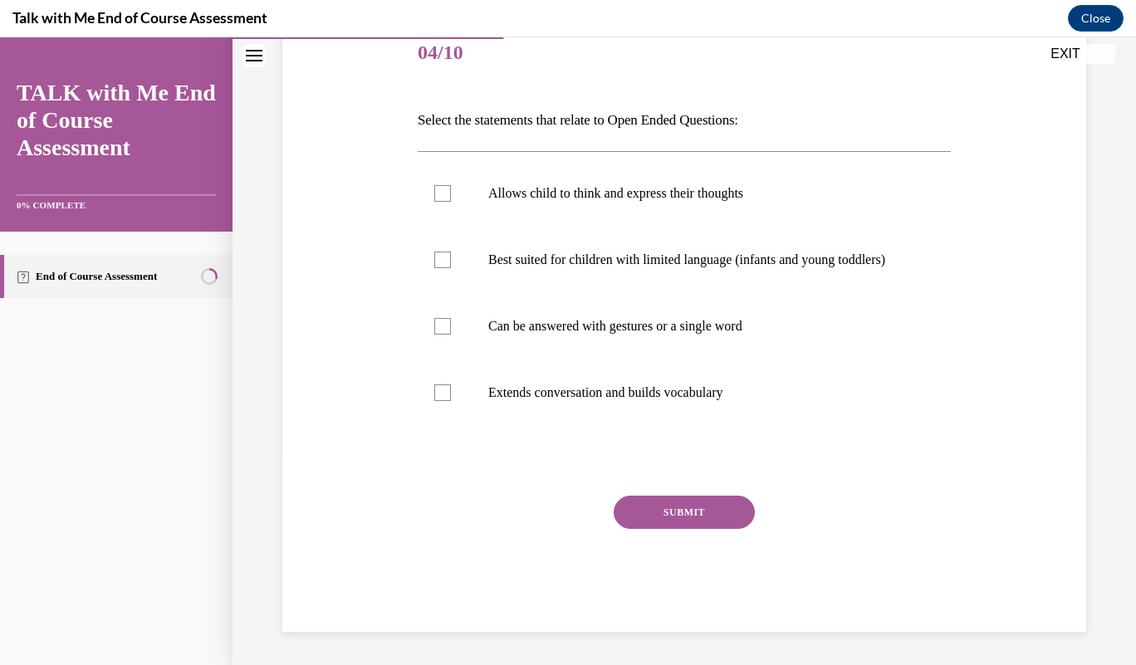
scroll to position [226, 0]
click at [771, 227] on label "Best suited for children with limited language (infants and young toddlers)" at bounding box center [684, 260] width 533 height 66
click at [451, 252] on input "Best suited for children with limited language (infants and young toddlers)" at bounding box center [442, 260] width 17 height 17
checkbox input "true"
click at [741, 185] on p "Allows child to think and express their thoughts" at bounding box center [698, 193] width 421 height 17
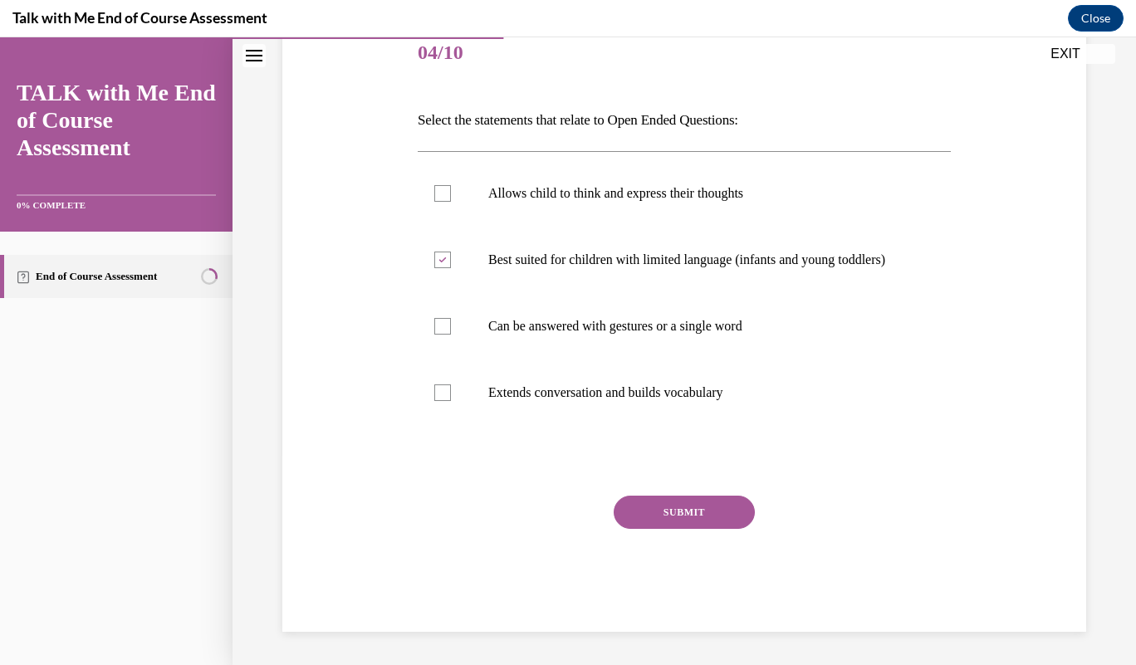
click at [451, 185] on input "Allows child to think and express their thoughts" at bounding box center [442, 193] width 17 height 17
checkbox input "true"
click at [441, 266] on label "Best suited for children with limited language (infants and young toddlers)" at bounding box center [684, 260] width 533 height 66
click at [441, 266] on input "Best suited for children with limited language (infants and young toddlers)" at bounding box center [442, 260] width 17 height 17
checkbox input "false"
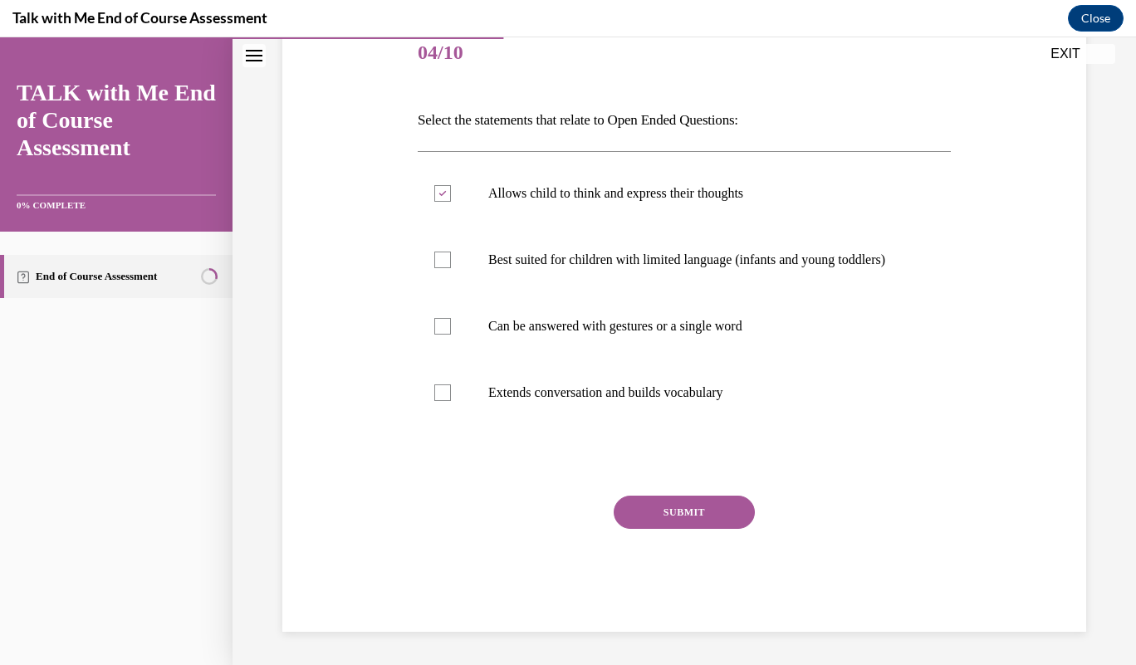
click at [418, 319] on label "Can be answered with gestures or a single word" at bounding box center [684, 326] width 533 height 66
click at [434, 319] on input "Can be answered with gestures or a single word" at bounding box center [442, 326] width 17 height 17
checkbox input "true"
click at [345, 616] on div "Question 04/10 Select the statements that relate to Open Ended Questions: Allow…" at bounding box center [684, 301] width 812 height 661
click at [427, 397] on label "Extends conversation and builds vocabulary" at bounding box center [684, 393] width 533 height 66
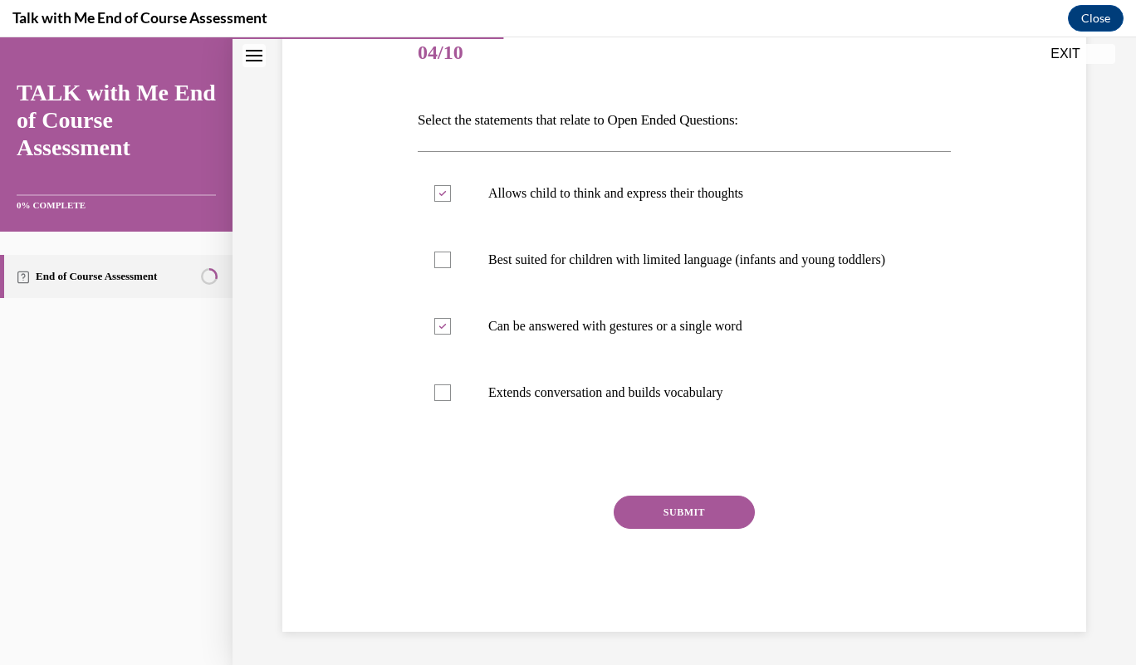
click at [434, 397] on input "Extends conversation and builds vocabulary" at bounding box center [442, 392] width 17 height 17
checkbox input "true"
click at [668, 500] on button "SUBMIT" at bounding box center [684, 512] width 141 height 33
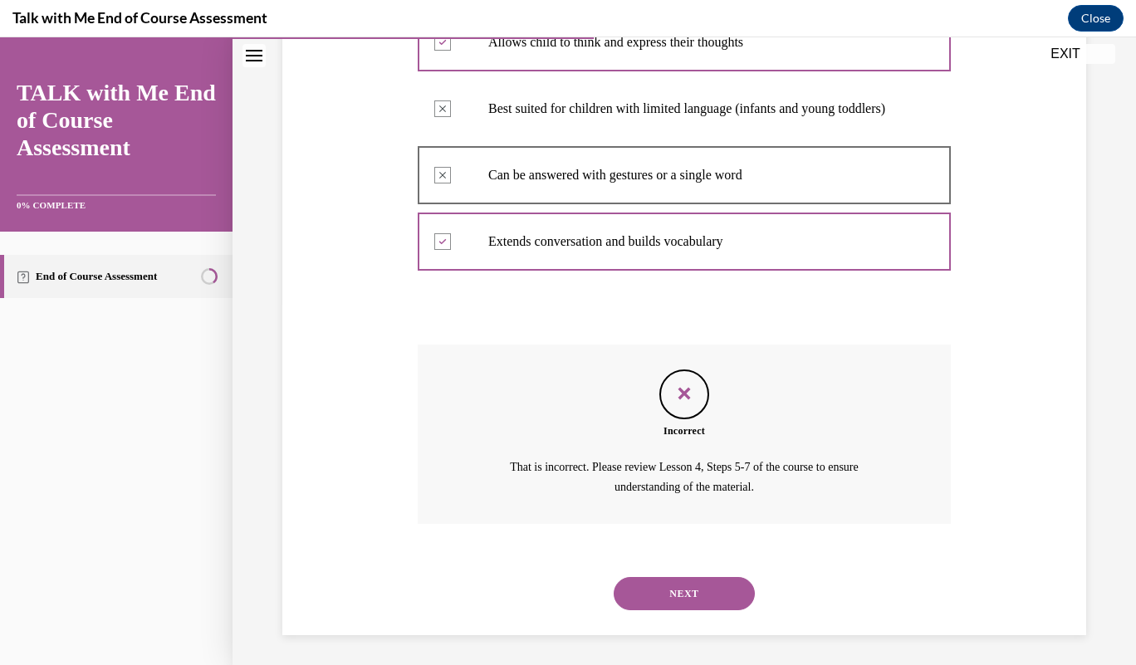
scroll to position [380, 0]
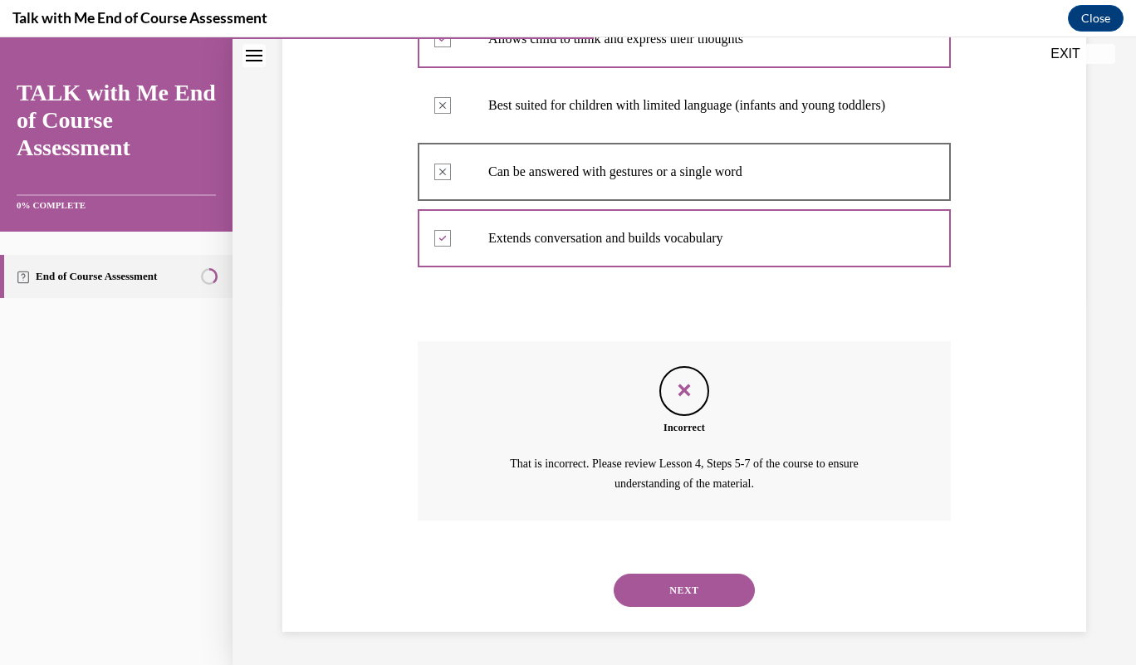
click at [693, 588] on button "NEXT" at bounding box center [684, 590] width 141 height 33
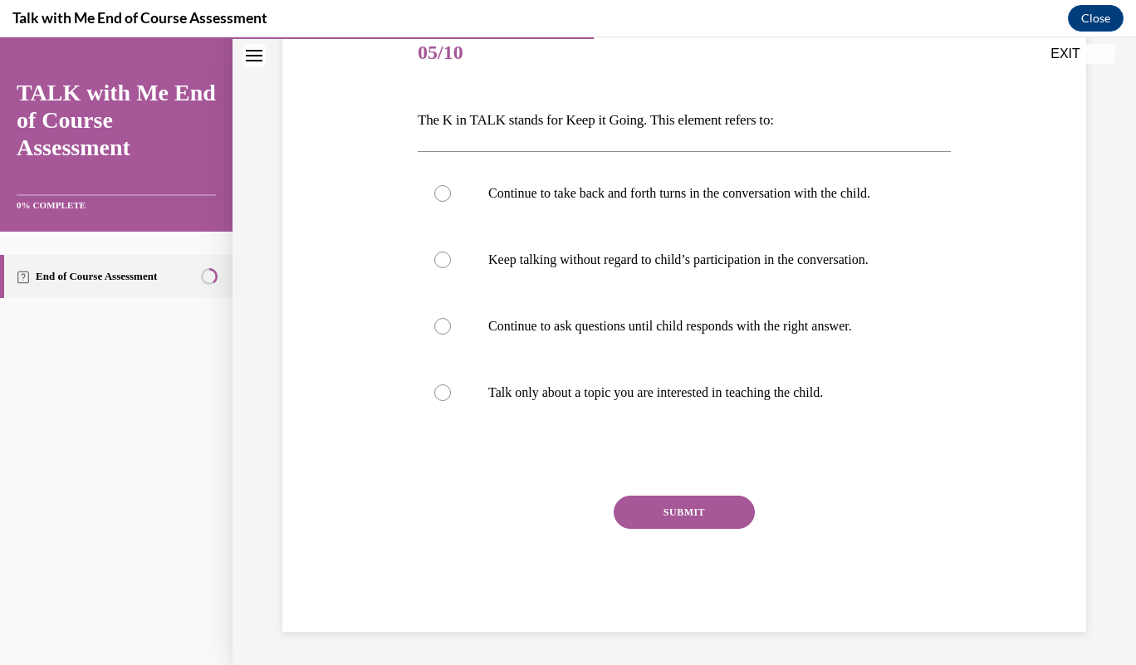
scroll to position [185, 0]
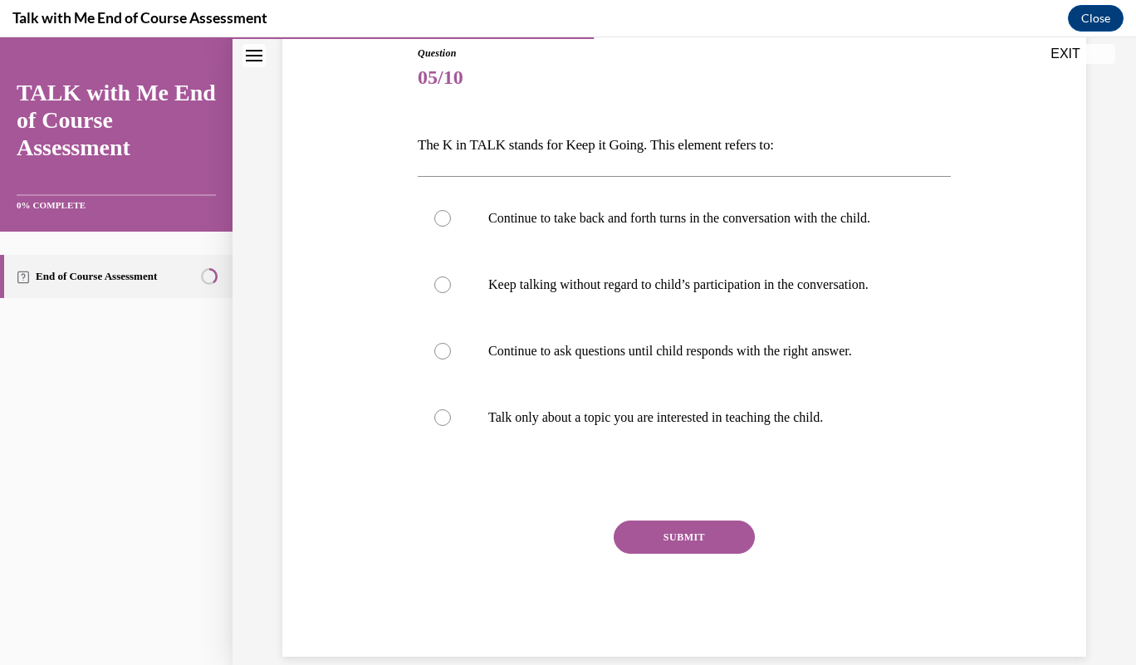
click at [456, 278] on label "Keep talking without regard to child’s participation in the conversation." at bounding box center [684, 285] width 533 height 66
click at [451, 278] on input "Keep talking without regard to child’s participation in the conversation." at bounding box center [442, 285] width 17 height 17
radio input "true"
click at [533, 224] on p "Continue to take back and forth turns in the conversation with the child." at bounding box center [698, 218] width 421 height 17
click at [451, 224] on input "Continue to take back and forth turns in the conversation with the child." at bounding box center [442, 218] width 17 height 17
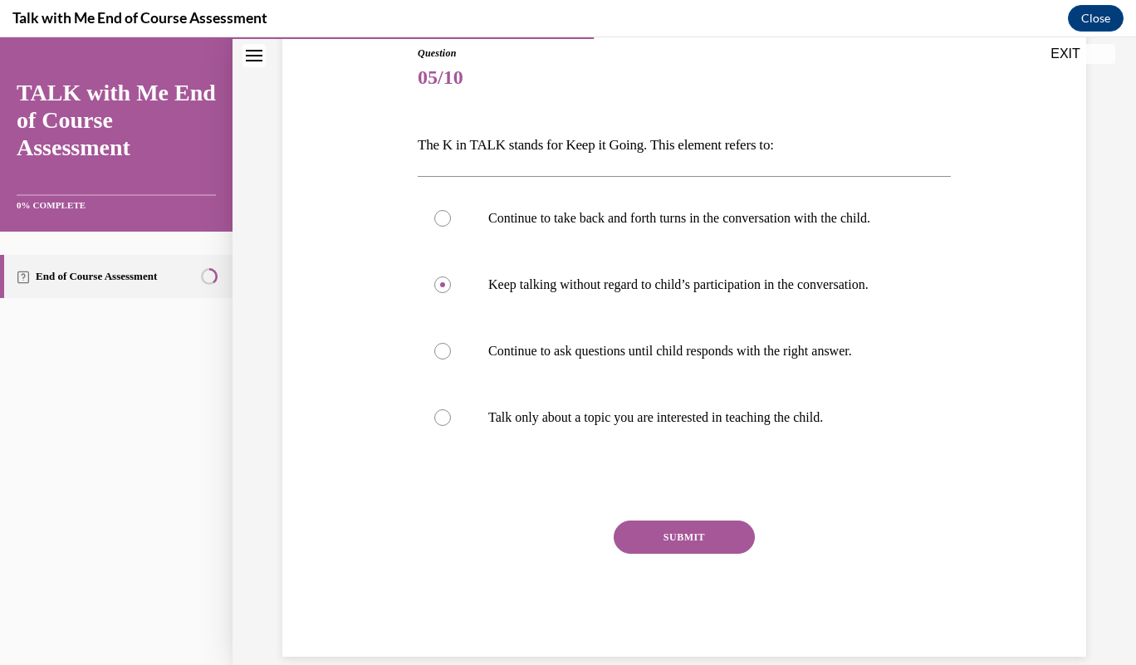
radio input "true"
click at [698, 541] on button "SUBMIT" at bounding box center [684, 537] width 141 height 33
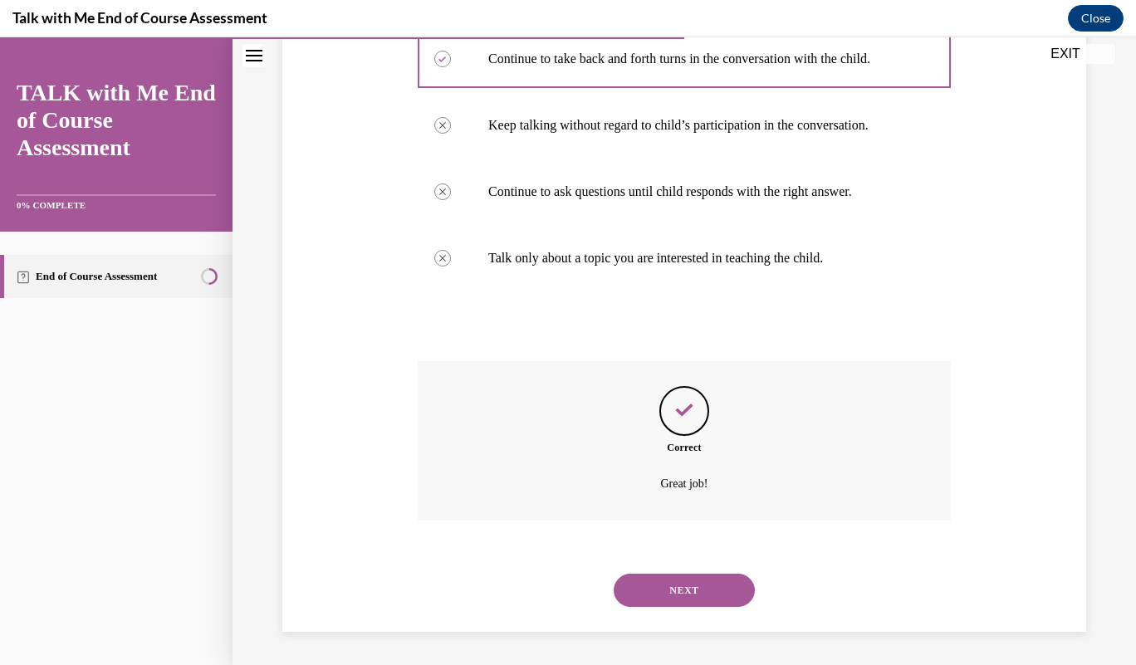
scroll to position [361, 0]
click at [678, 604] on button "NEXT" at bounding box center [684, 590] width 141 height 33
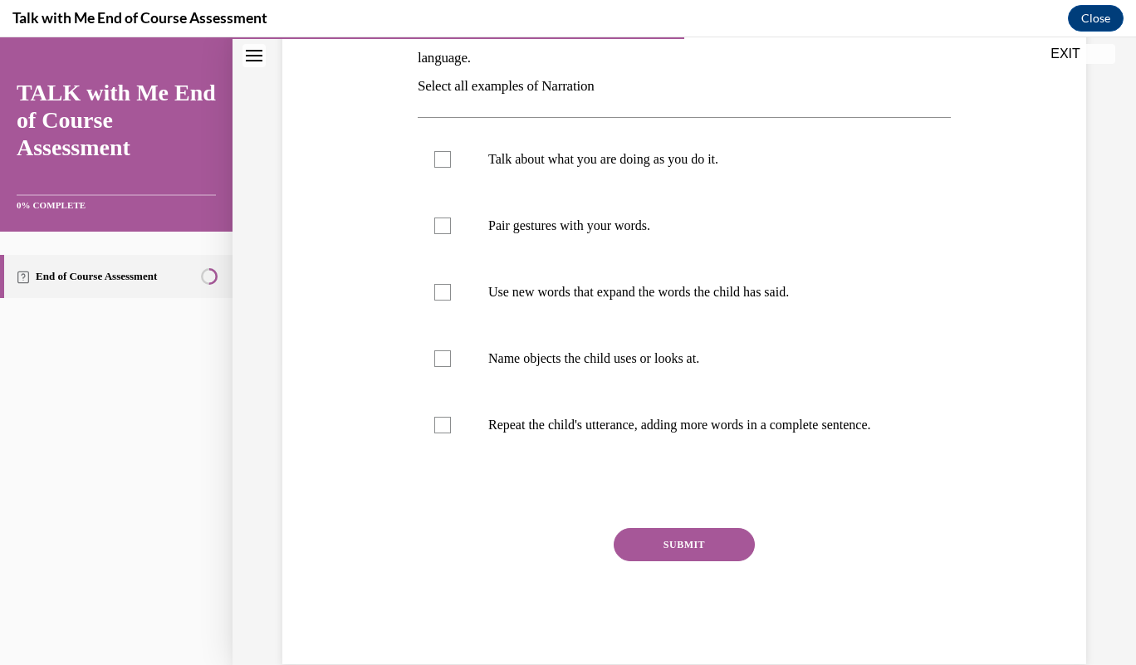
scroll to position [306, 0]
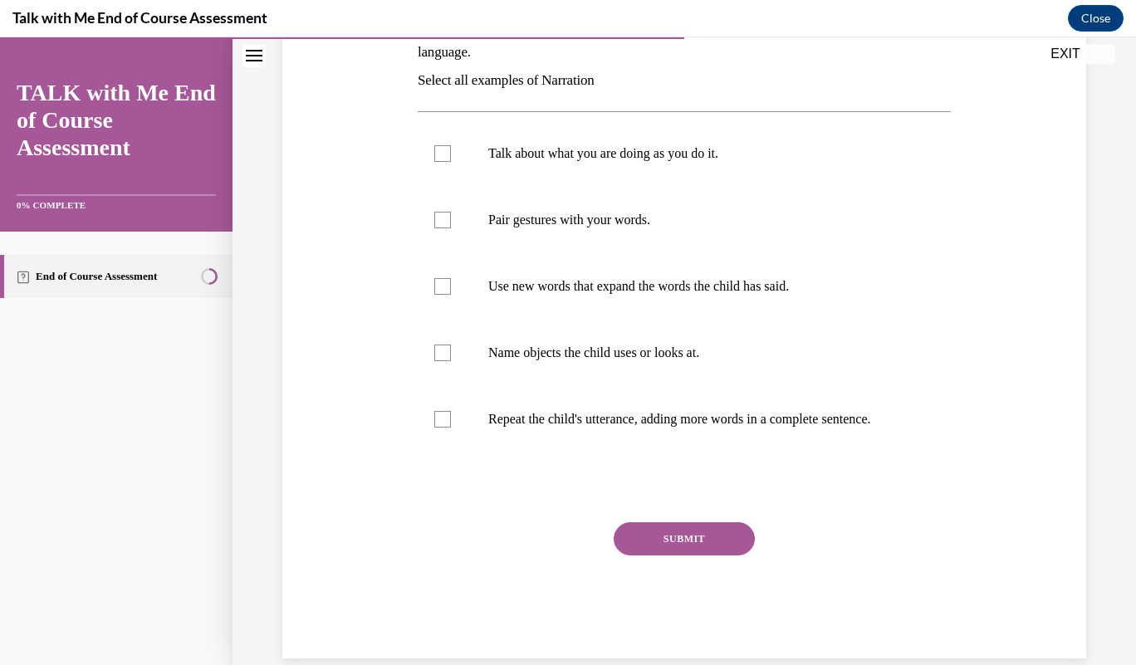
click at [651, 150] on p "Talk about what you are doing as you do it." at bounding box center [698, 153] width 421 height 17
click at [451, 150] on input "Talk about what you are doing as you do it." at bounding box center [442, 153] width 17 height 17
checkbox input "true"
click at [435, 350] on div at bounding box center [442, 353] width 17 height 17
click at [435, 350] on input "Name objects the child uses or looks at." at bounding box center [442, 353] width 17 height 17
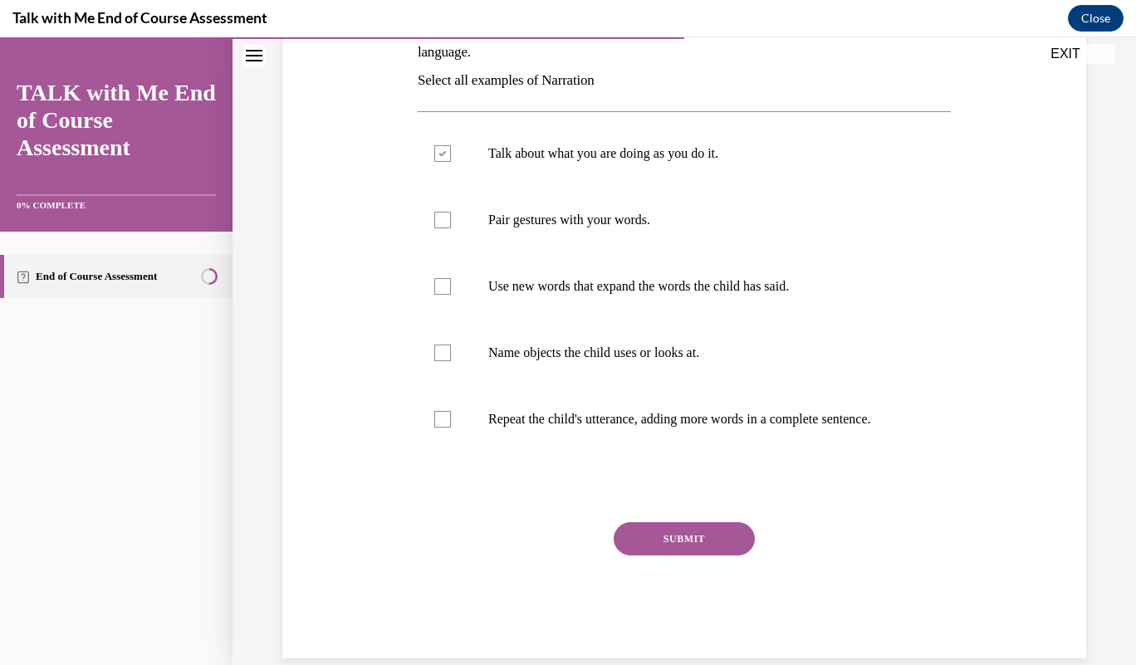
checkbox input "true"
click at [685, 554] on button "SUBMIT" at bounding box center [684, 538] width 141 height 33
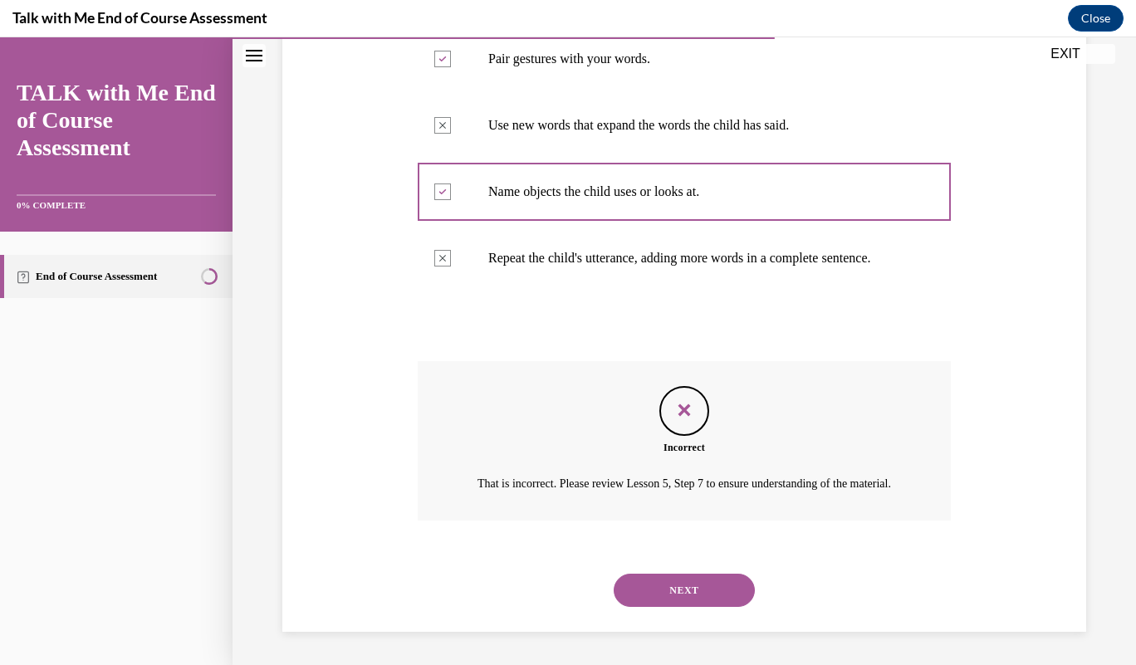
click at [645, 591] on button "NEXT" at bounding box center [684, 590] width 141 height 33
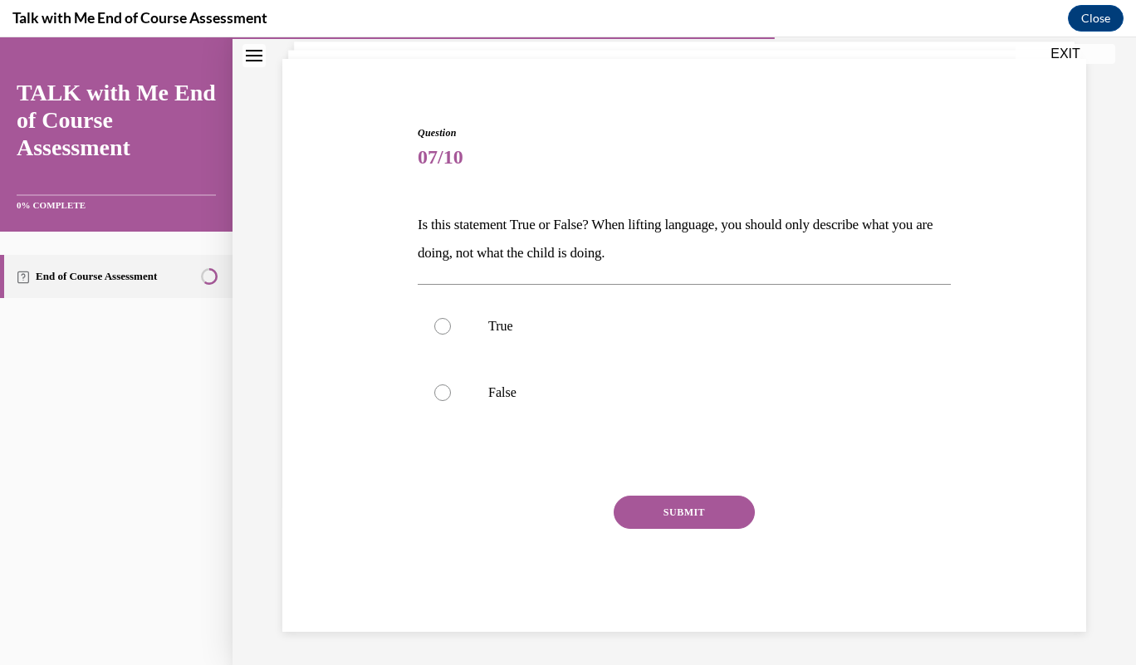
click at [437, 412] on label "False" at bounding box center [684, 393] width 533 height 66
click at [437, 401] on input "False" at bounding box center [442, 392] width 17 height 17
radio input "true"
click at [678, 502] on button "SUBMIT" at bounding box center [684, 512] width 141 height 33
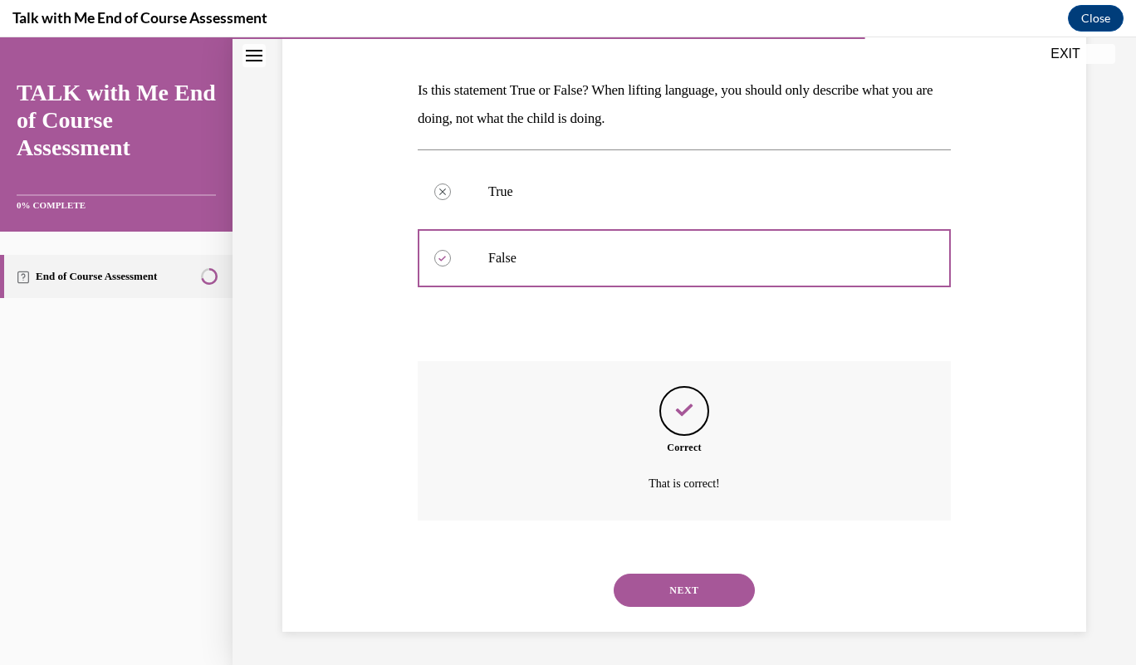
click at [657, 594] on button "NEXT" at bounding box center [684, 590] width 141 height 33
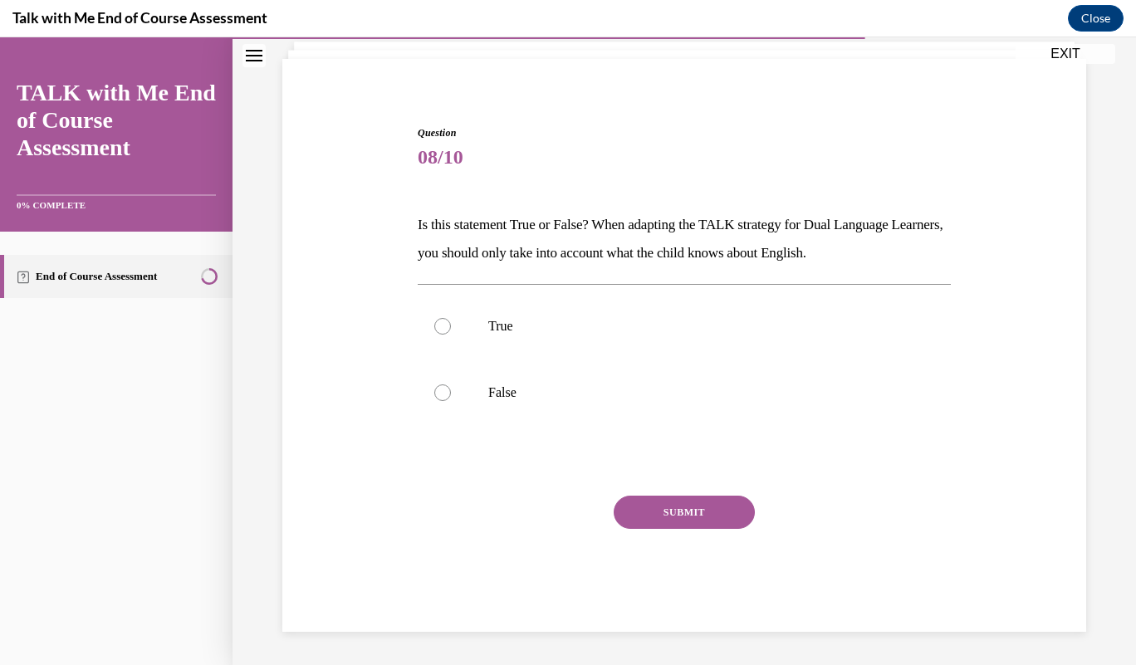
click at [437, 405] on label "False" at bounding box center [684, 393] width 533 height 66
click at [437, 401] on input "False" at bounding box center [442, 392] width 17 height 17
radio input "true"
click at [664, 504] on button "SUBMIT" at bounding box center [684, 512] width 141 height 33
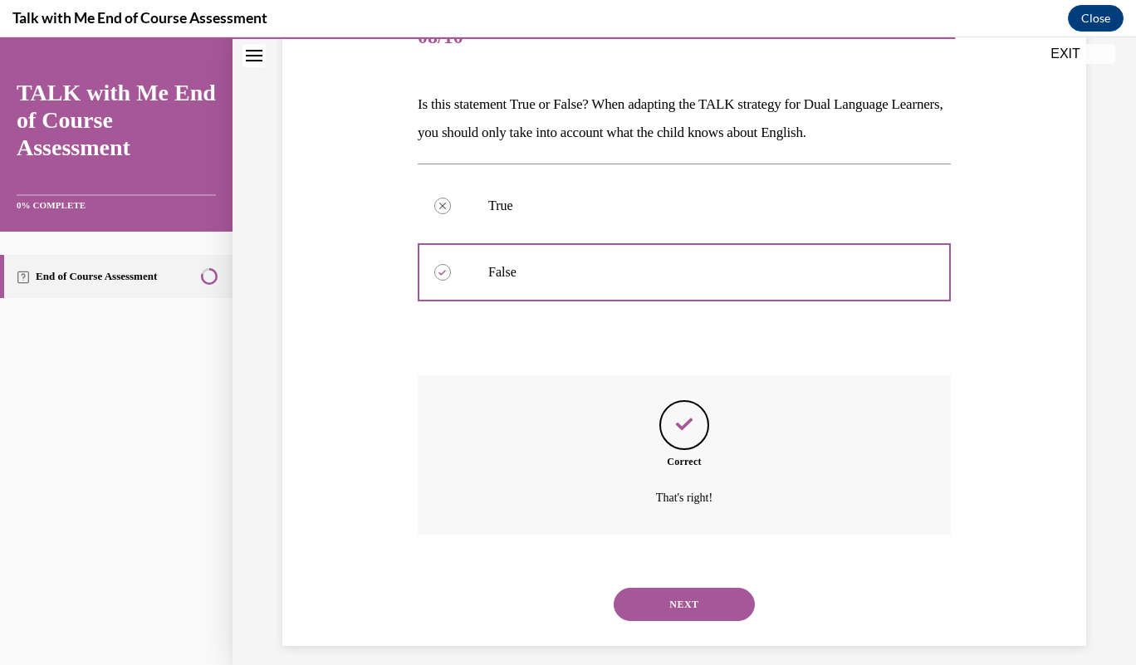
scroll to position [240, 0]
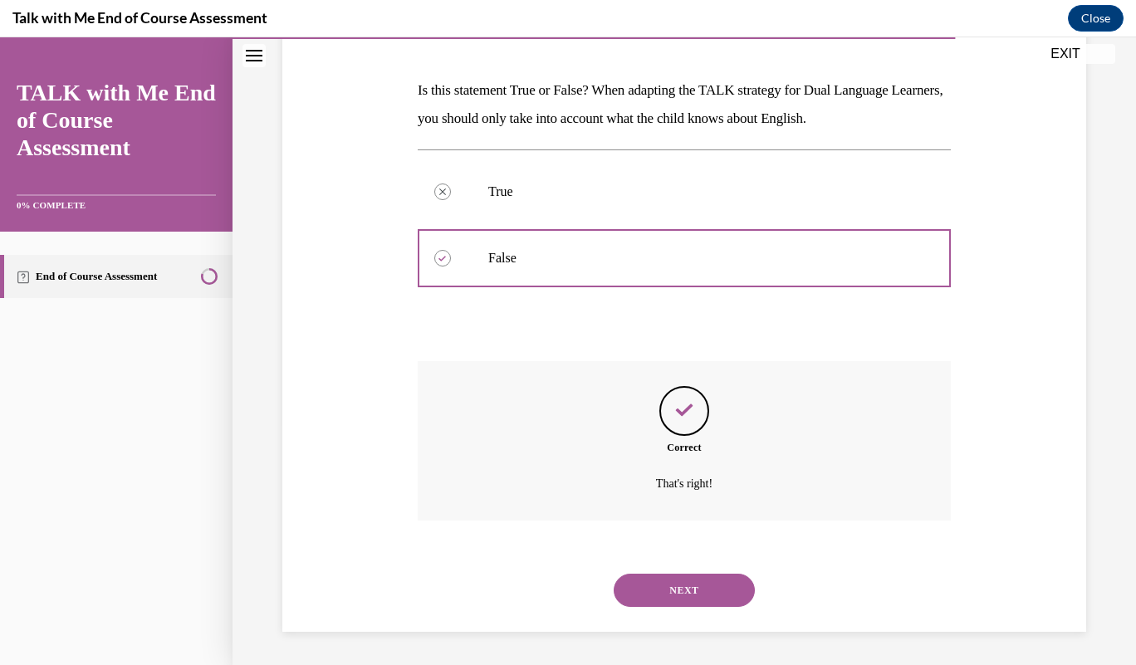
click at [697, 638] on div "Question 08/10 Is this statement True or False? When adapting the TALK strategy…" at bounding box center [684, 257] width 903 height 815
click at [693, 601] on button "NEXT" at bounding box center [684, 590] width 141 height 33
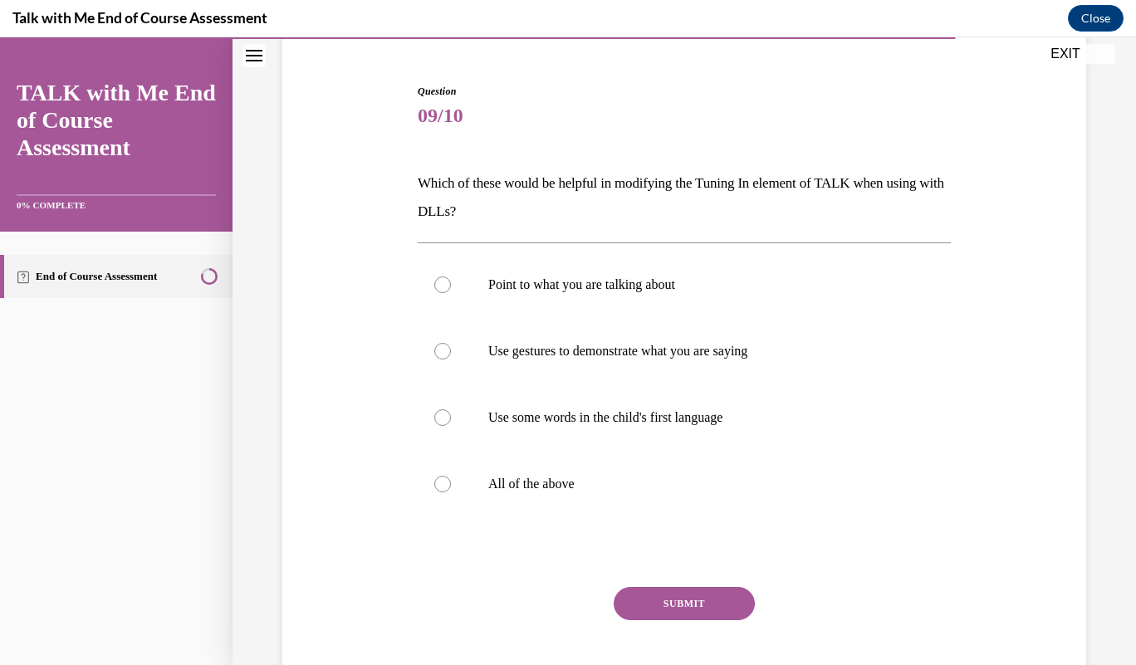
scroll to position [148, 0]
click at [461, 488] on label "All of the above" at bounding box center [684, 483] width 533 height 66
click at [451, 488] on input "All of the above" at bounding box center [442, 483] width 17 height 17
radio input "true"
click at [687, 605] on button "SUBMIT" at bounding box center [684, 602] width 141 height 33
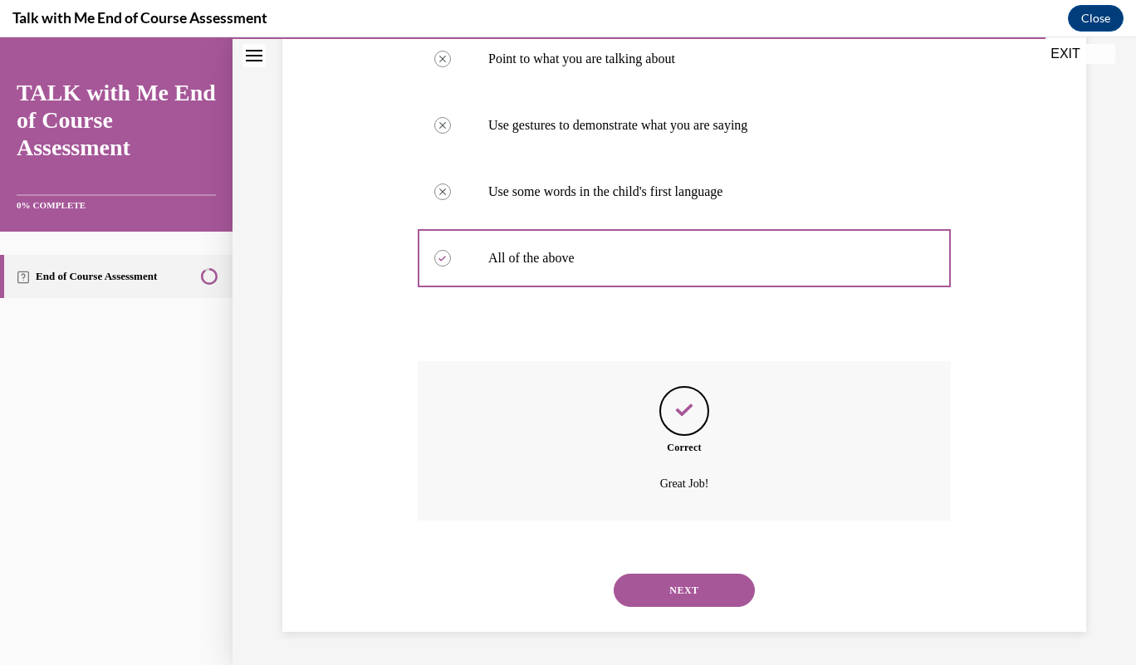
click at [668, 603] on button "NEXT" at bounding box center [684, 590] width 141 height 33
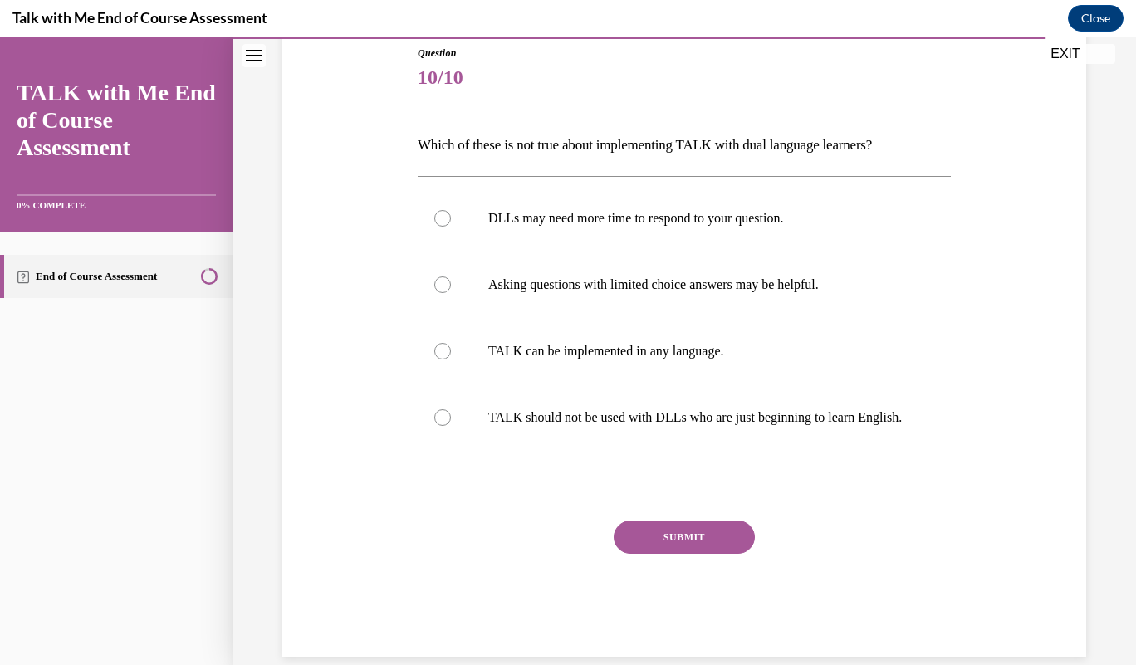
click at [459, 447] on label "TALK should not be used with DLLs who are just beginning to learn English." at bounding box center [684, 417] width 533 height 66
click at [451, 426] on input "TALK should not be used with DLLs who are just beginning to learn English." at bounding box center [442, 417] width 17 height 17
radio input "true"
click at [638, 554] on button "SUBMIT" at bounding box center [684, 537] width 141 height 33
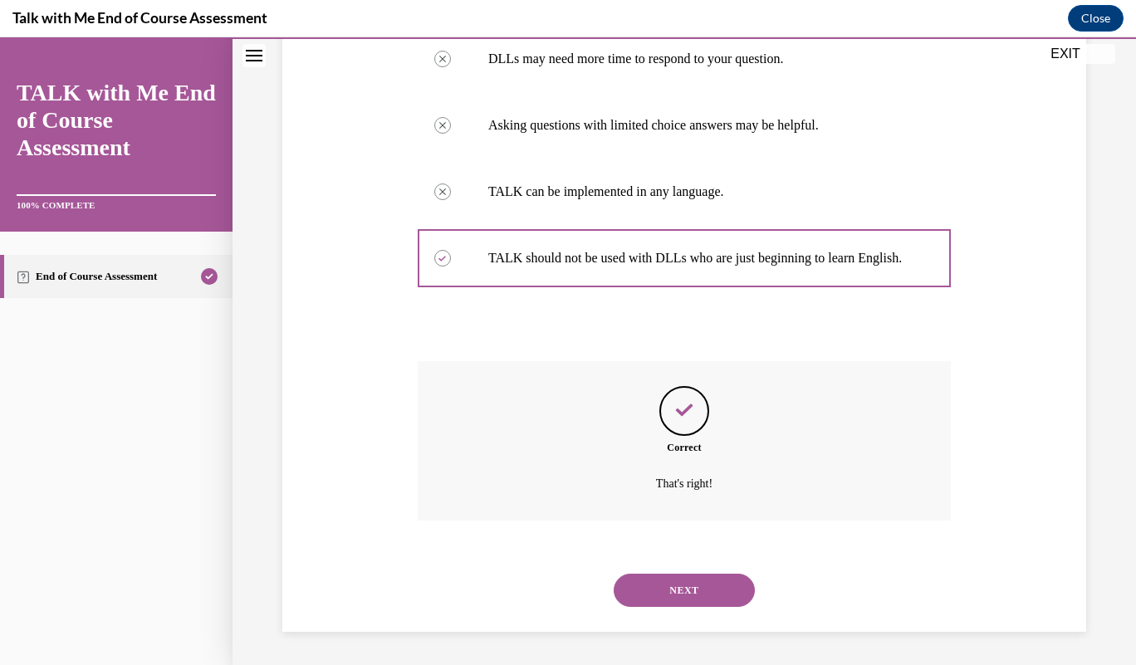
click at [655, 589] on button "NEXT" at bounding box center [684, 590] width 141 height 33
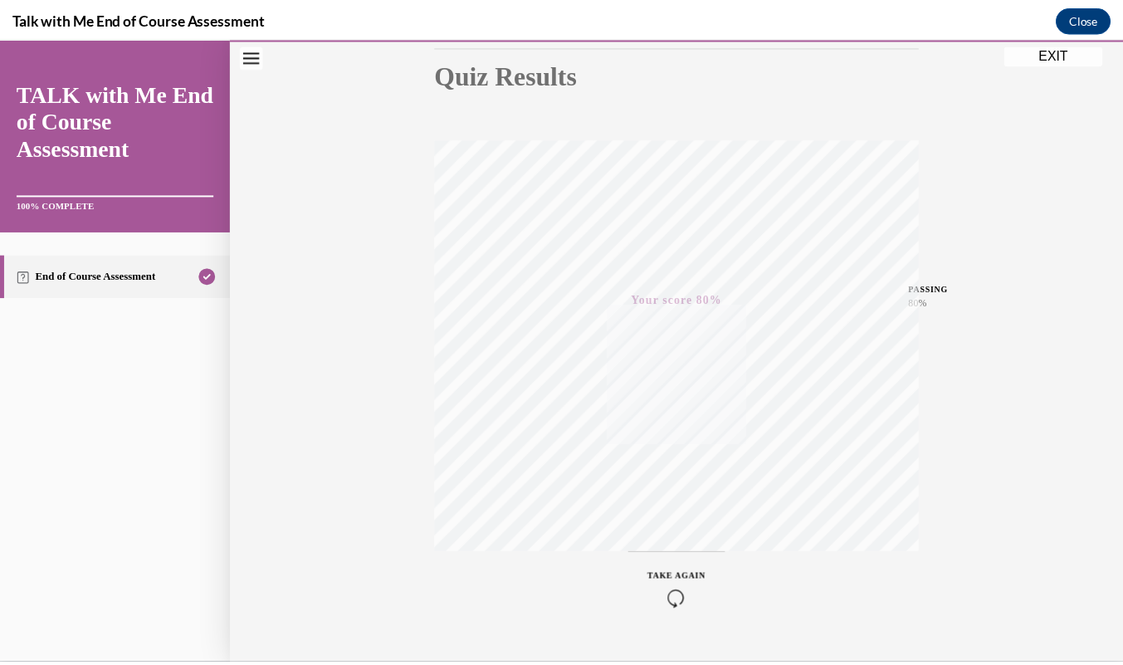
scroll to position [223, 0]
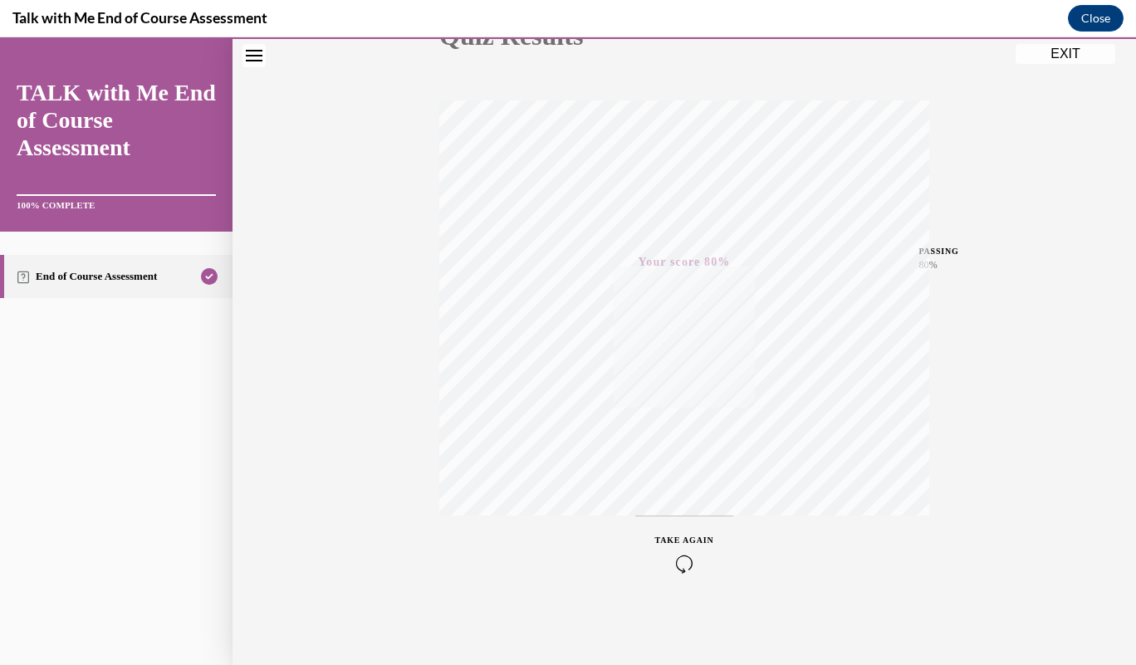
click at [1059, 51] on button "EXIT" at bounding box center [1066, 54] width 100 height 20
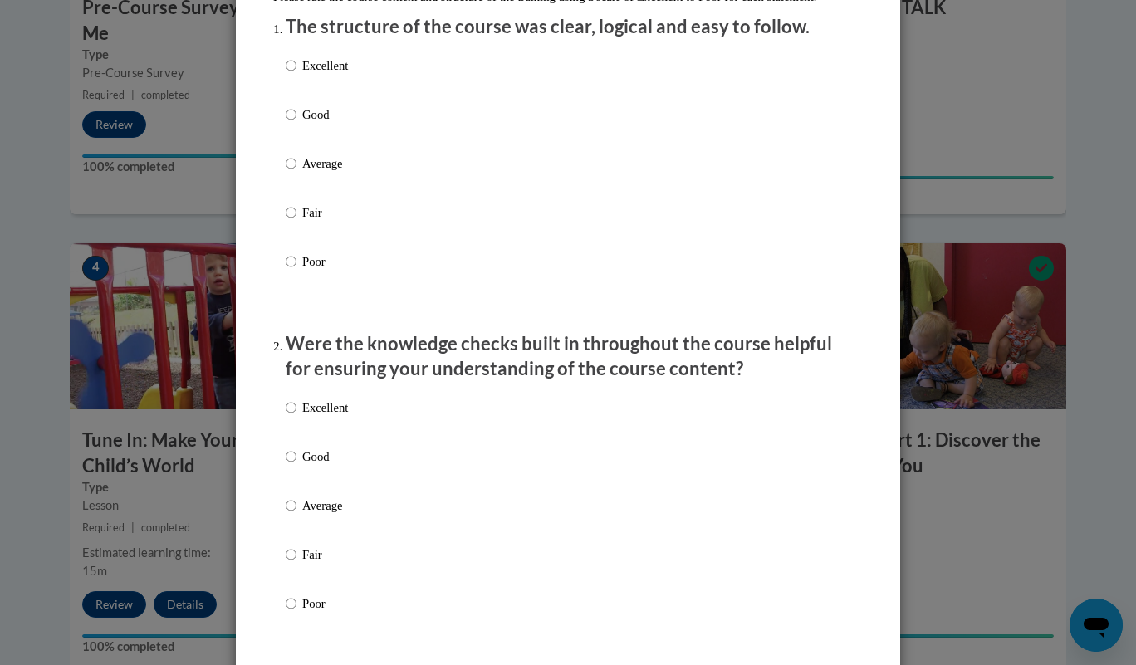
scroll to position [217, 0]
click at [286, 76] on input "Excellent" at bounding box center [291, 66] width 11 height 18
radio input "true"
click at [286, 444] on label "Excellent" at bounding box center [317, 421] width 62 height 45
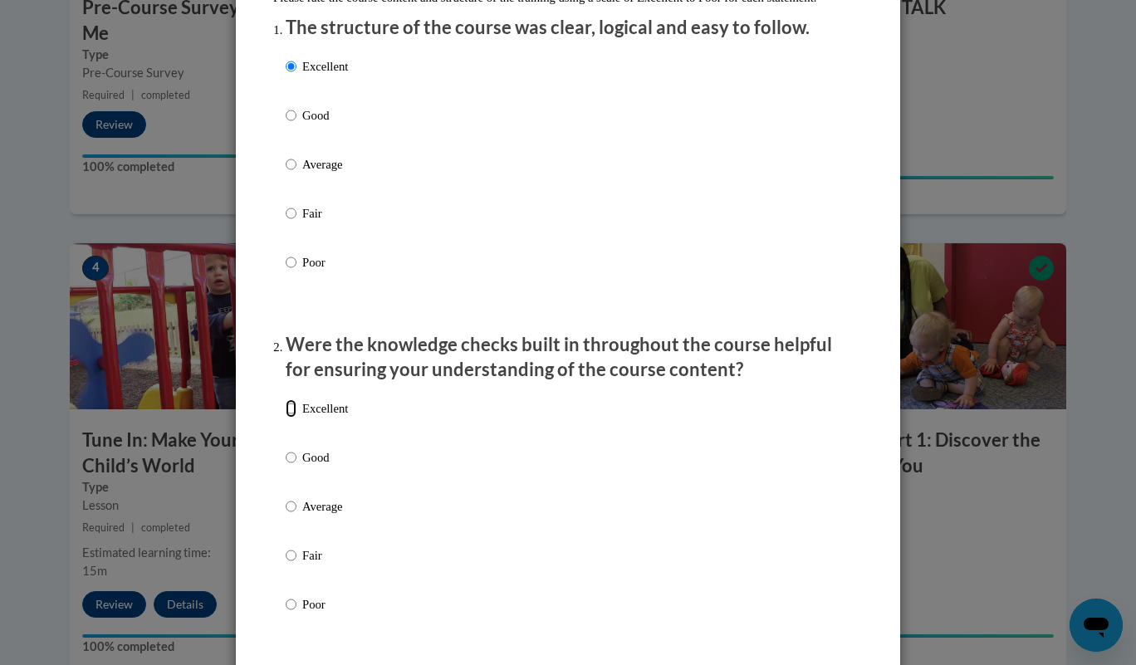
click at [286, 418] on input "Excellent" at bounding box center [291, 408] width 11 height 18
radio input "true"
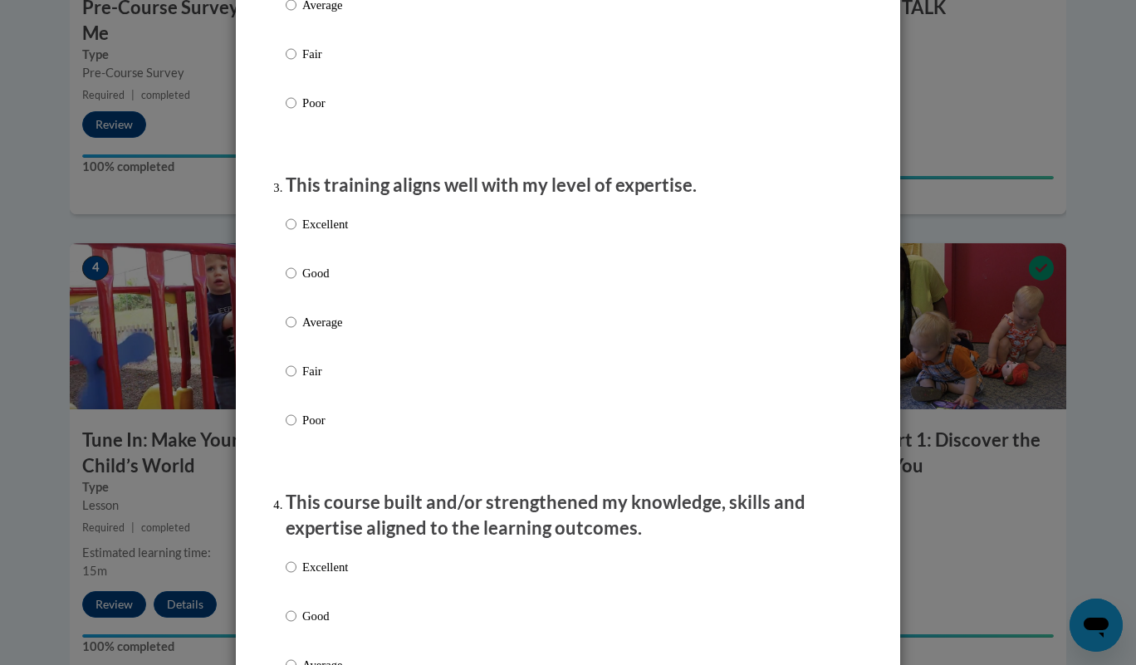
scroll to position [721, 0]
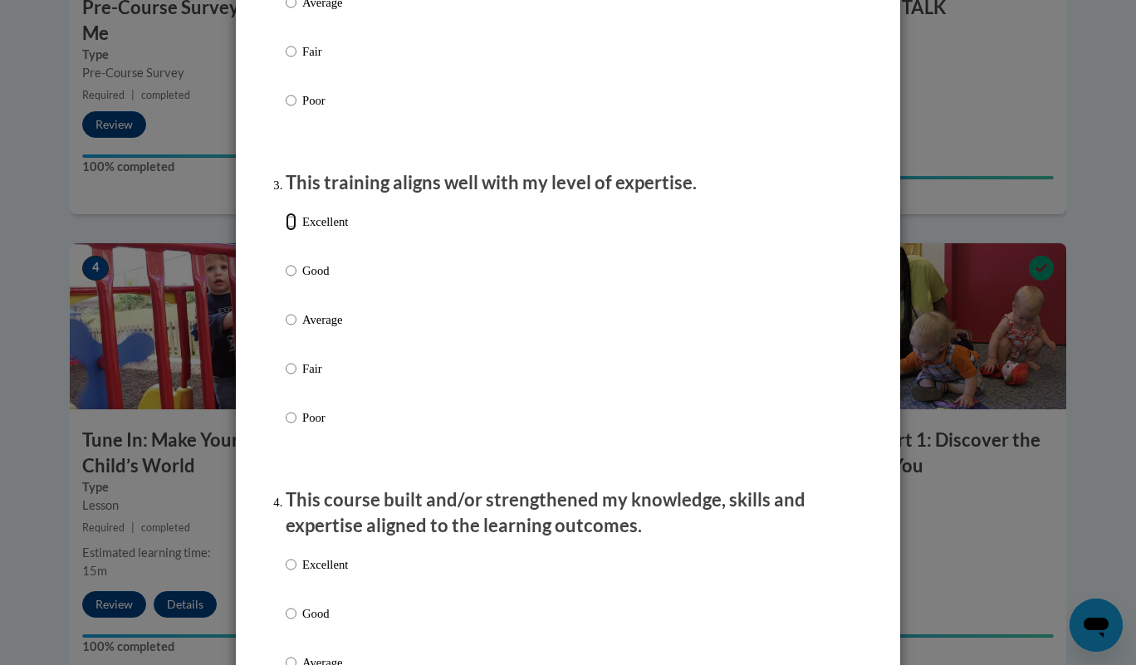
click at [286, 231] on input "Excellent" at bounding box center [291, 222] width 11 height 18
radio input "true"
click at [286, 573] on input "Excellent" at bounding box center [291, 565] width 11 height 18
radio input "true"
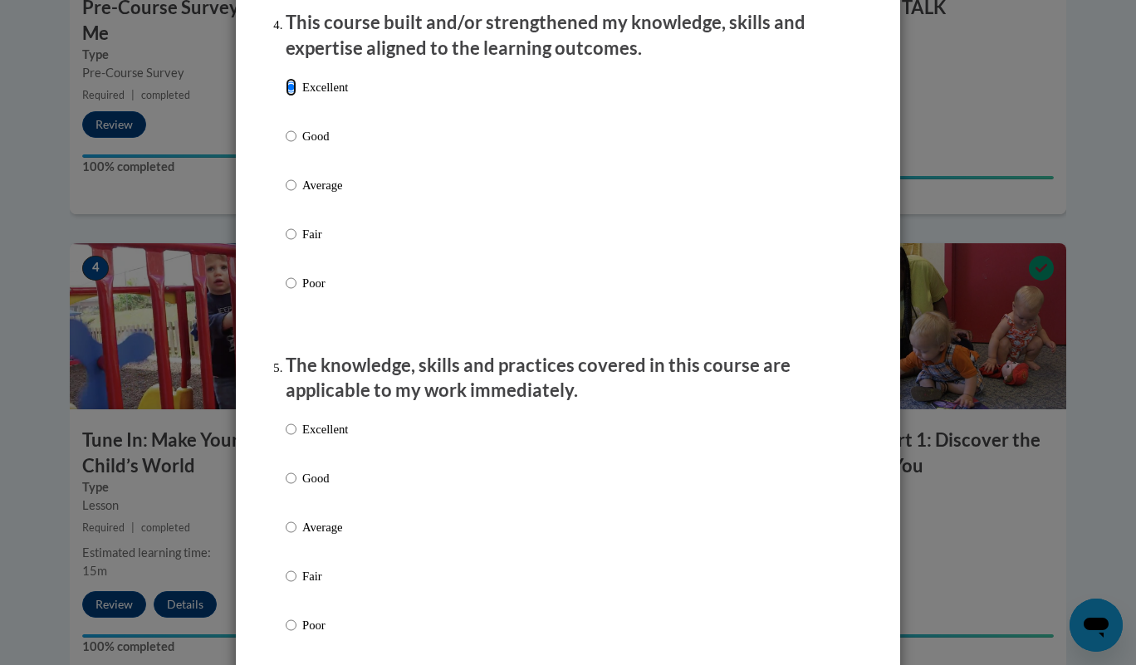
scroll to position [1295, 0]
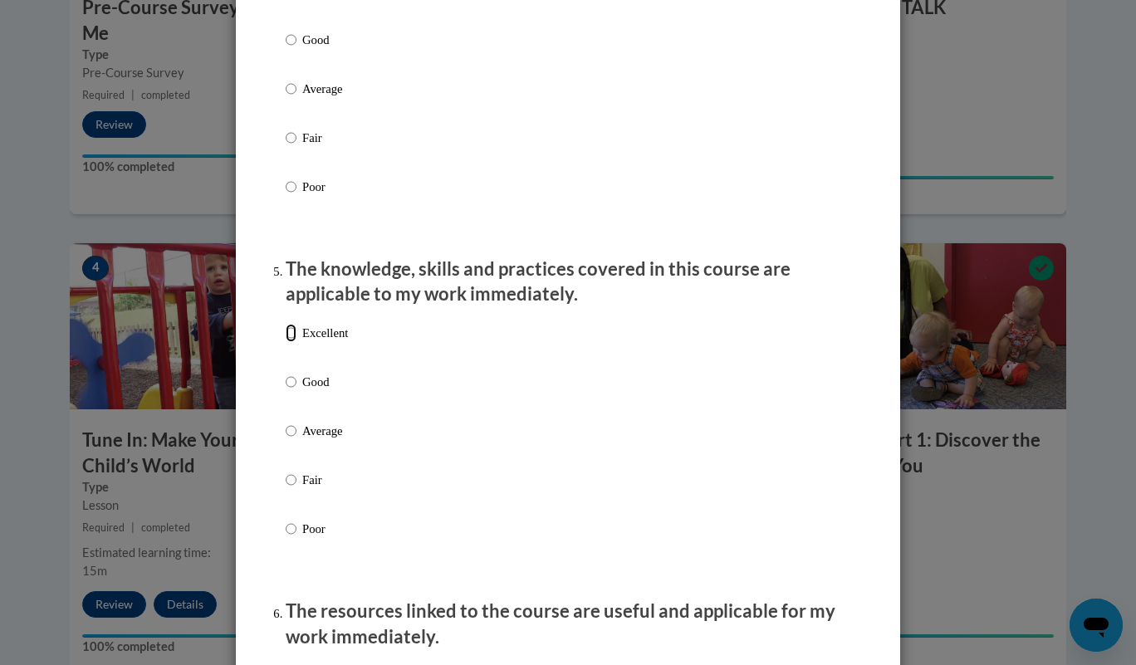
click at [286, 342] on input "Excellent" at bounding box center [291, 333] width 11 height 18
radio input "true"
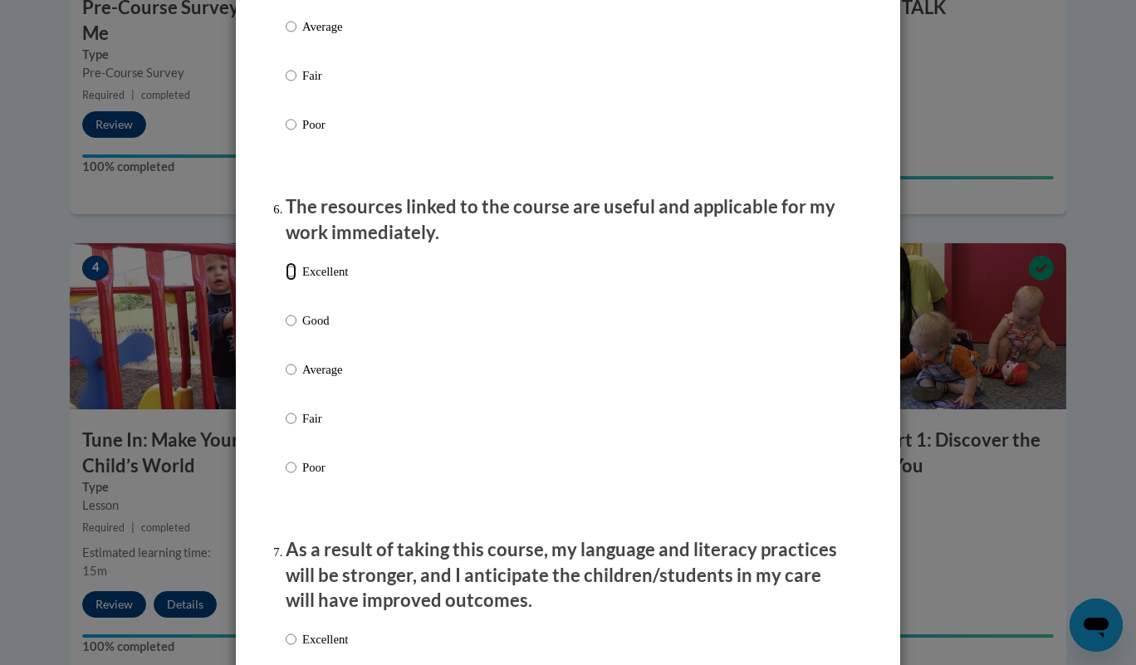
click at [286, 281] on input "Excellent" at bounding box center [291, 271] width 11 height 18
radio input "true"
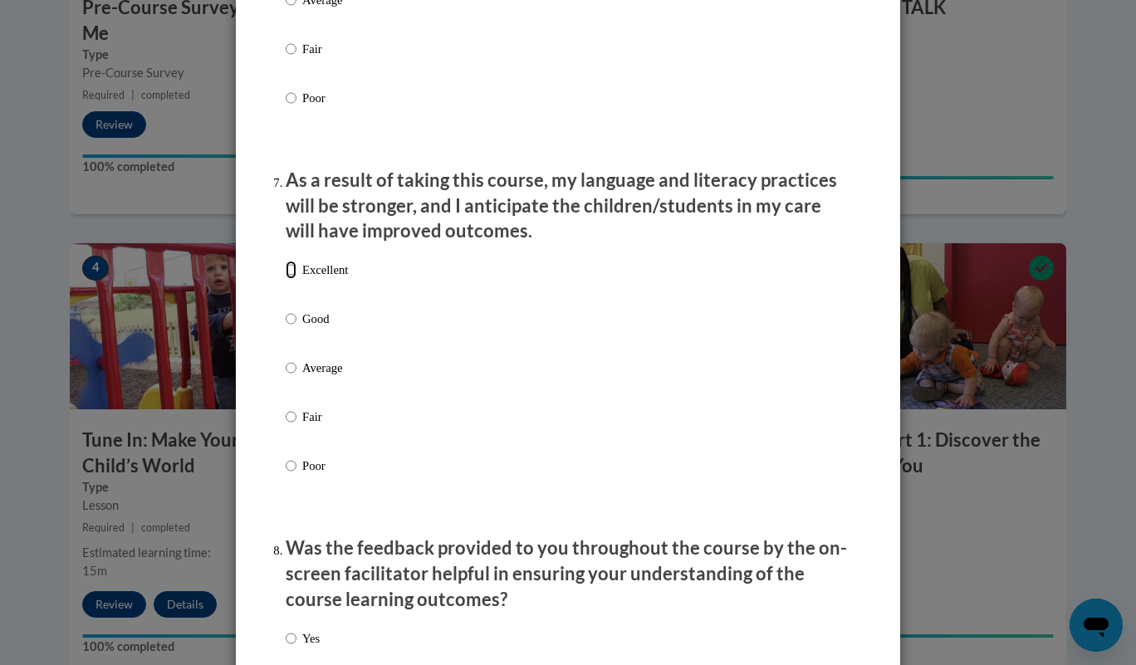
click at [286, 279] on input "Excellent" at bounding box center [291, 270] width 11 height 18
radio input "true"
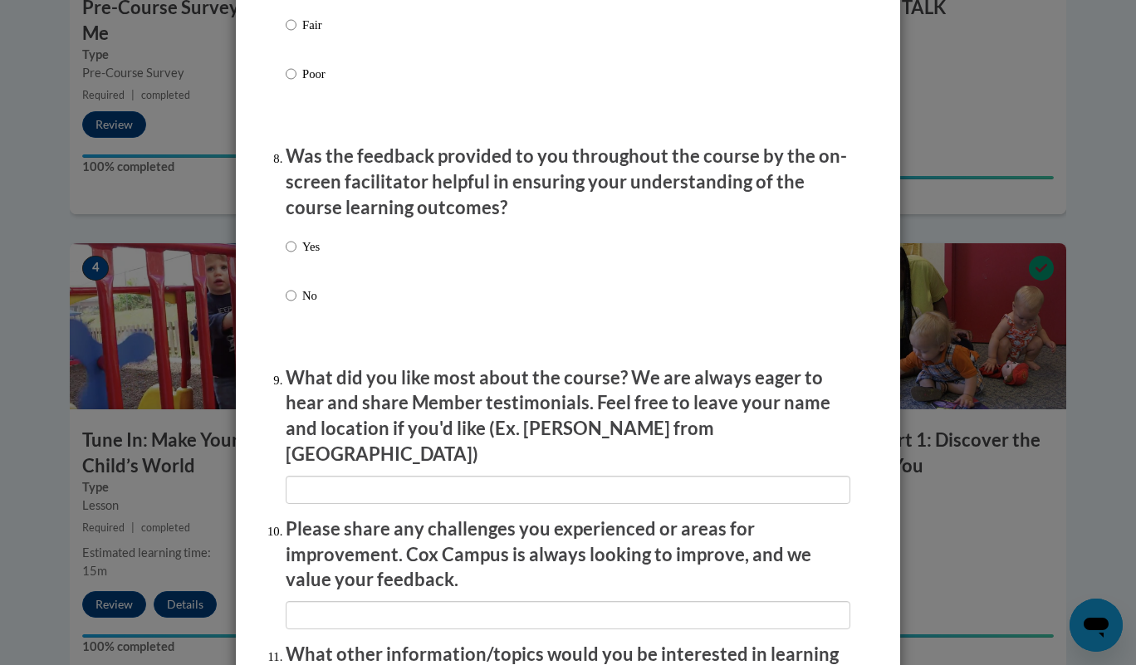
scroll to position [2499, 0]
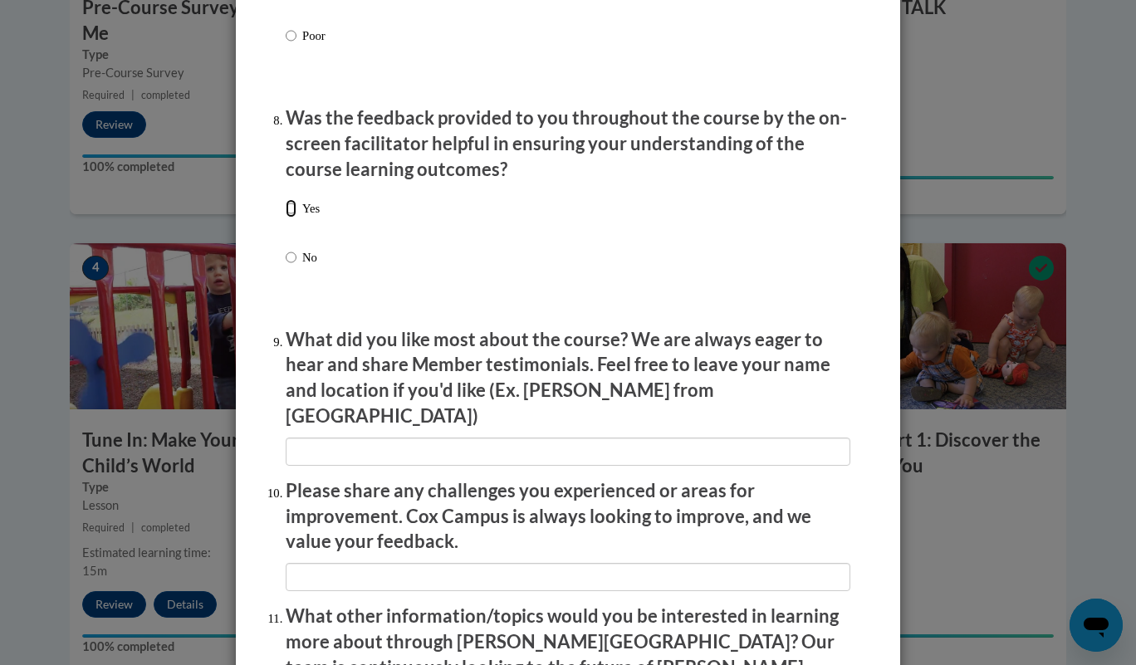
click at [286, 218] on input "Yes" at bounding box center [291, 208] width 11 height 18
radio input "true"
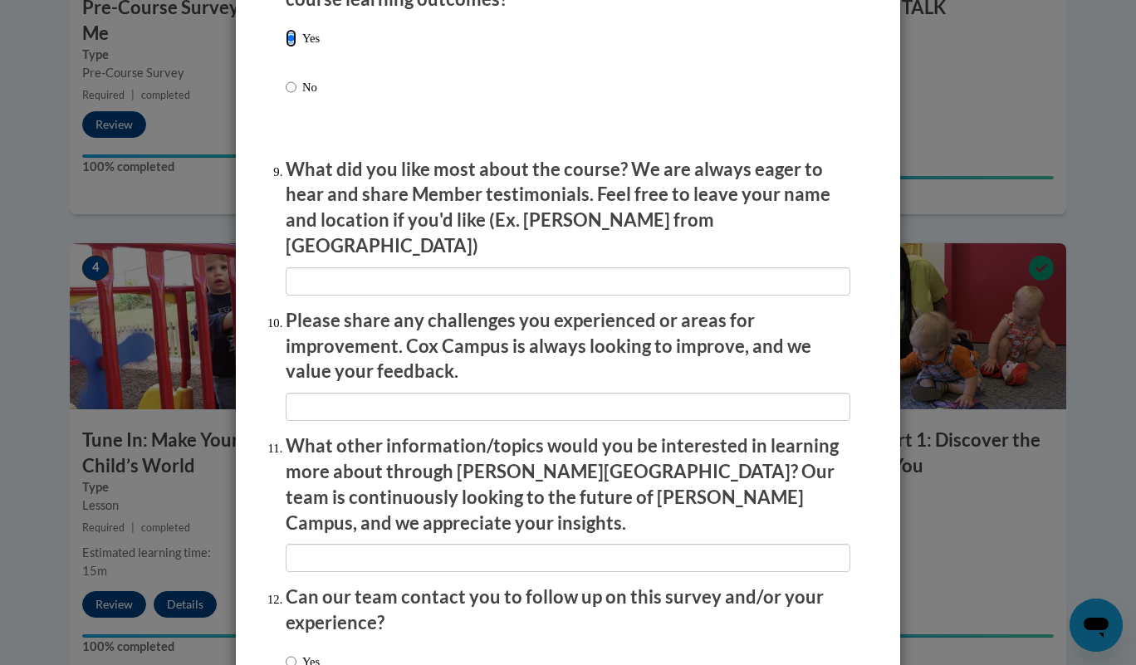
scroll to position [2772, 0]
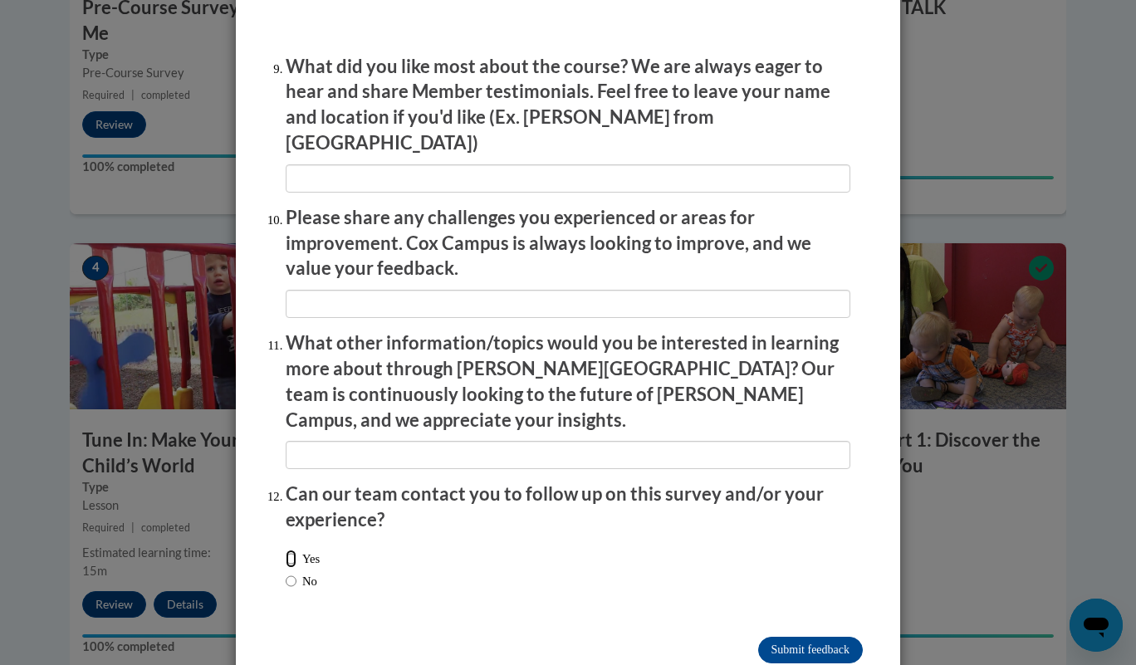
click at [286, 550] on input "Yes" at bounding box center [291, 559] width 11 height 18
radio input "true"
click at [286, 572] on input "No" at bounding box center [291, 581] width 11 height 18
radio input "true"
click at [785, 637] on input "Submit feedback" at bounding box center [810, 650] width 105 height 27
